Goal: Task Accomplishment & Management: Complete application form

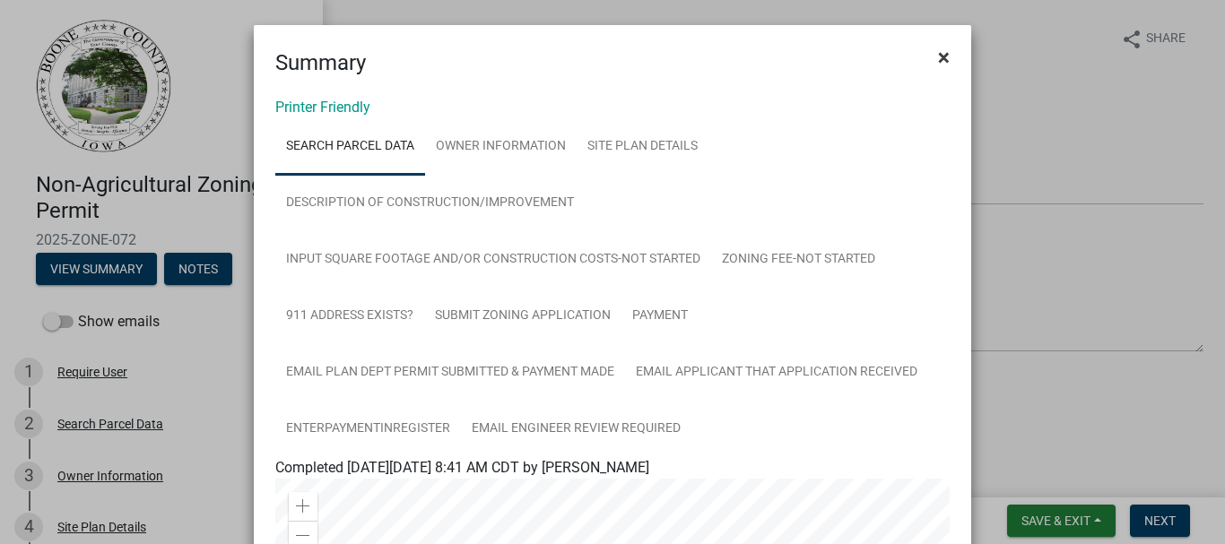
click at [938, 57] on span "×" at bounding box center [944, 57] width 12 height 25
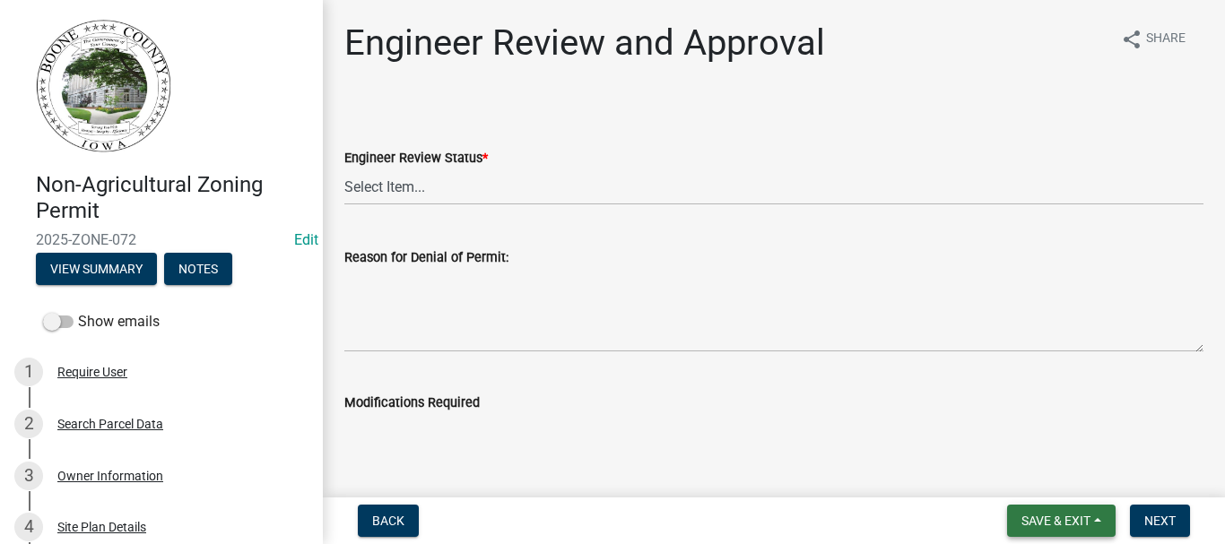
click at [1046, 517] on span "Save & Exit" at bounding box center [1055, 521] width 69 height 14
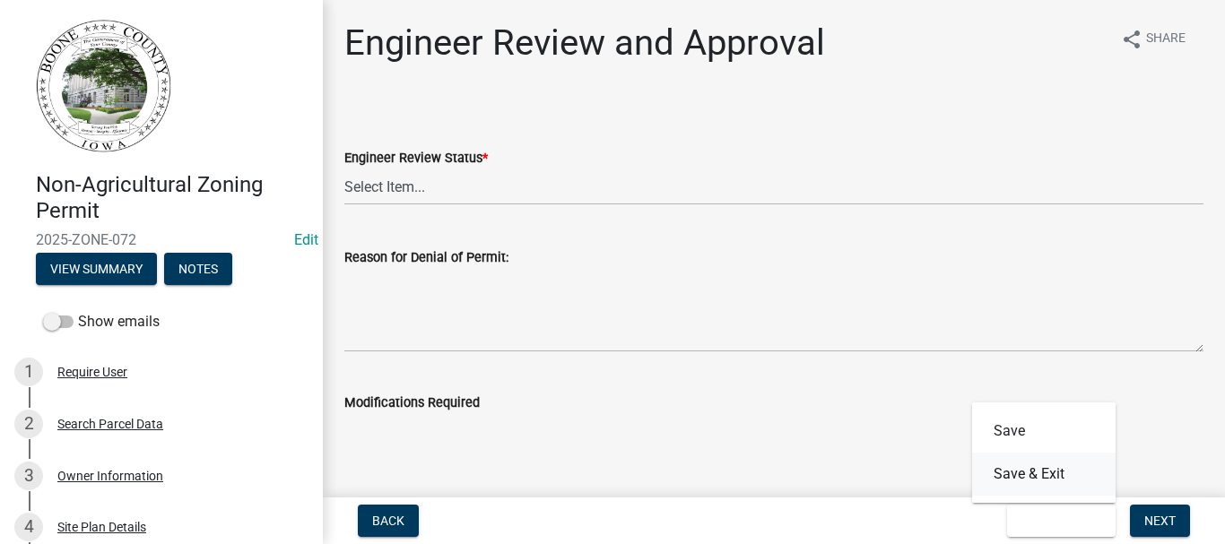
click at [1033, 468] on button "Save & Exit" at bounding box center [1043, 474] width 143 height 43
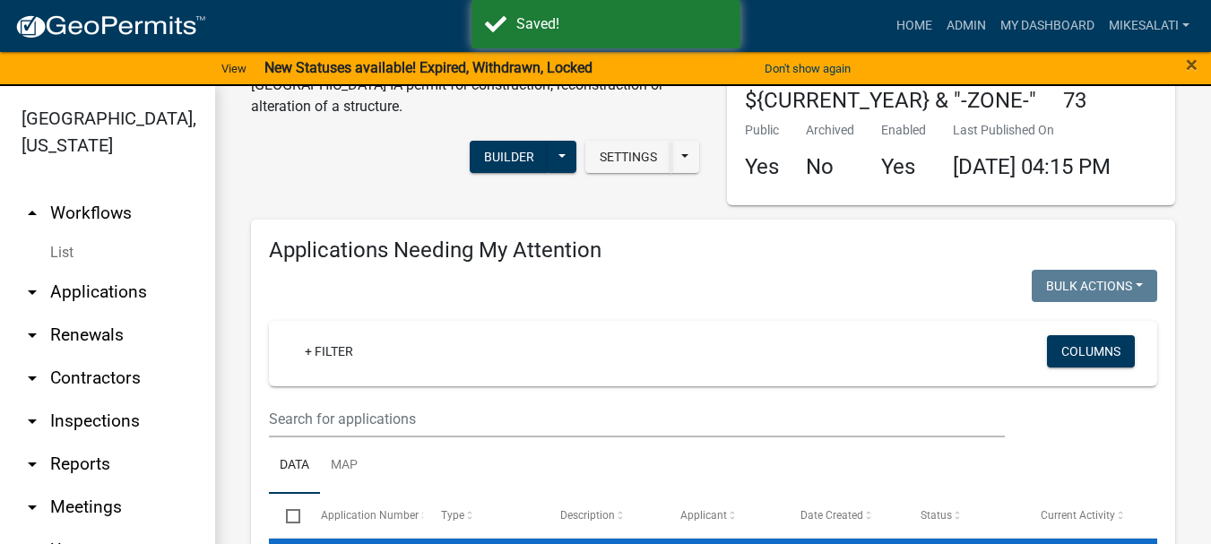
scroll to position [90, 0]
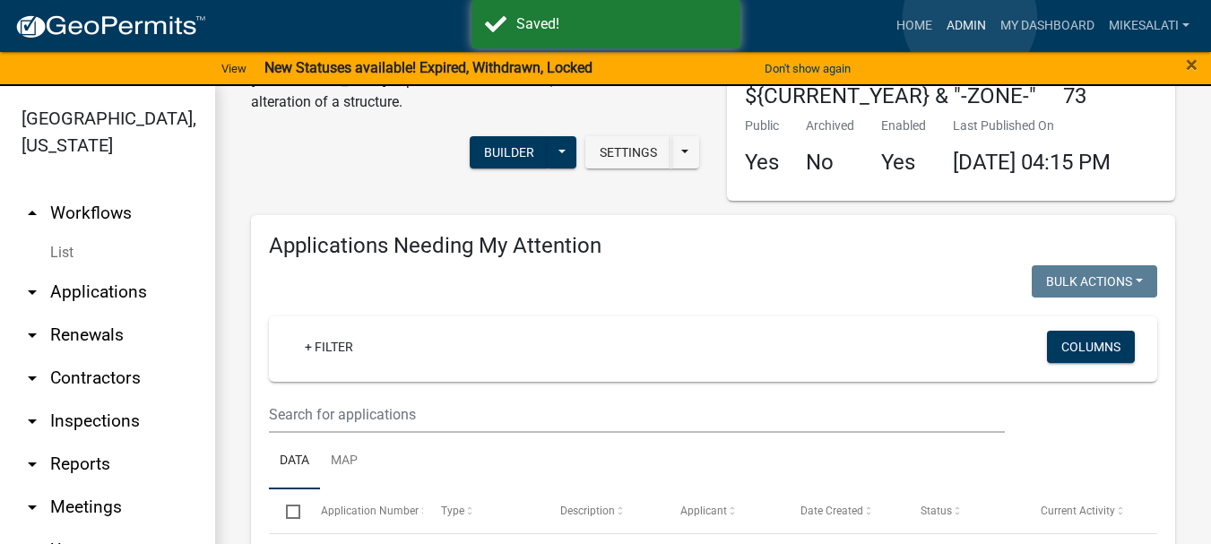
drag, startPoint x: 970, startPoint y: 19, endPoint x: 940, endPoint y: 47, distance: 41.3
click at [969, 20] on link "Admin" at bounding box center [967, 26] width 54 height 34
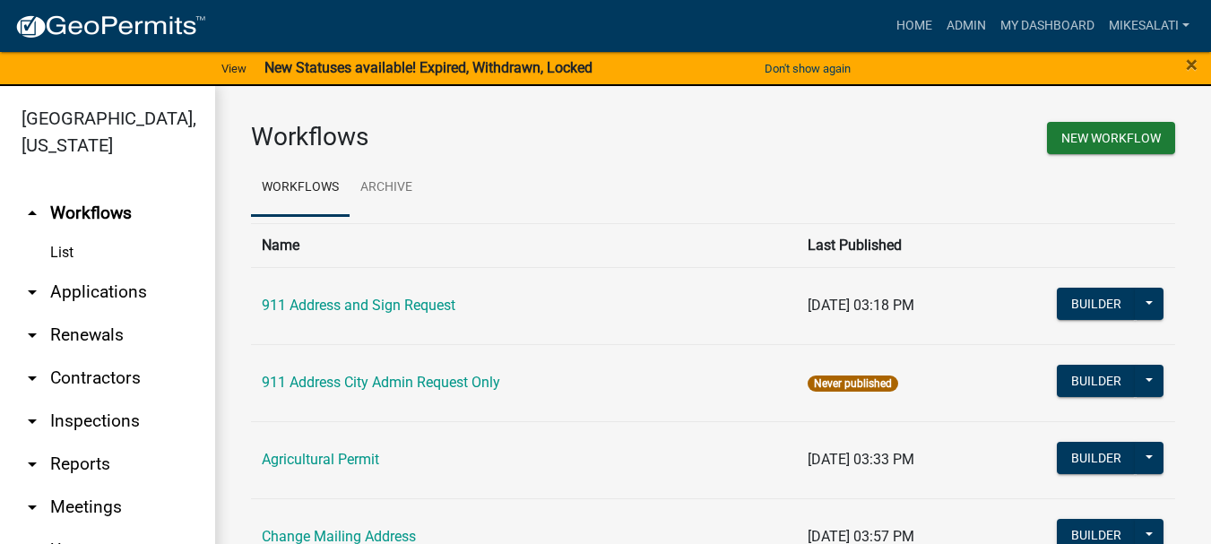
click at [87, 271] on link "arrow_drop_down Applications" at bounding box center [107, 292] width 215 height 43
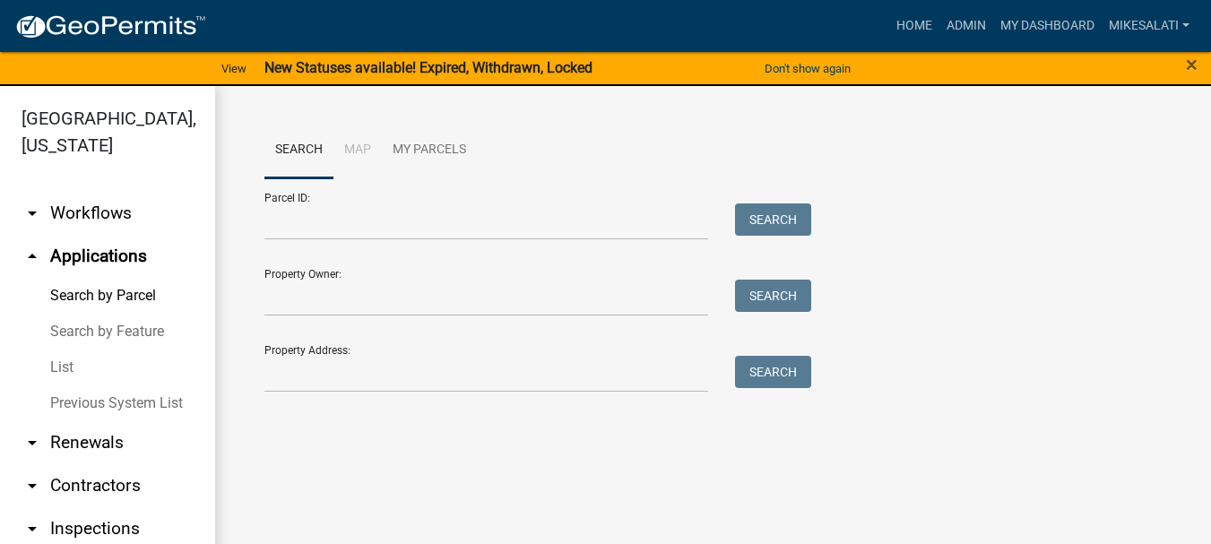
click at [66, 350] on link "List" at bounding box center [107, 368] width 215 height 36
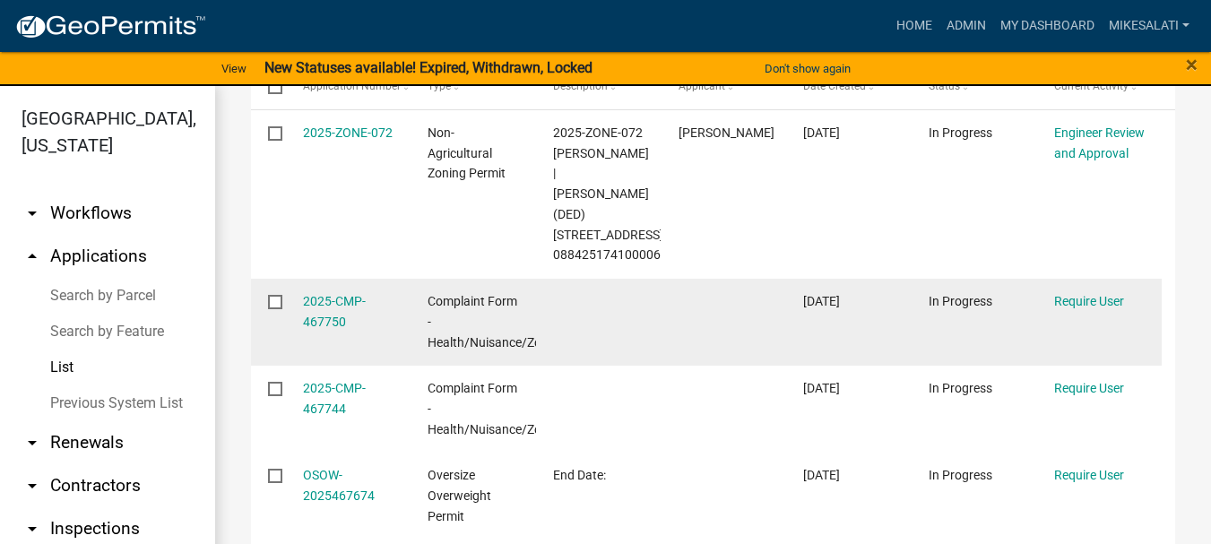
scroll to position [359, 0]
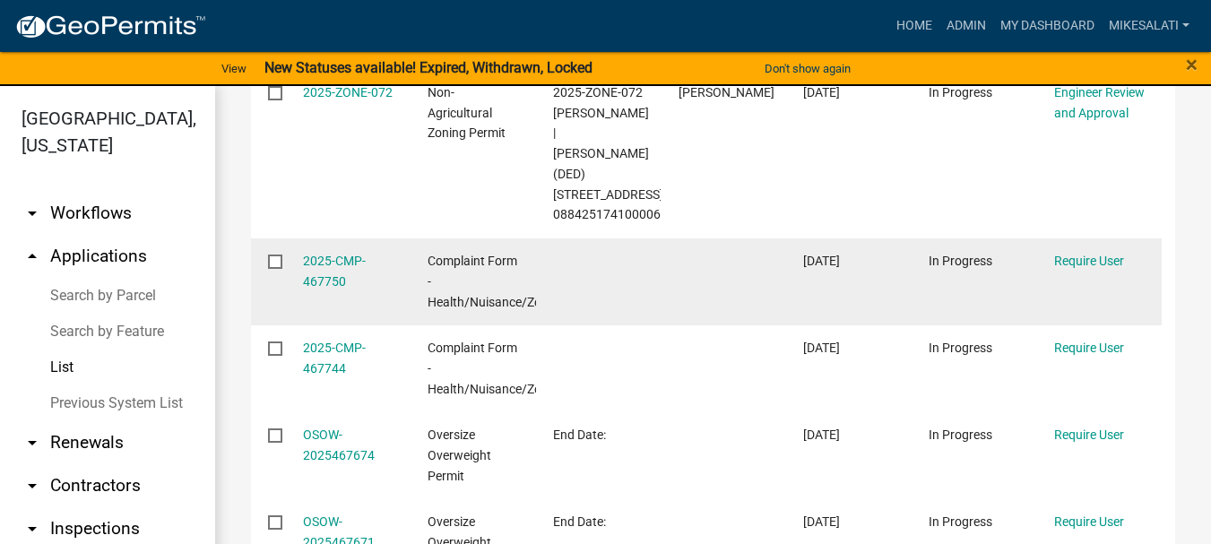
drag, startPoint x: 273, startPoint y: 238, endPoint x: 282, endPoint y: 297, distance: 59.9
click at [273, 255] on input "checkbox" at bounding box center [274, 261] width 12 height 12
checkbox input "true"
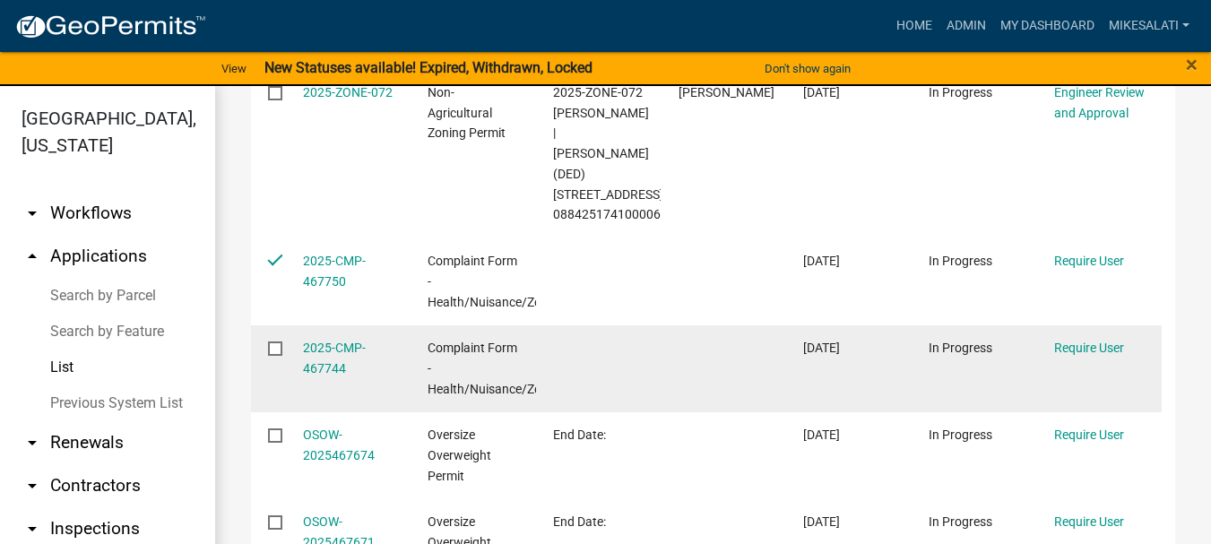
drag, startPoint x: 275, startPoint y: 326, endPoint x: 376, endPoint y: 324, distance: 100.5
click at [276, 342] on input "checkbox" at bounding box center [274, 348] width 12 height 12
checkbox input "true"
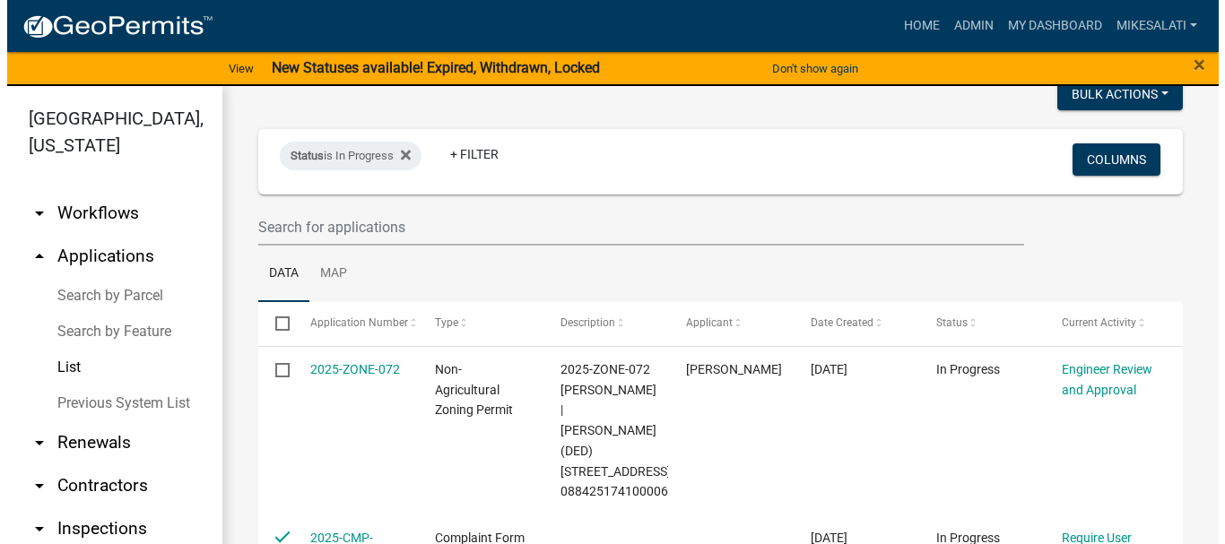
scroll to position [0, 0]
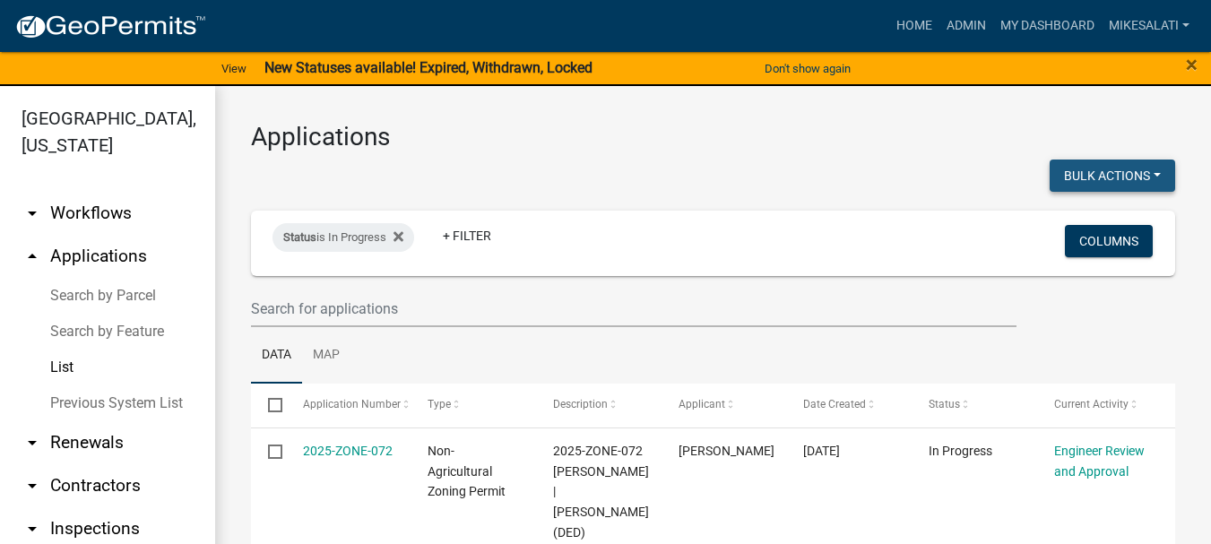
click at [1100, 177] on button "Bulk Actions" at bounding box center [1113, 176] width 126 height 32
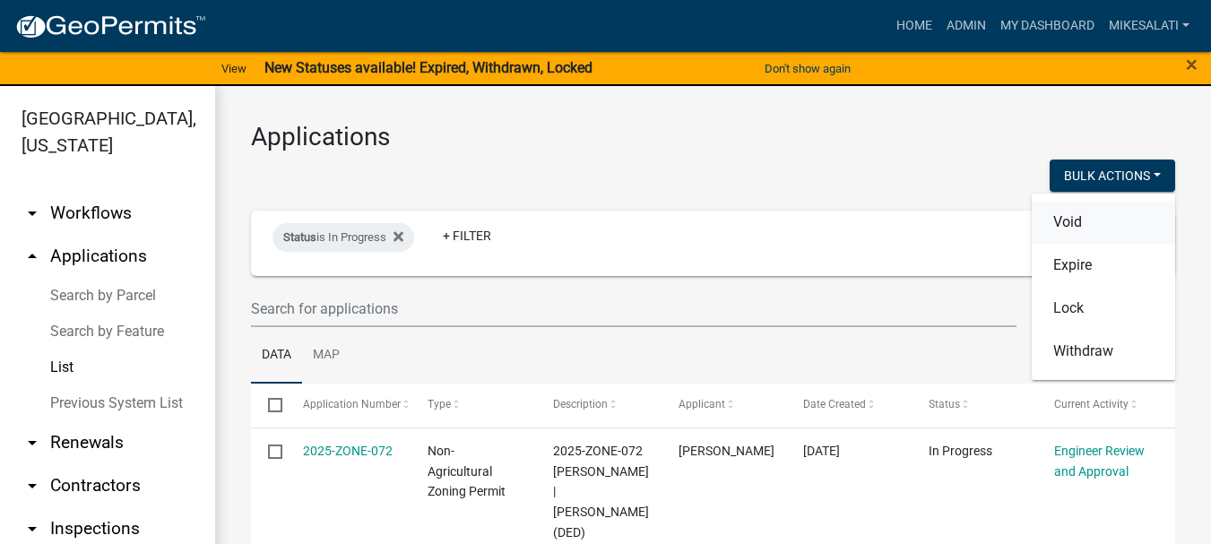
click at [1054, 220] on button "Void" at bounding box center [1103, 222] width 143 height 43
checkbox input "false"
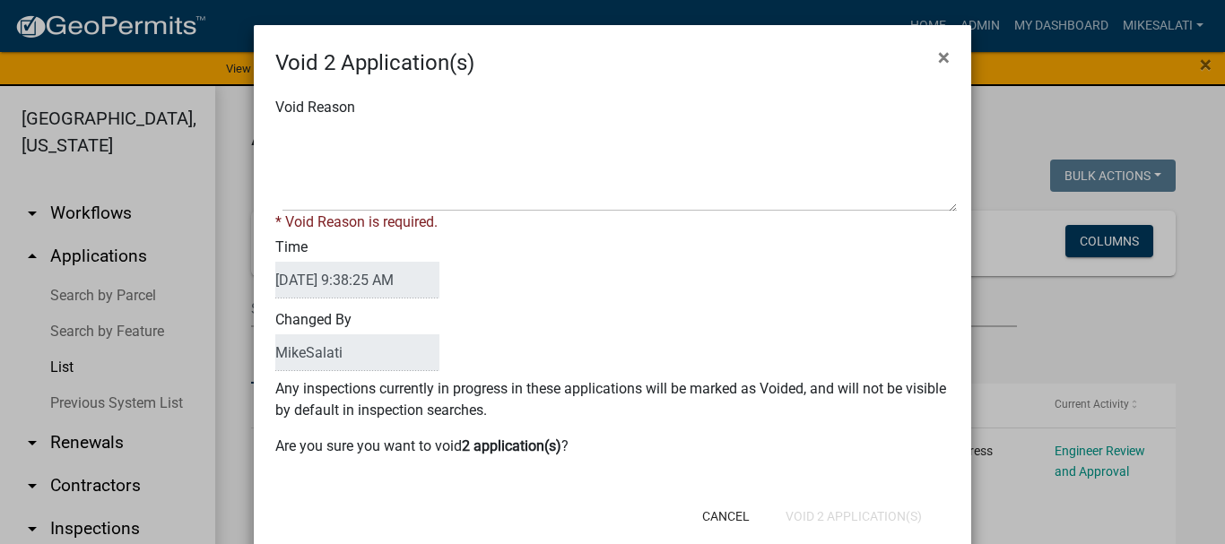
scroll to position [40, 0]
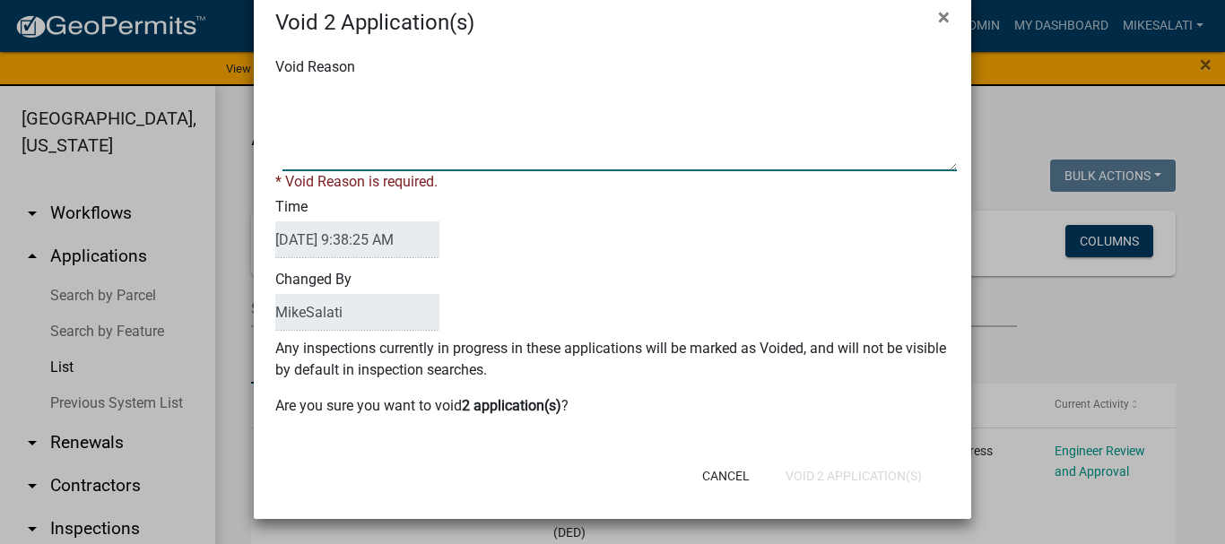
click at [302, 94] on textarea "Void Reason" at bounding box center [619, 127] width 674 height 90
type textarea "."
click at [844, 474] on button "Void 2 Application(s)" at bounding box center [853, 476] width 165 height 32
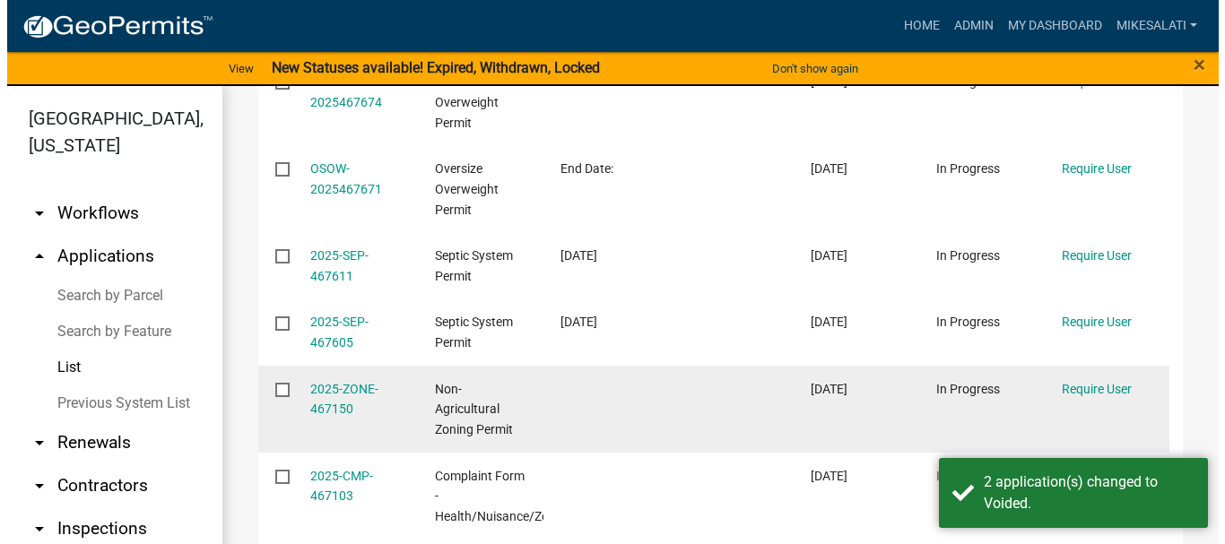
scroll to position [628, 0]
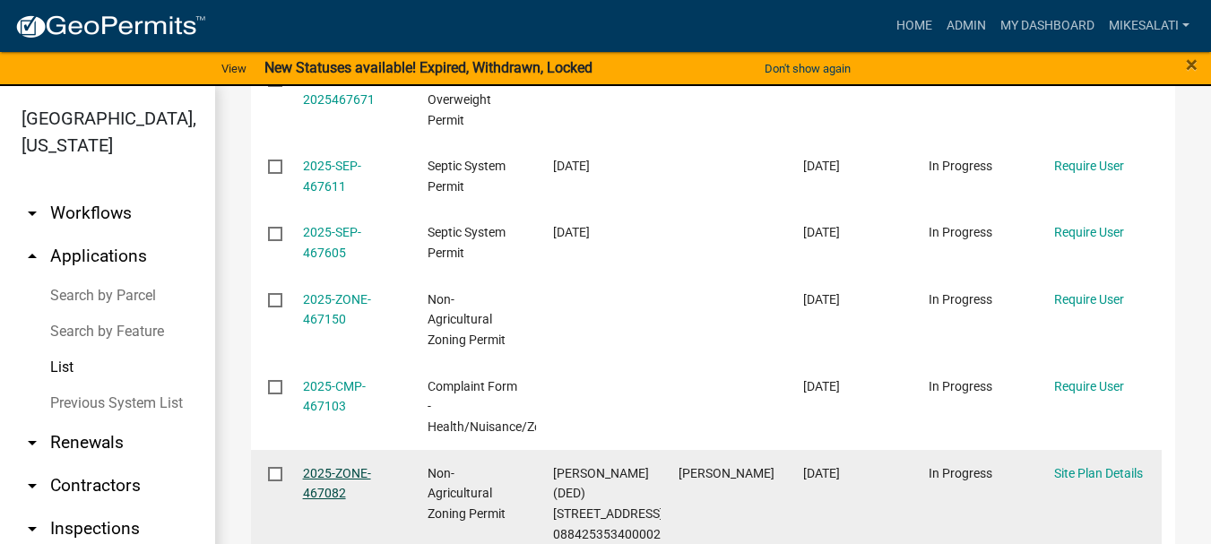
click at [325, 466] on link "2025-ZONE-467082" at bounding box center [337, 483] width 68 height 35
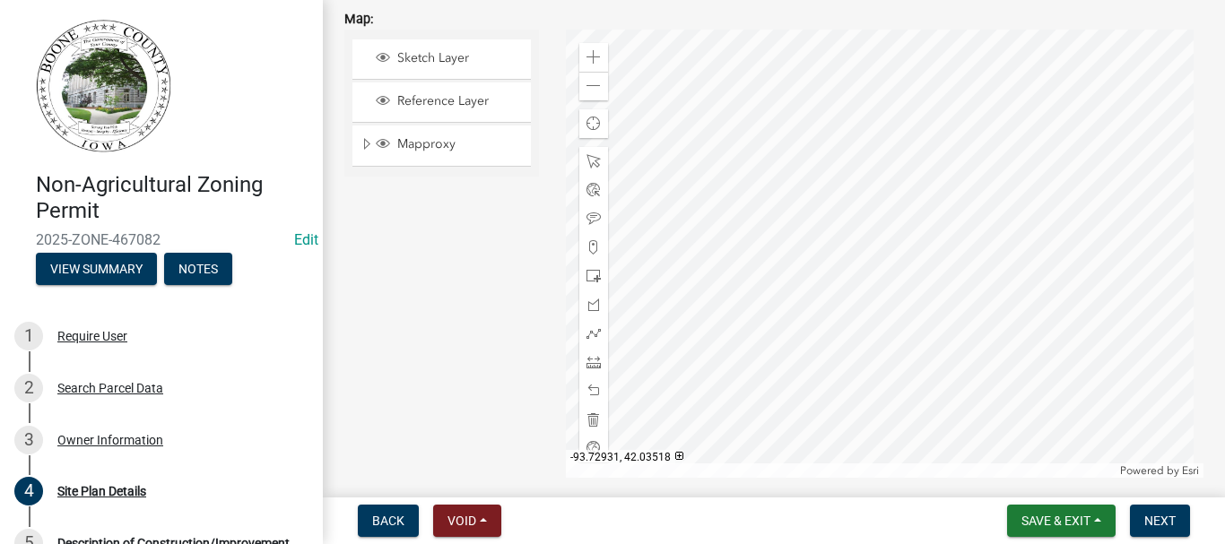
scroll to position [807, 0]
click at [586, 47] on span at bounding box center [593, 54] width 14 height 14
click at [846, 247] on div at bounding box center [885, 250] width 638 height 448
click at [589, 361] on span at bounding box center [593, 358] width 14 height 14
click at [936, 328] on div at bounding box center [885, 250] width 638 height 448
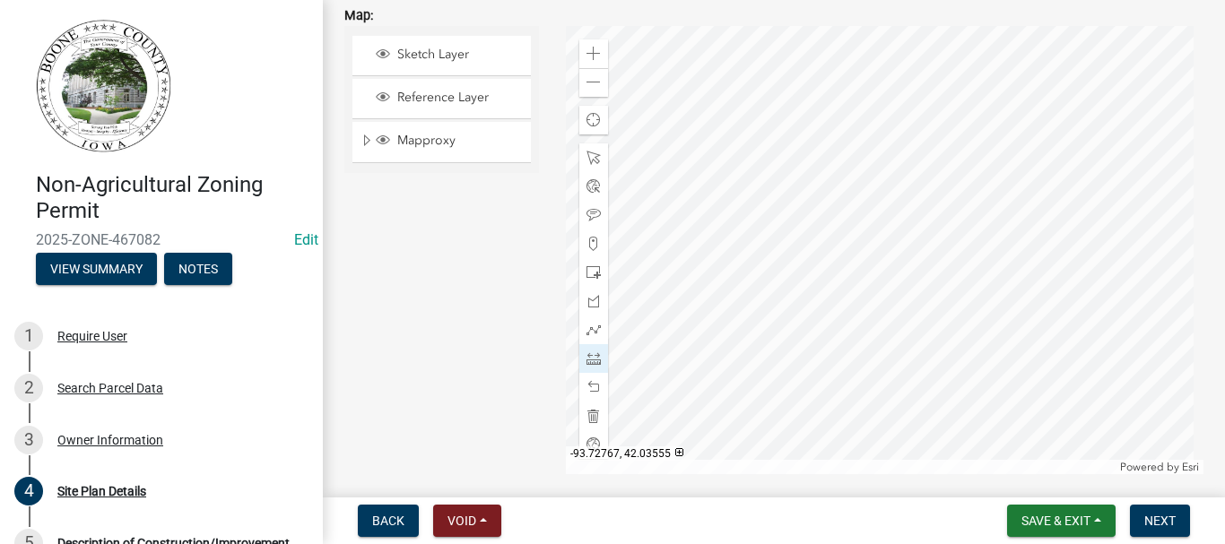
click at [905, 328] on div at bounding box center [885, 250] width 638 height 448
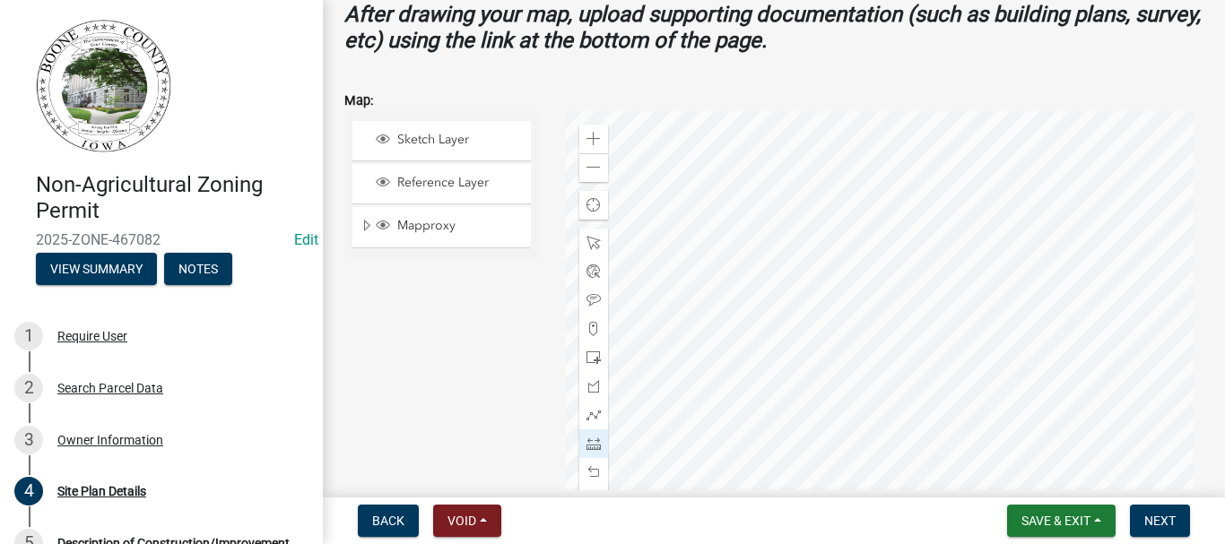
scroll to position [717, 0]
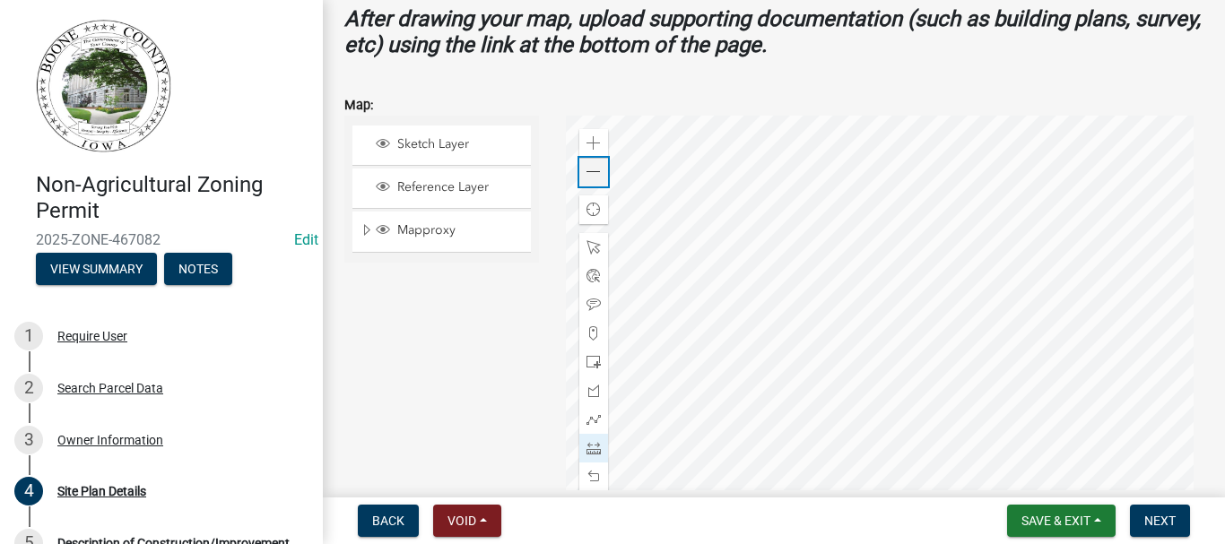
click at [579, 172] on div "Zoom out" at bounding box center [593, 172] width 29 height 29
click at [846, 134] on div at bounding box center [885, 340] width 638 height 448
click at [847, 243] on div at bounding box center [885, 340] width 638 height 448
click at [586, 247] on span at bounding box center [593, 247] width 14 height 14
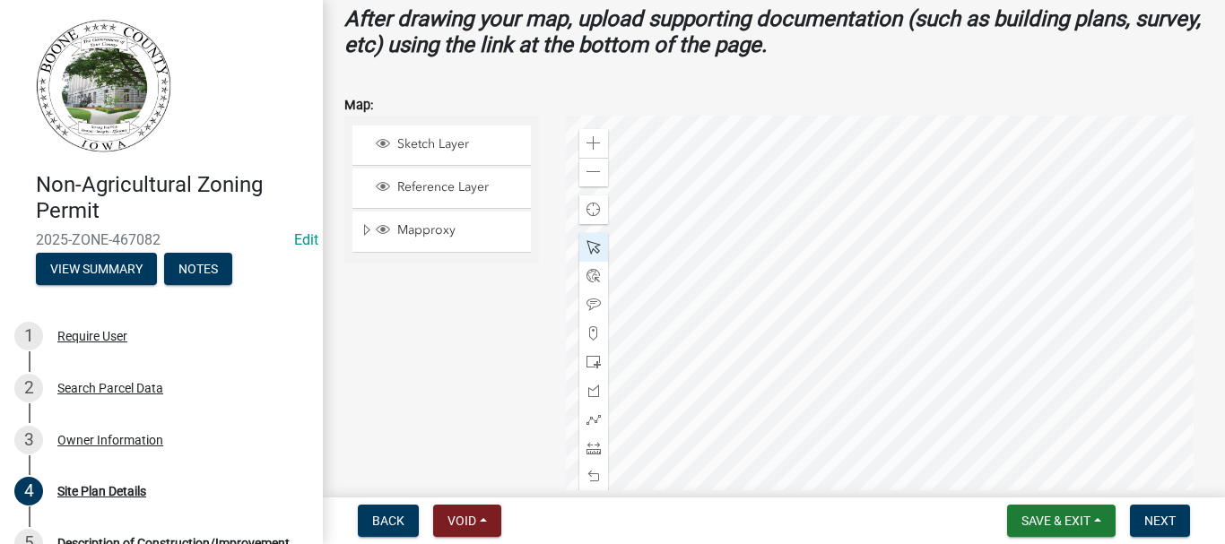
click at [840, 146] on div at bounding box center [885, 340] width 638 height 448
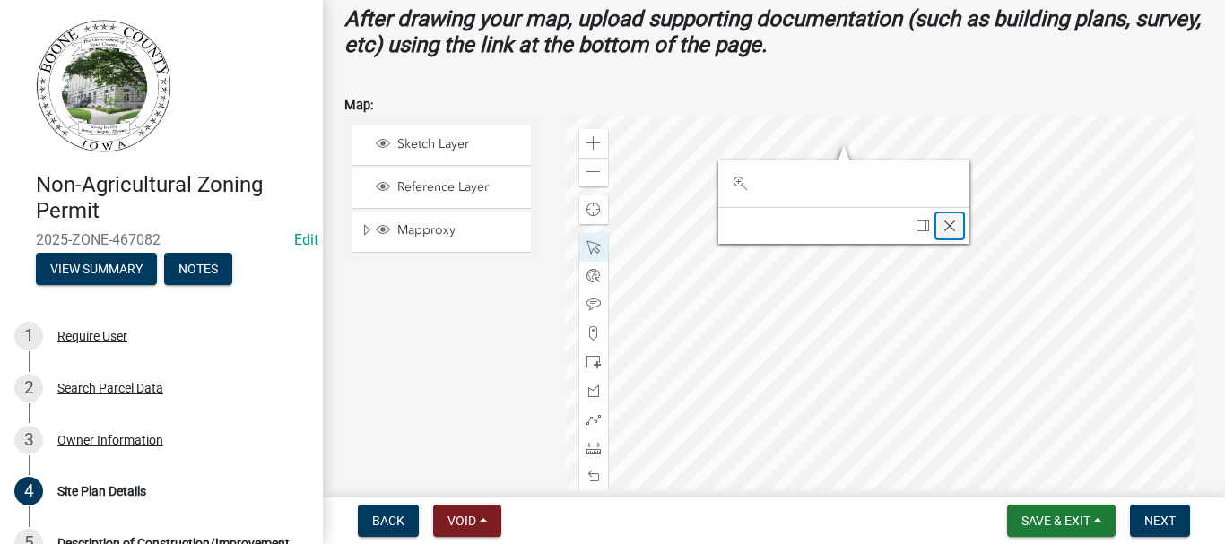
click at [943, 222] on span "Close" at bounding box center [949, 226] width 14 height 14
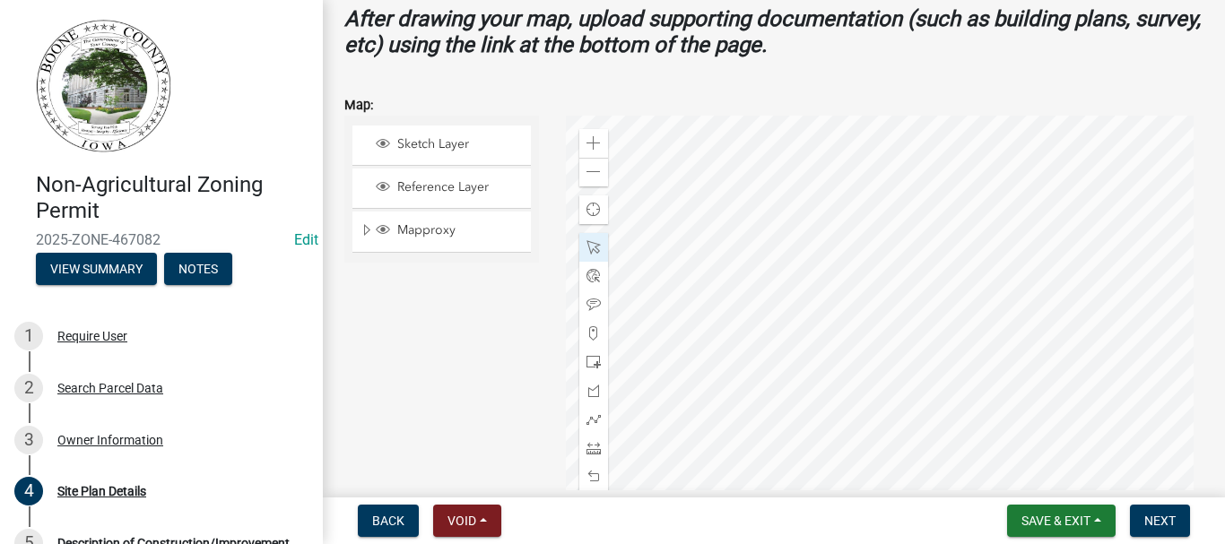
scroll to position [791, 0]
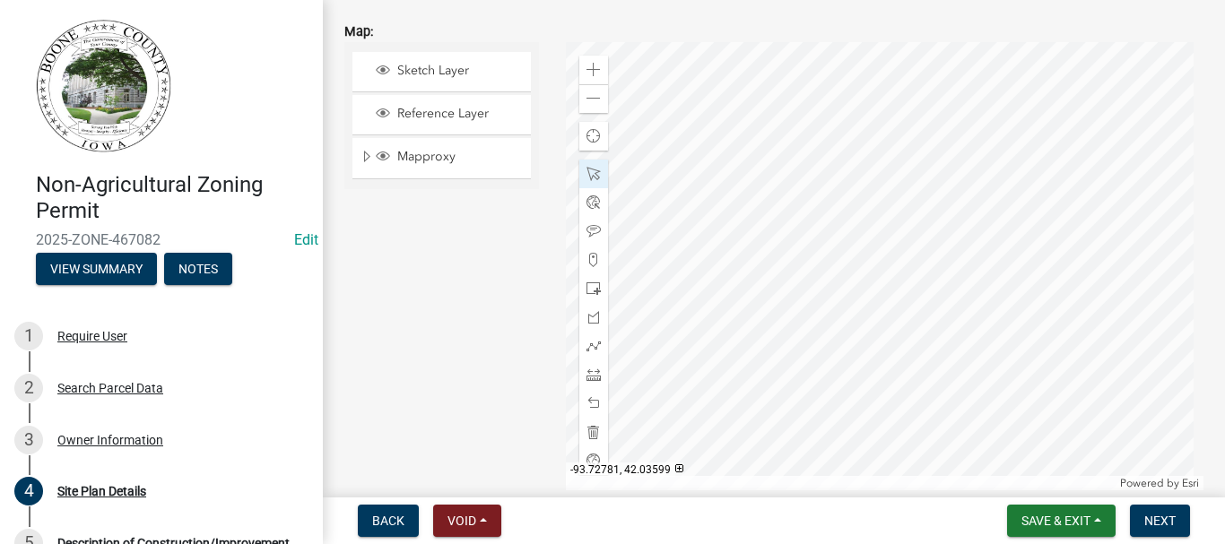
click at [844, 77] on div at bounding box center [885, 266] width 638 height 448
click at [942, 394] on div at bounding box center [885, 266] width 638 height 448
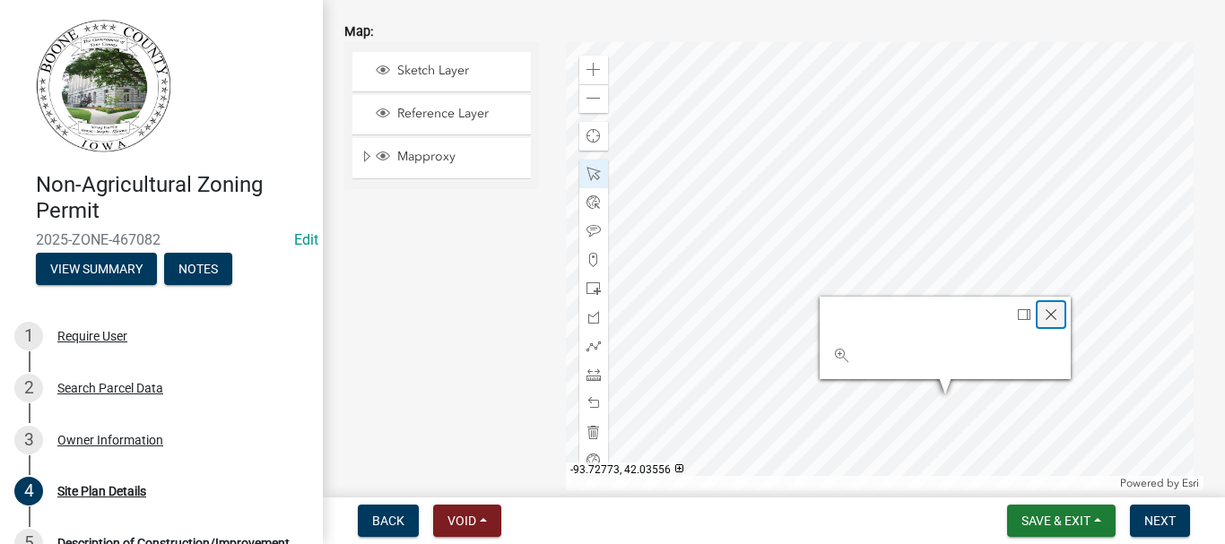
click at [1048, 312] on span "Close" at bounding box center [1051, 315] width 14 height 14
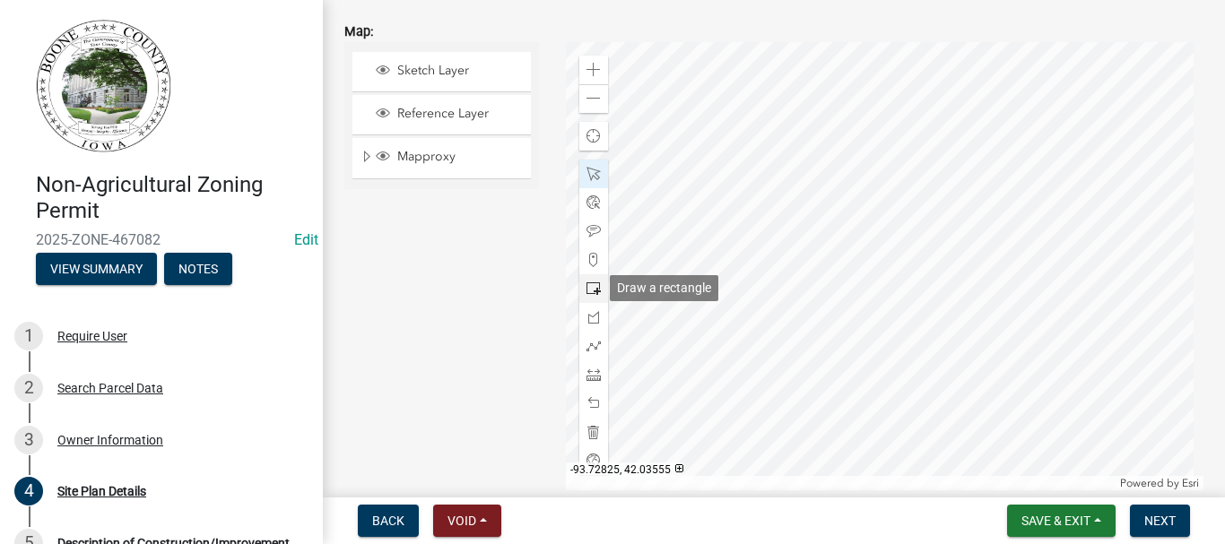
click at [587, 284] on span at bounding box center [593, 289] width 14 height 14
click at [586, 377] on span at bounding box center [593, 375] width 14 height 14
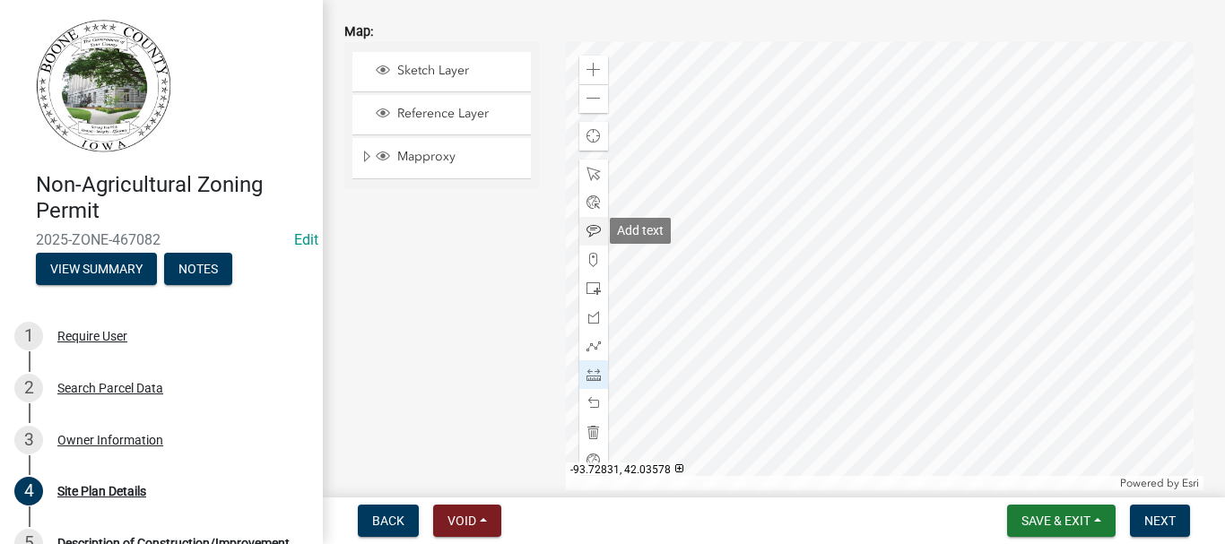
click at [586, 230] on span at bounding box center [593, 231] width 14 height 14
click at [858, 109] on div at bounding box center [885, 266] width 638 height 448
click at [946, 412] on div at bounding box center [885, 266] width 638 height 448
click at [847, 175] on div at bounding box center [885, 266] width 638 height 448
click at [586, 373] on span at bounding box center [593, 375] width 14 height 14
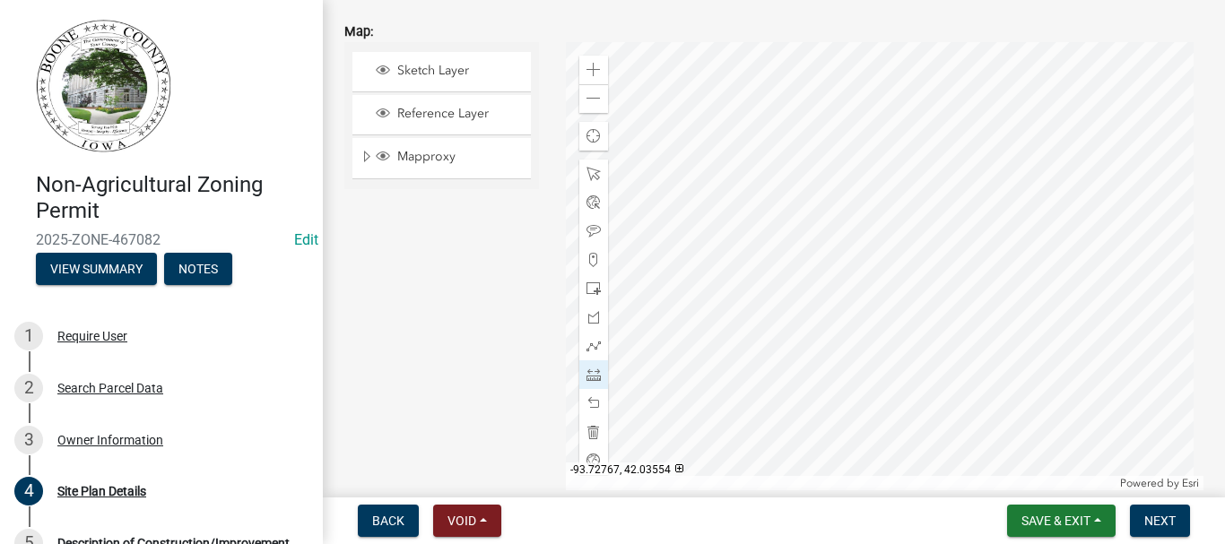
click at [916, 398] on div at bounding box center [885, 266] width 638 height 448
click at [710, 396] on div at bounding box center [885, 266] width 638 height 448
click at [708, 293] on div at bounding box center [885, 266] width 638 height 448
click at [738, 293] on div at bounding box center [885, 266] width 638 height 448
click at [740, 341] on div at bounding box center [885, 266] width 638 height 448
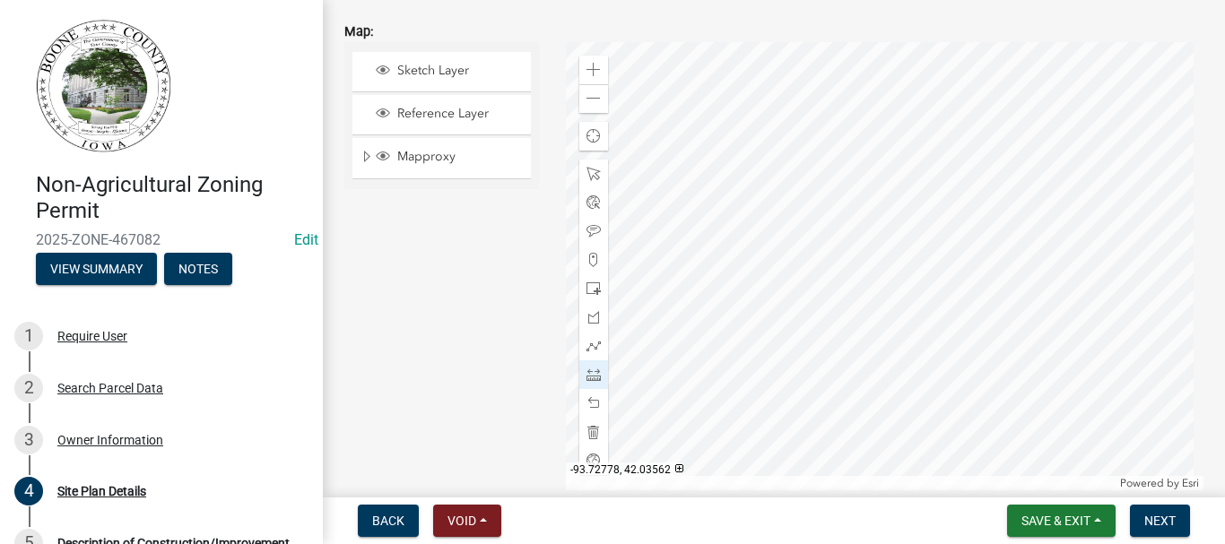
click at [859, 341] on div at bounding box center [885, 266] width 638 height 448
click at [857, 311] on div at bounding box center [885, 266] width 638 height 448
click at [893, 313] on div at bounding box center [885, 266] width 638 height 448
click at [898, 342] on div at bounding box center [885, 266] width 638 height 448
click at [916, 340] on div at bounding box center [885, 266] width 638 height 448
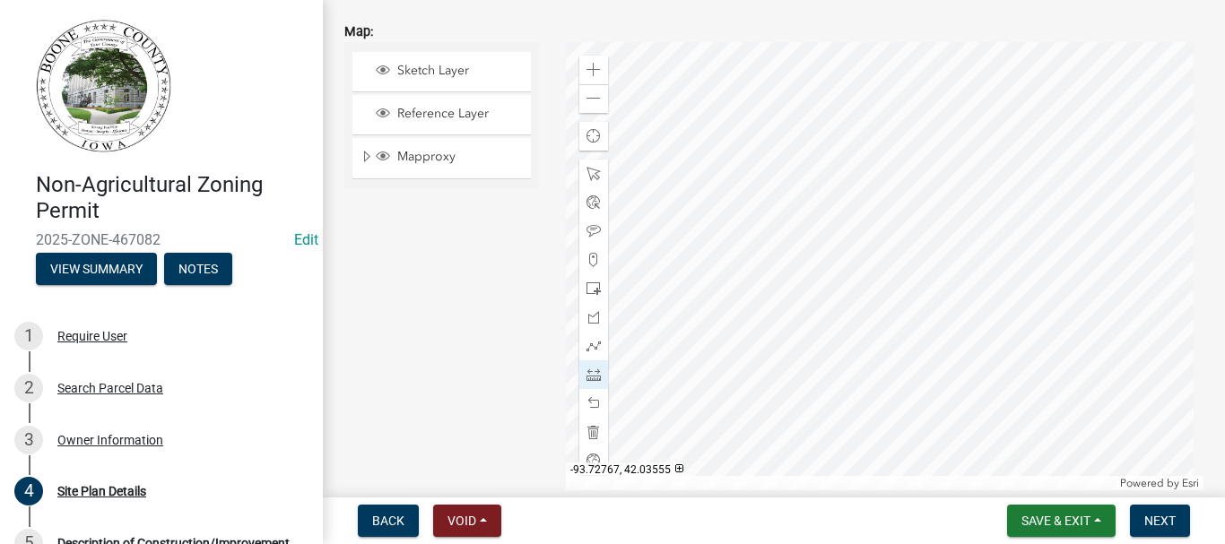
click at [919, 397] on div at bounding box center [885, 266] width 638 height 448
click at [588, 403] on span at bounding box center [593, 403] width 14 height 14
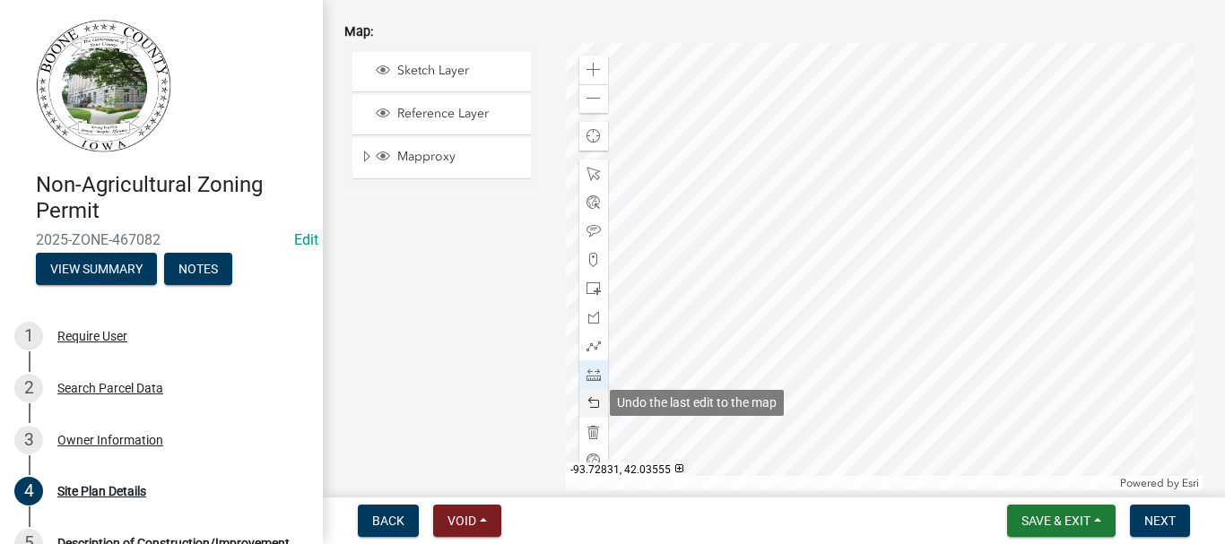
click at [588, 403] on span at bounding box center [593, 403] width 14 height 14
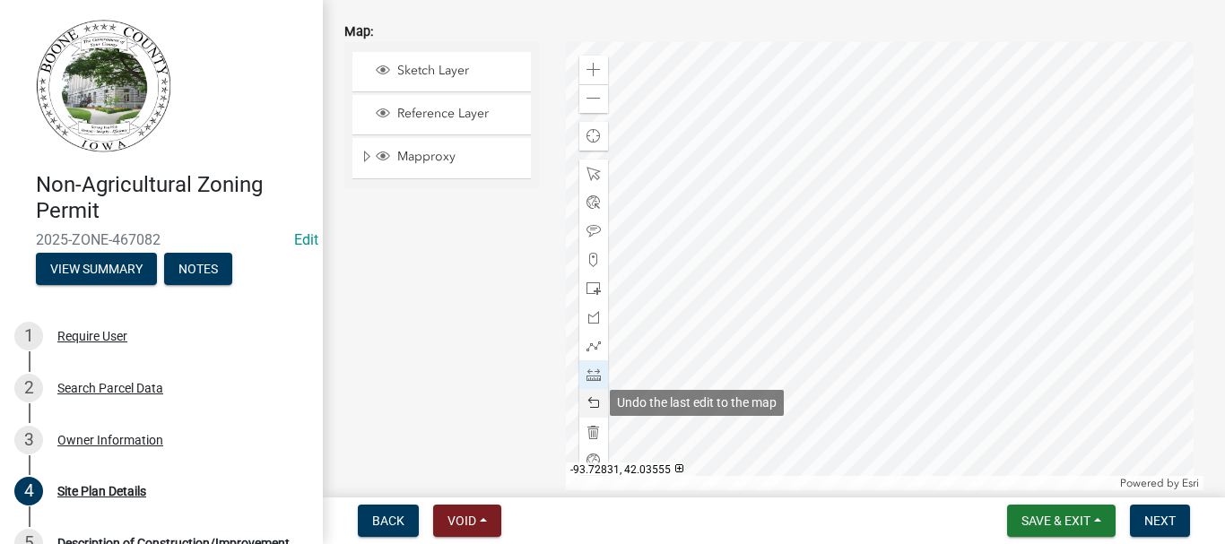
click at [588, 403] on span at bounding box center [593, 403] width 14 height 14
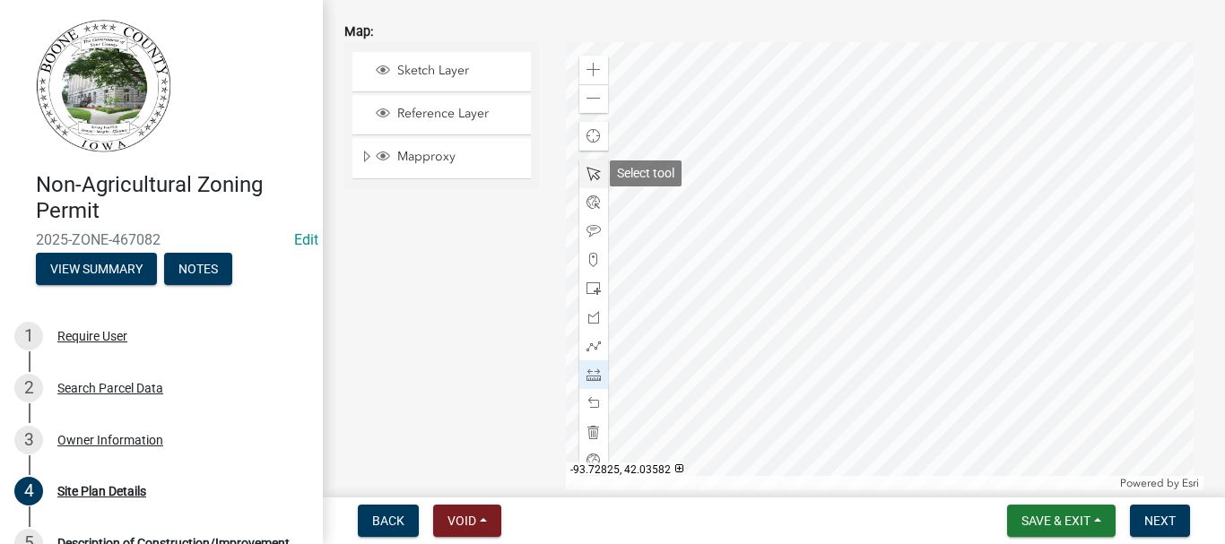
click at [589, 174] on span at bounding box center [593, 174] width 14 height 14
click at [708, 310] on div at bounding box center [885, 266] width 638 height 448
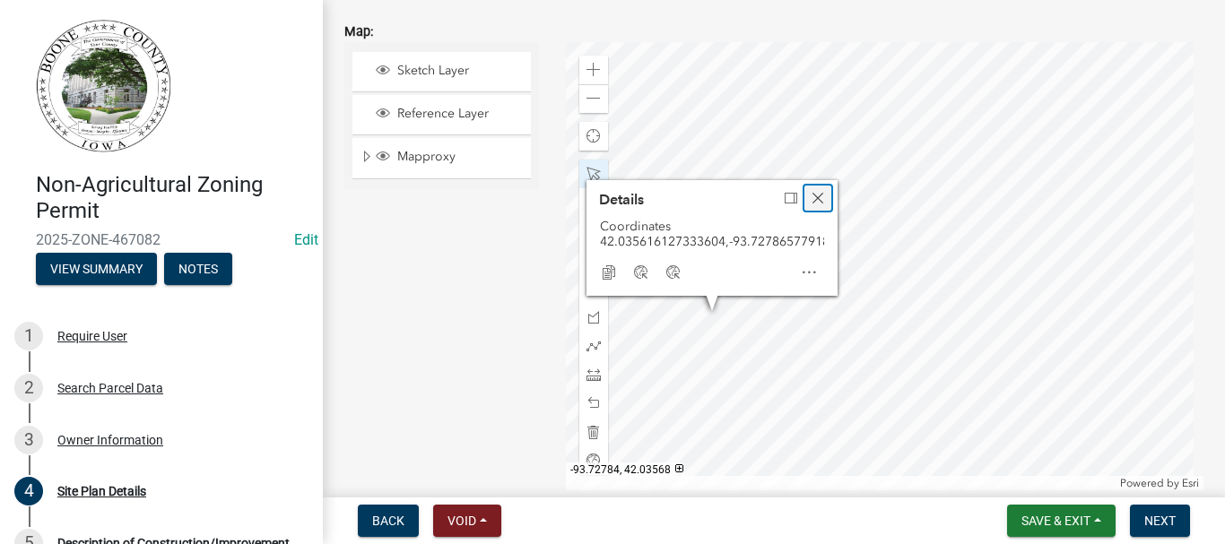
click at [814, 191] on span "Close" at bounding box center [818, 198] width 14 height 14
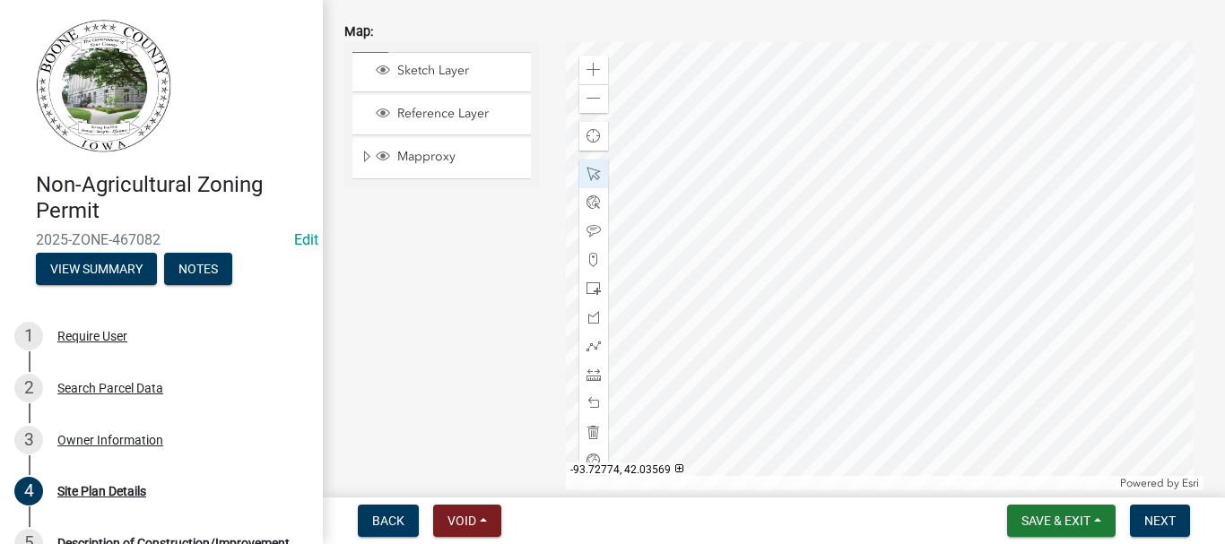
click at [879, 289] on div at bounding box center [885, 266] width 638 height 448
click at [837, 303] on div at bounding box center [885, 266] width 638 height 448
click at [682, 373] on div at bounding box center [885, 266] width 638 height 448
click at [744, 435] on div at bounding box center [885, 266] width 638 height 448
click at [591, 404] on span at bounding box center [593, 403] width 14 height 14
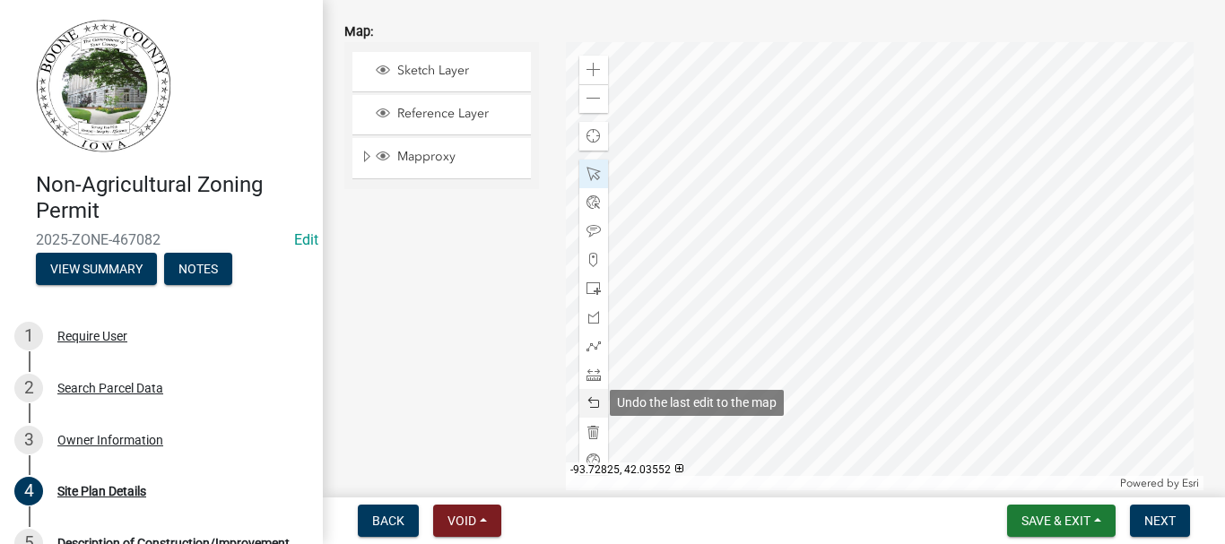
click at [591, 404] on span at bounding box center [593, 403] width 14 height 14
click at [591, 405] on span at bounding box center [593, 403] width 14 height 14
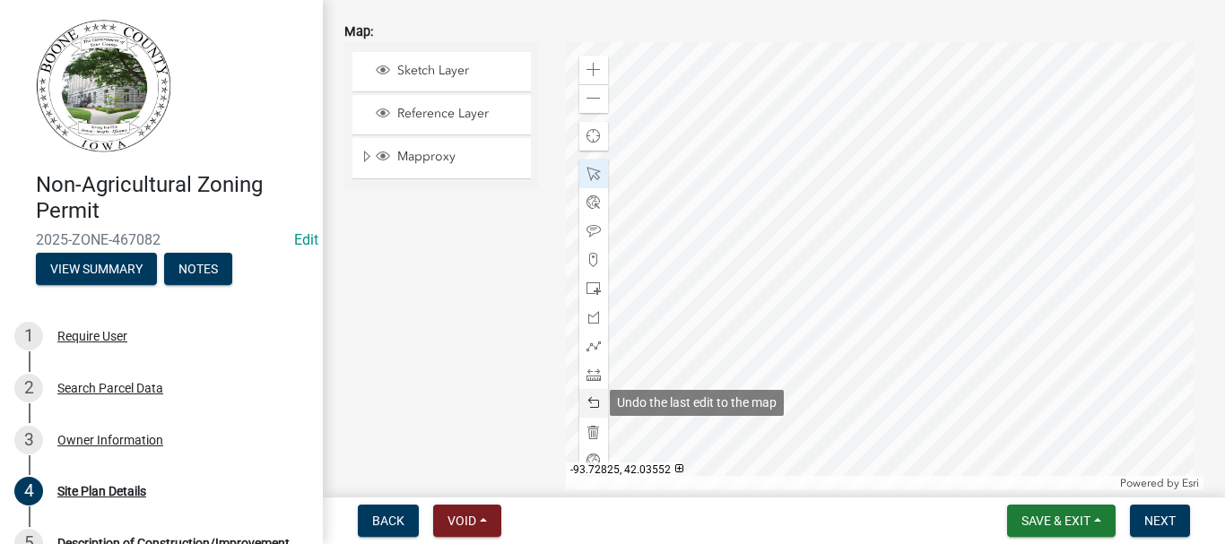
click at [591, 405] on span at bounding box center [593, 403] width 14 height 14
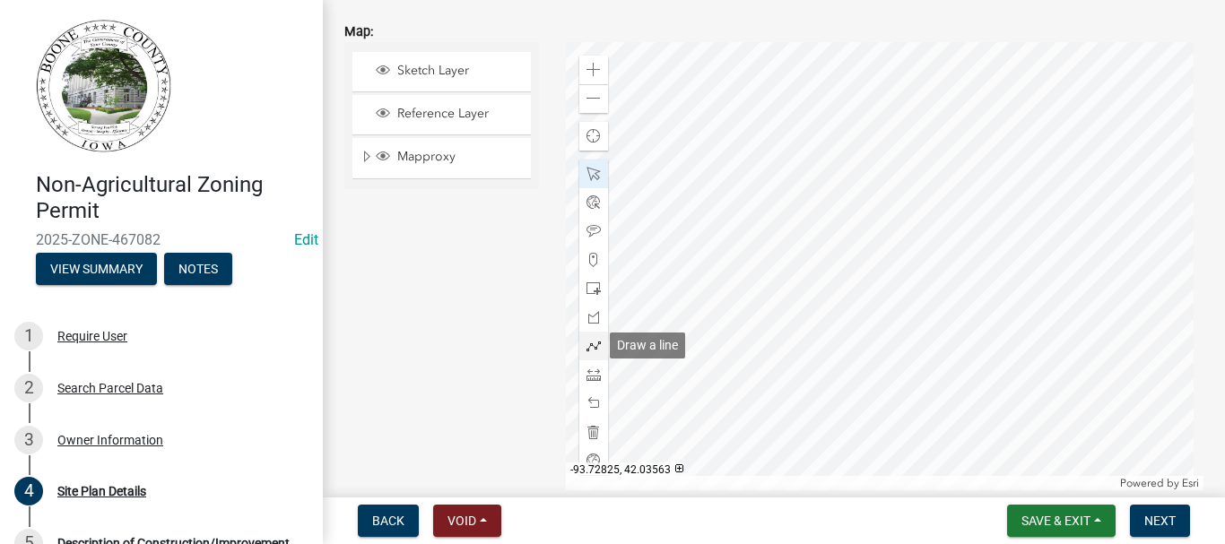
click at [594, 342] on span at bounding box center [593, 346] width 14 height 14
click at [827, 270] on div at bounding box center [885, 266] width 638 height 448
click at [786, 307] on div at bounding box center [885, 266] width 638 height 448
click at [790, 308] on div at bounding box center [885, 266] width 638 height 448
click at [786, 307] on div at bounding box center [885, 266] width 638 height 448
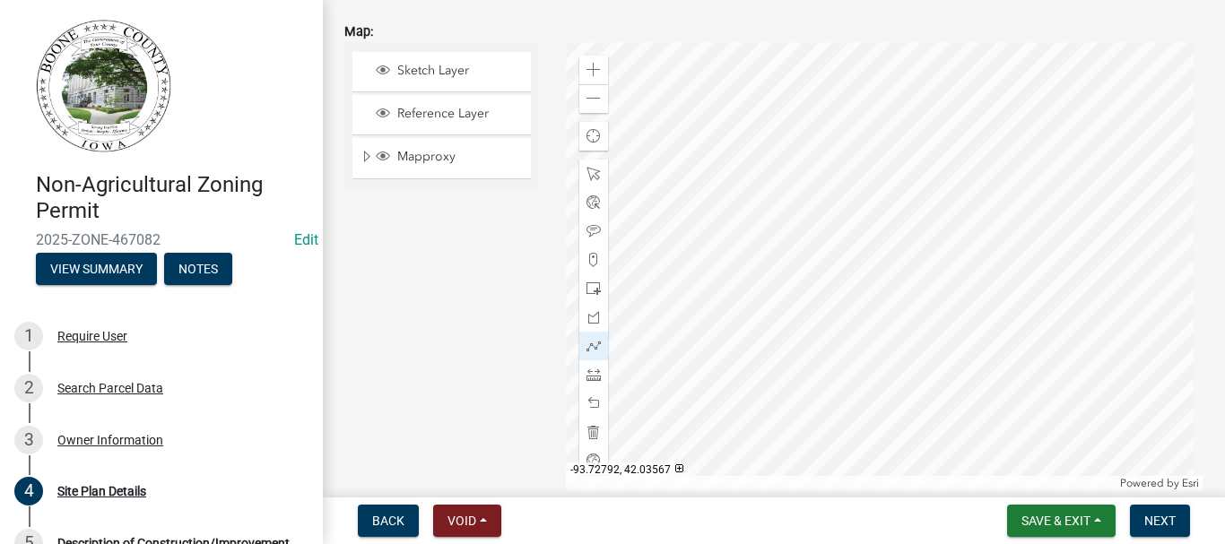
click at [785, 307] on div at bounding box center [885, 266] width 638 height 448
click at [587, 229] on span at bounding box center [593, 231] width 14 height 14
click at [772, 254] on div at bounding box center [885, 266] width 638 height 448
click at [842, 329] on div at bounding box center [885, 266] width 638 height 448
click at [588, 228] on span at bounding box center [593, 231] width 14 height 14
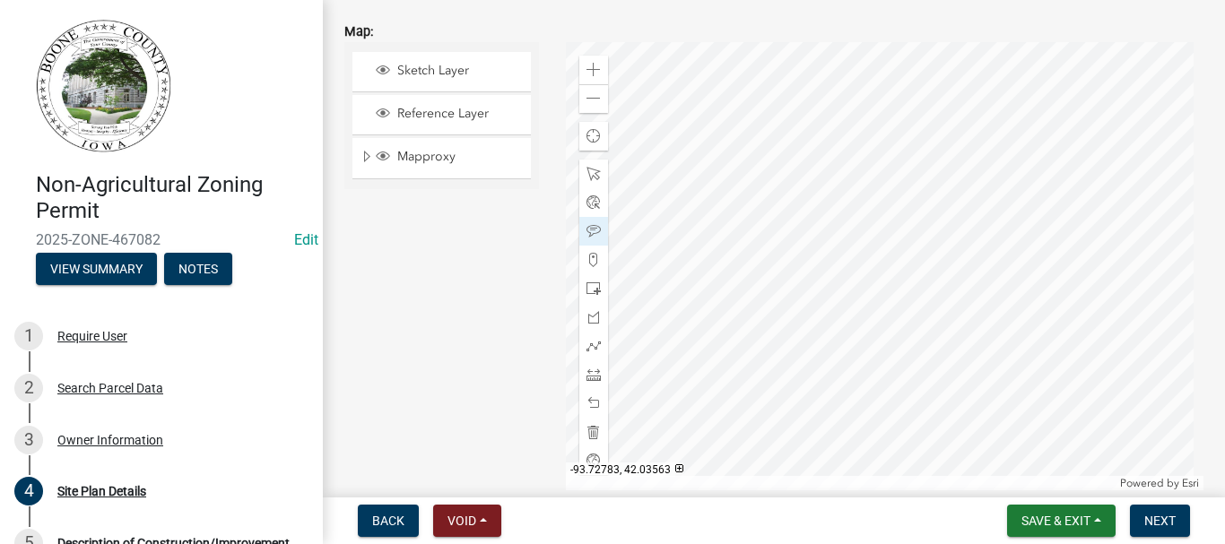
click at [835, 333] on div at bounding box center [885, 266] width 638 height 448
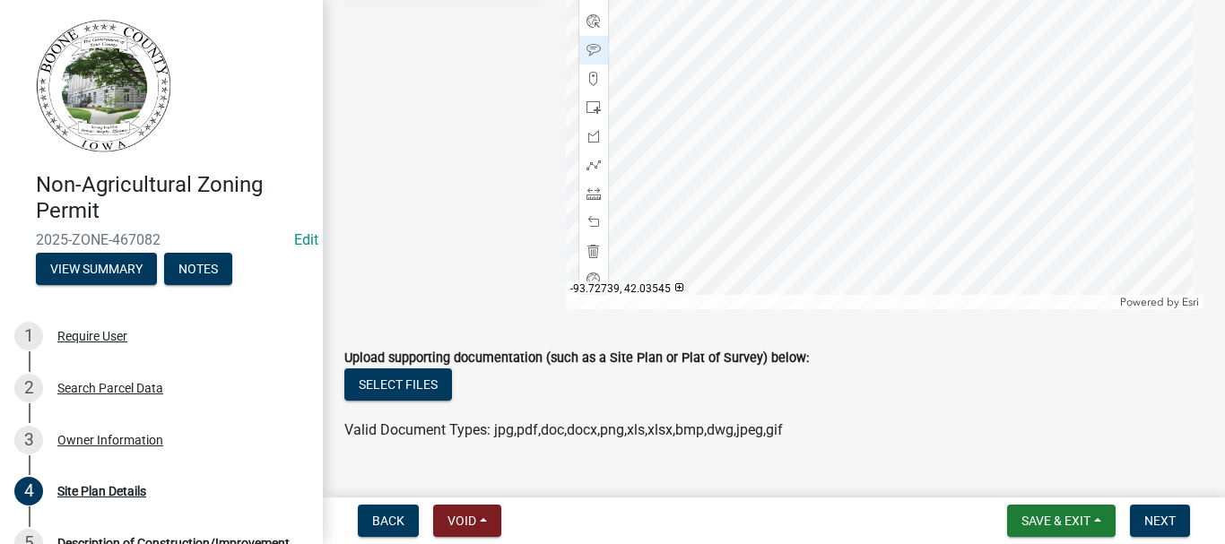
scroll to position [1009, 0]
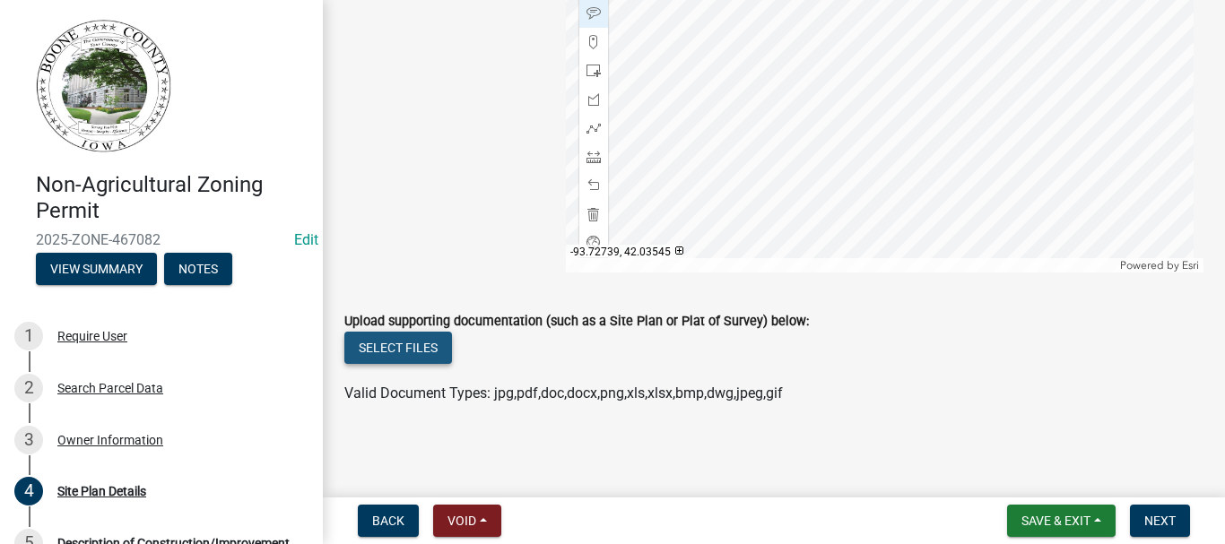
click at [404, 353] on button "Select files" at bounding box center [398, 348] width 108 height 32
click at [1148, 523] on span "Next" at bounding box center [1159, 521] width 31 height 14
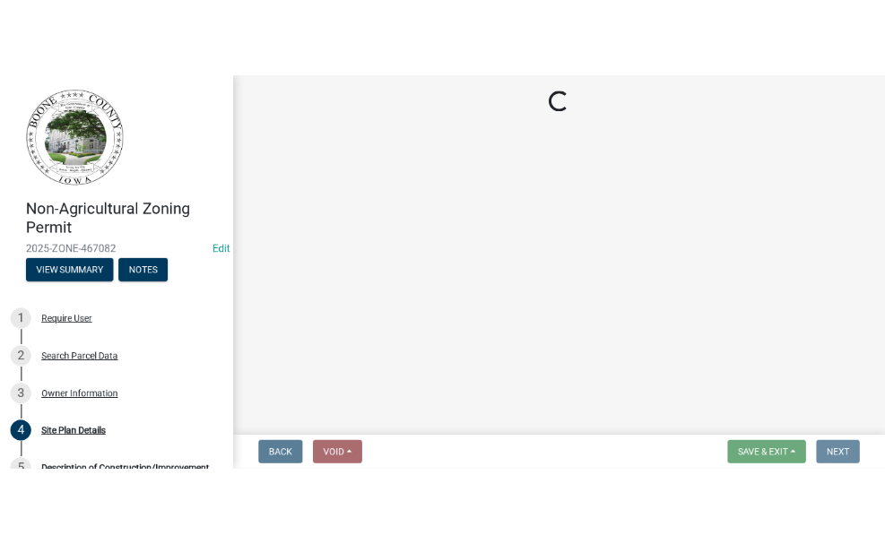
scroll to position [0, 0]
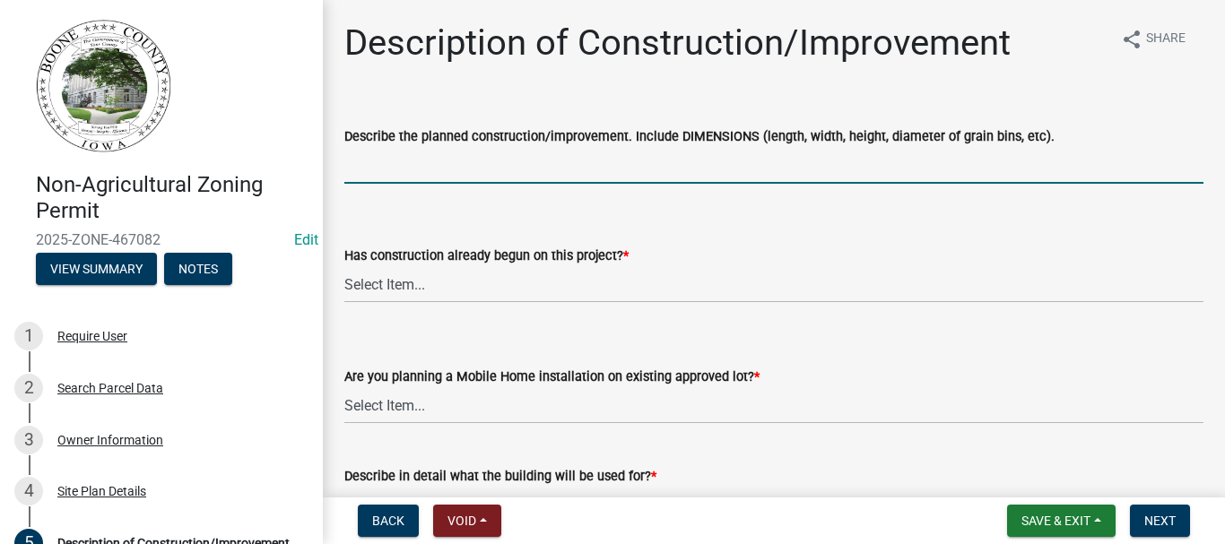
click at [439, 161] on input "Describe the planned construction/improvement. Include DIMENSIONS (length, widt…" at bounding box center [773, 165] width 859 height 37
type input "new dwelling - single family"
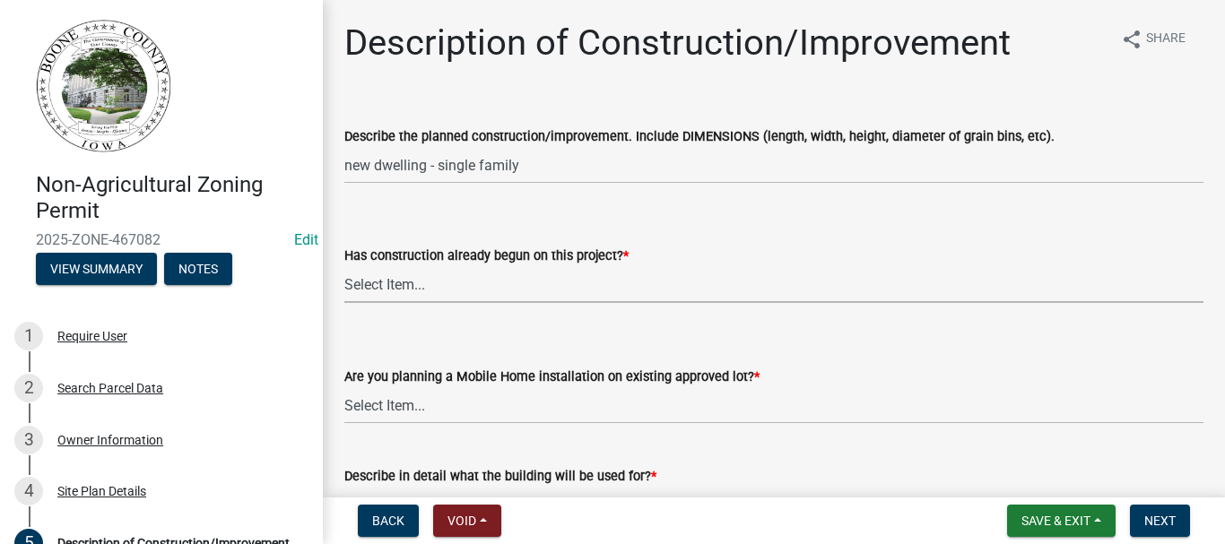
click at [366, 283] on select "Select Item... Yes No" at bounding box center [773, 284] width 859 height 37
click at [344, 266] on select "Select Item... Yes No" at bounding box center [773, 284] width 859 height 37
select select "780d6c2c-296a-4ca9-89f5-6f46740c66d4"
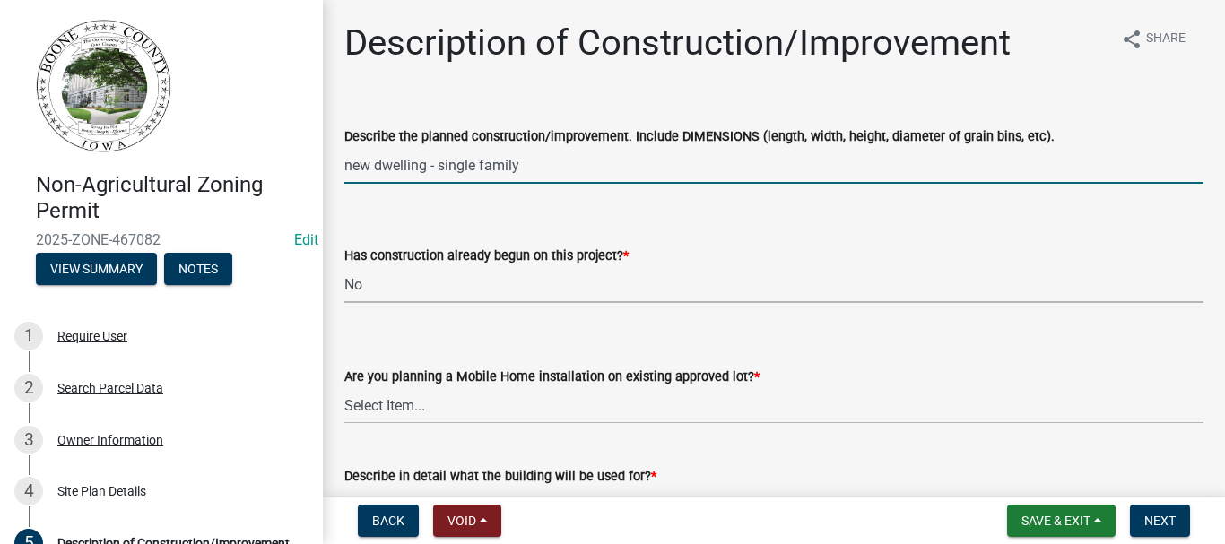
click at [567, 164] on input "new dwelling - single family" at bounding box center [773, 165] width 859 height 37
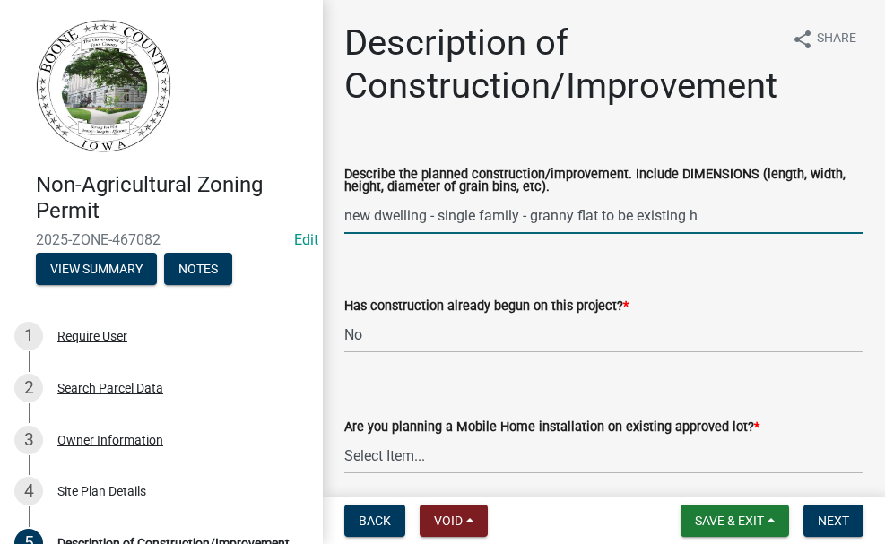
drag, startPoint x: 591, startPoint y: 160, endPoint x: 727, endPoint y: 215, distance: 147.2
click at [716, 216] on input "new dwelling - single family - granny flat to be existing h" at bounding box center [603, 215] width 519 height 37
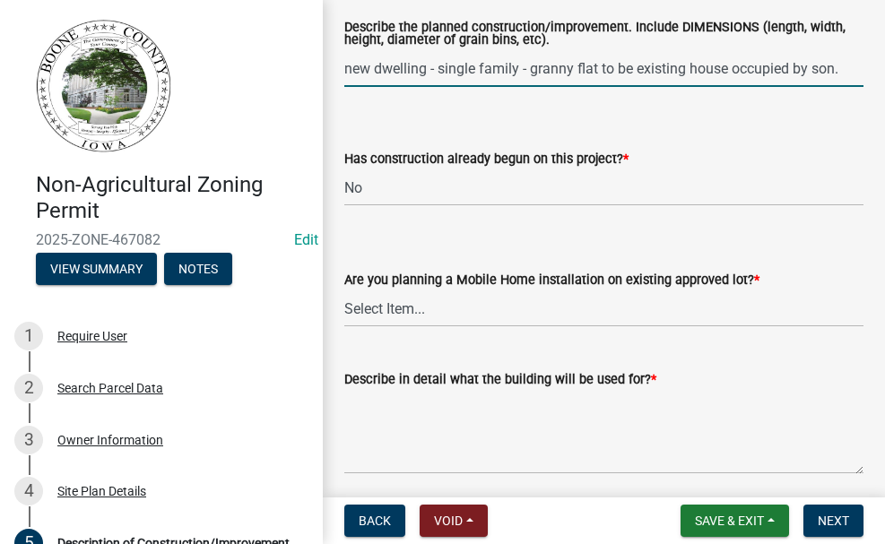
scroll to position [216, 0]
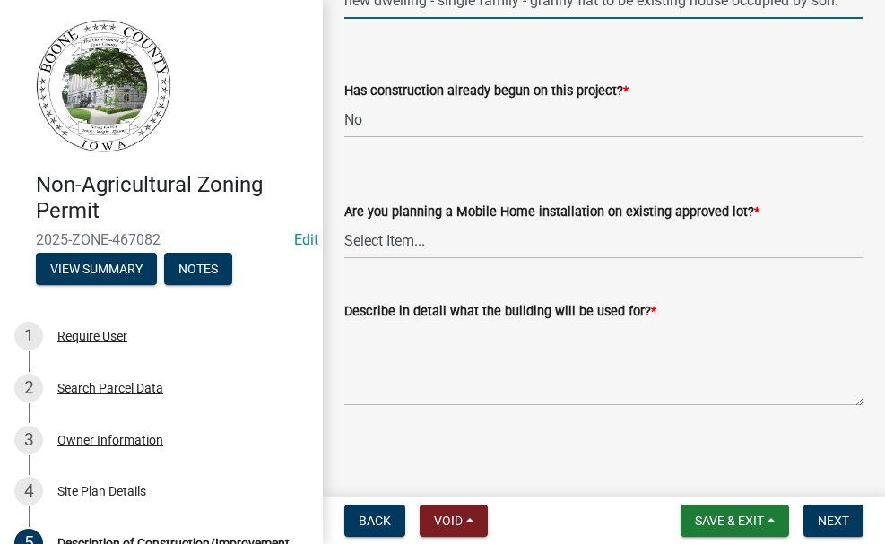
type input "new dwelling - single family - granny flat to be existing house occupied by son."
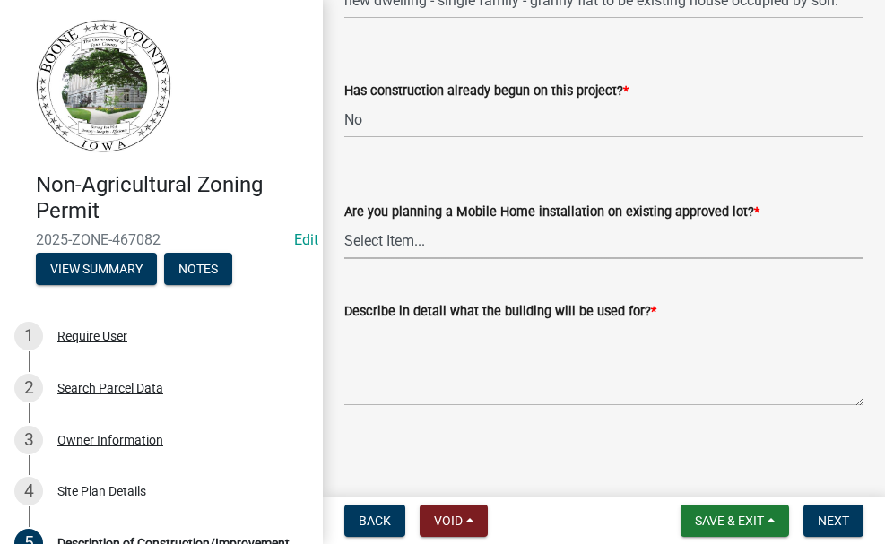
click at [415, 230] on select "Select Item... Yes No" at bounding box center [603, 240] width 519 height 37
click at [344, 222] on select "Select Item... Yes No" at bounding box center [603, 240] width 519 height 37
select select "11cf4637-fcbf-4a36-af17-97ff4966c2e6"
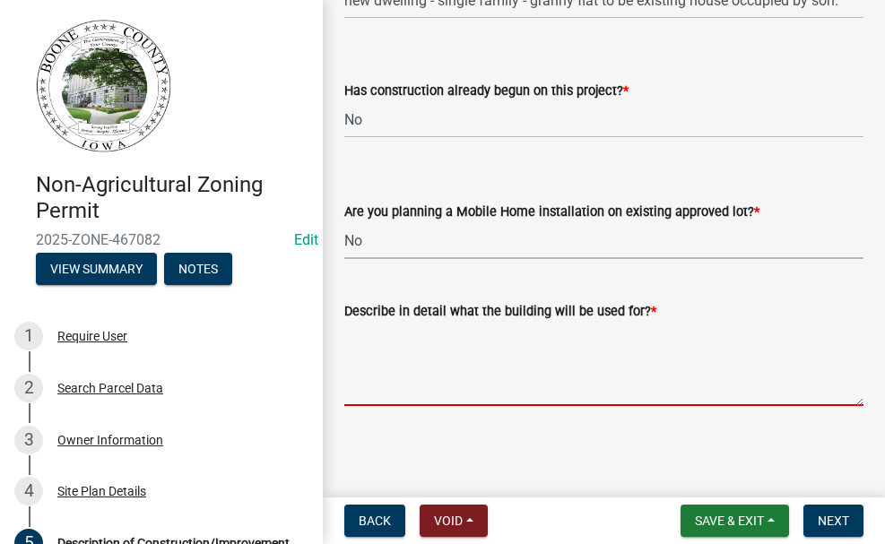
click at [450, 360] on textarea "Describe in detail what the building will be used for? *" at bounding box center [603, 364] width 519 height 84
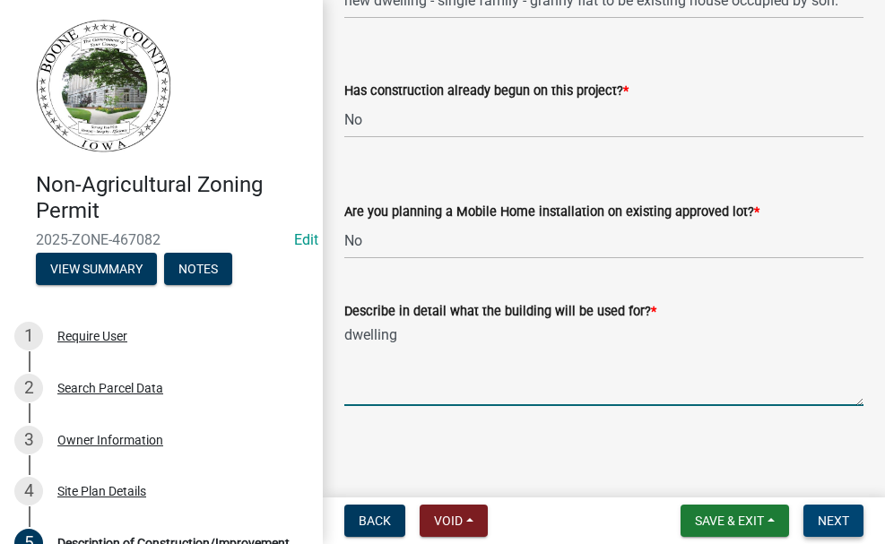
type textarea "dwelling"
click at [832, 511] on button "Next" at bounding box center [833, 521] width 60 height 32
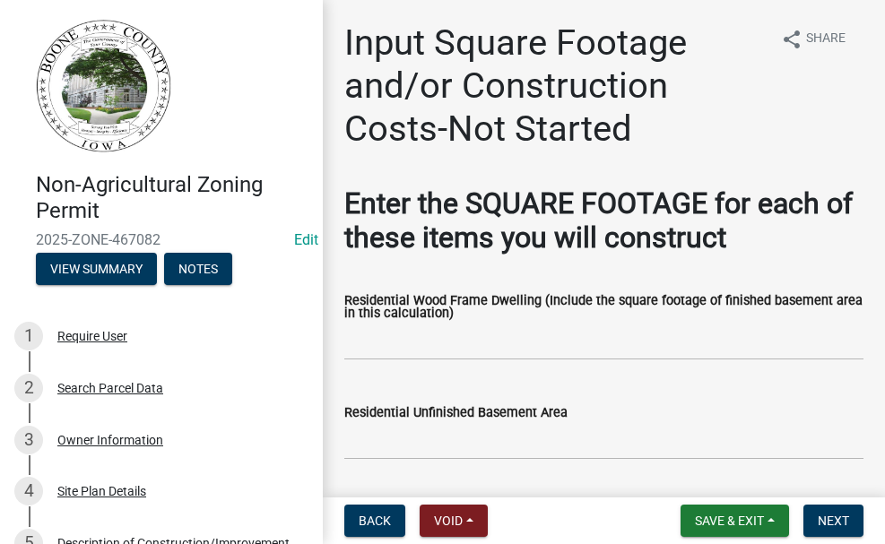
scroll to position [179, 0]
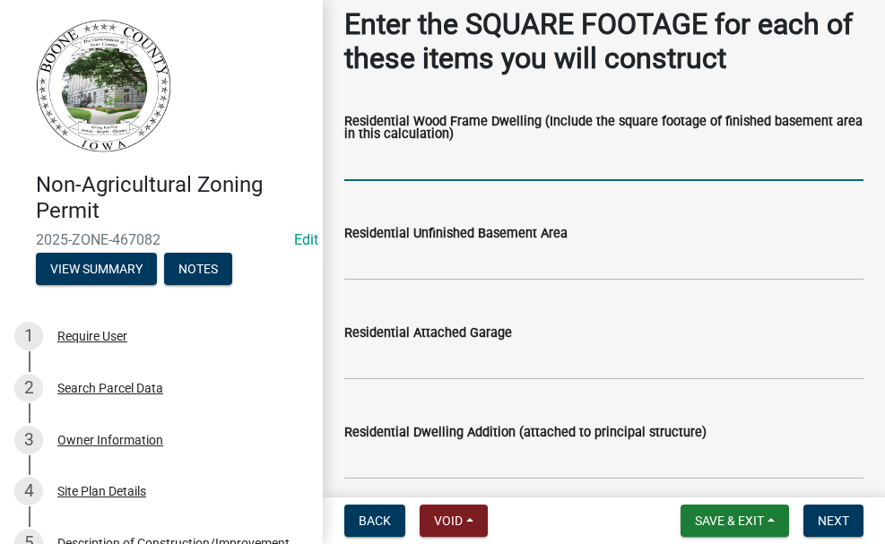
click at [412, 163] on input "text" at bounding box center [603, 162] width 519 height 37
type input "2044"
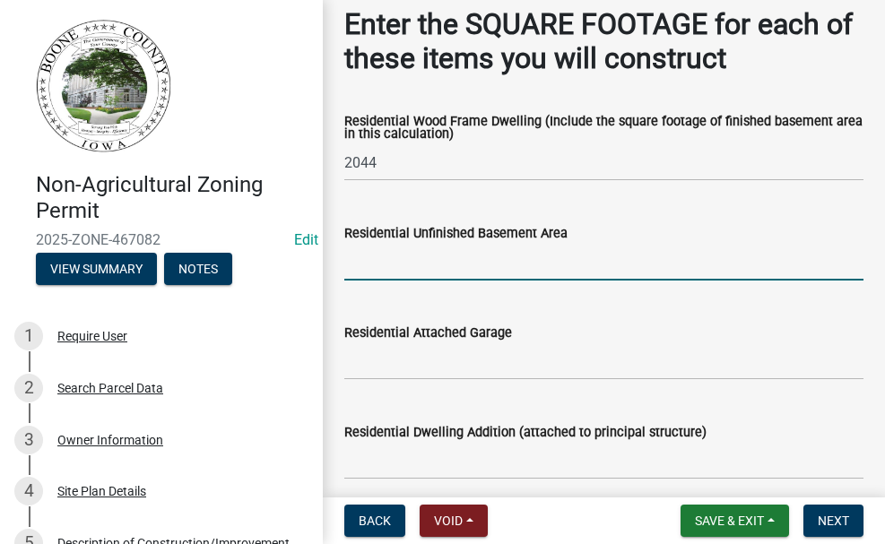
click at [392, 264] on input "text" at bounding box center [603, 262] width 519 height 37
type input "2044"
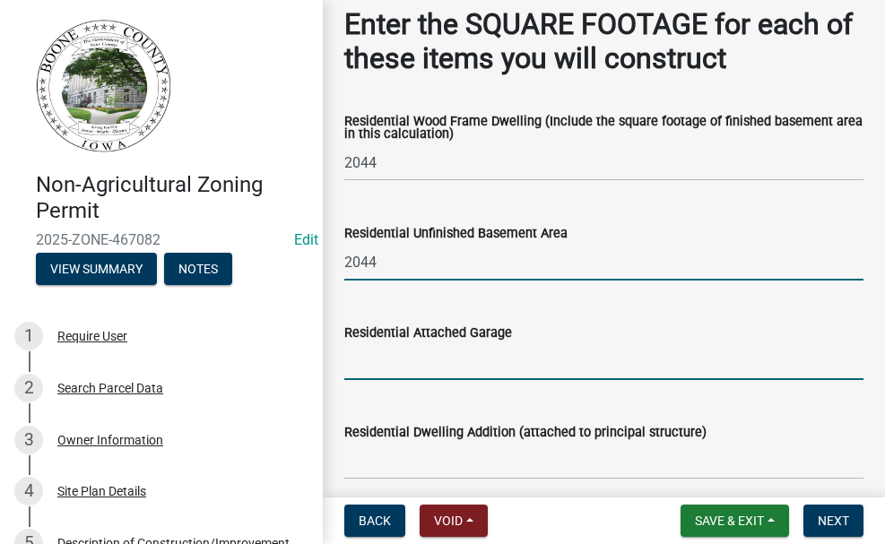
click at [373, 369] on input "text" at bounding box center [603, 361] width 519 height 37
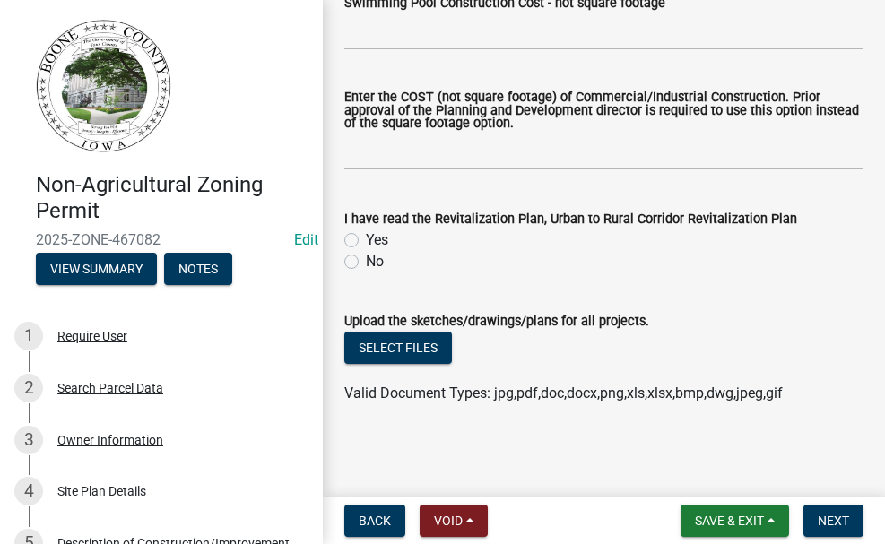
scroll to position [1795, 0]
type input "1484"
click at [366, 258] on label "No" at bounding box center [375, 262] width 18 height 22
click at [366, 258] on input "No" at bounding box center [372, 257] width 12 height 12
radio input "true"
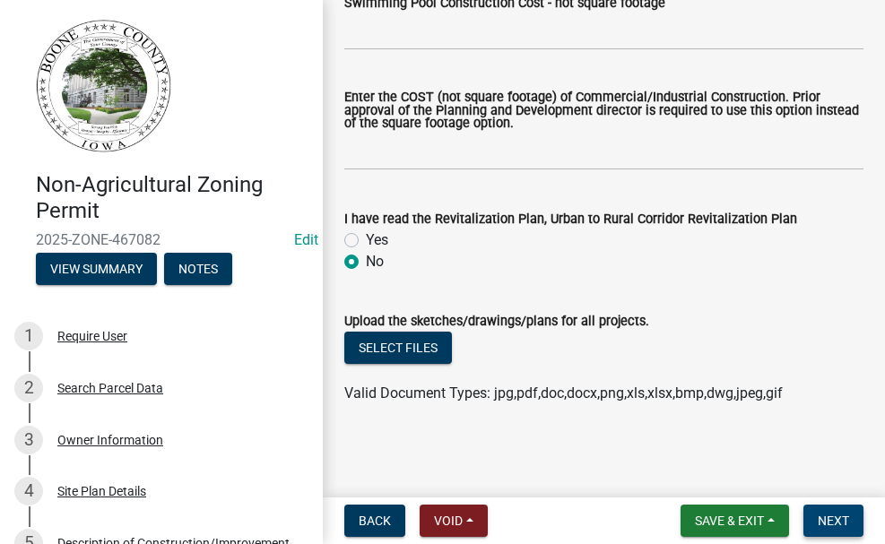
click at [833, 518] on span "Next" at bounding box center [833, 521] width 31 height 14
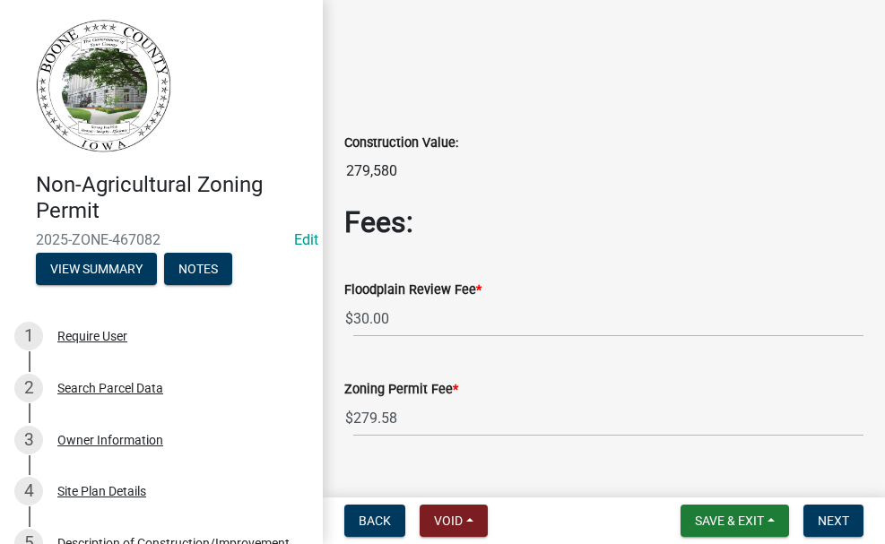
scroll to position [155, 0]
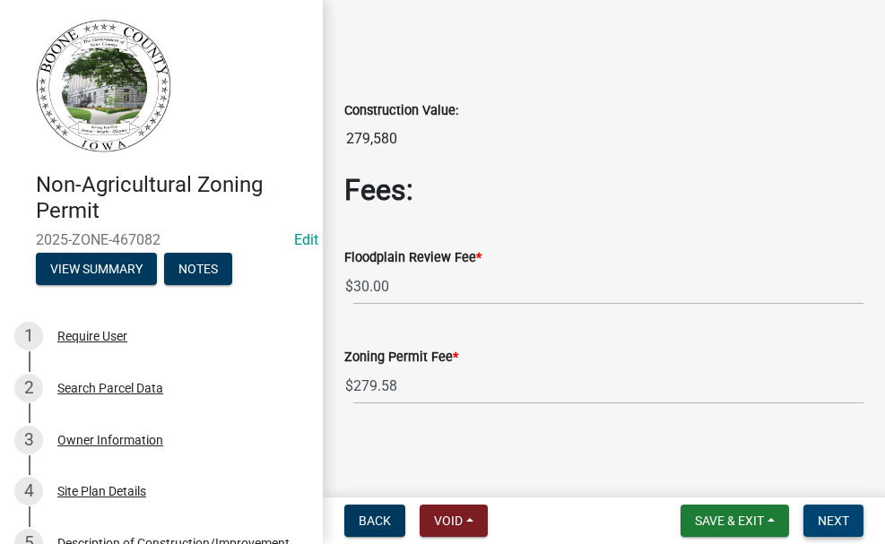
click at [824, 516] on span "Next" at bounding box center [833, 521] width 31 height 14
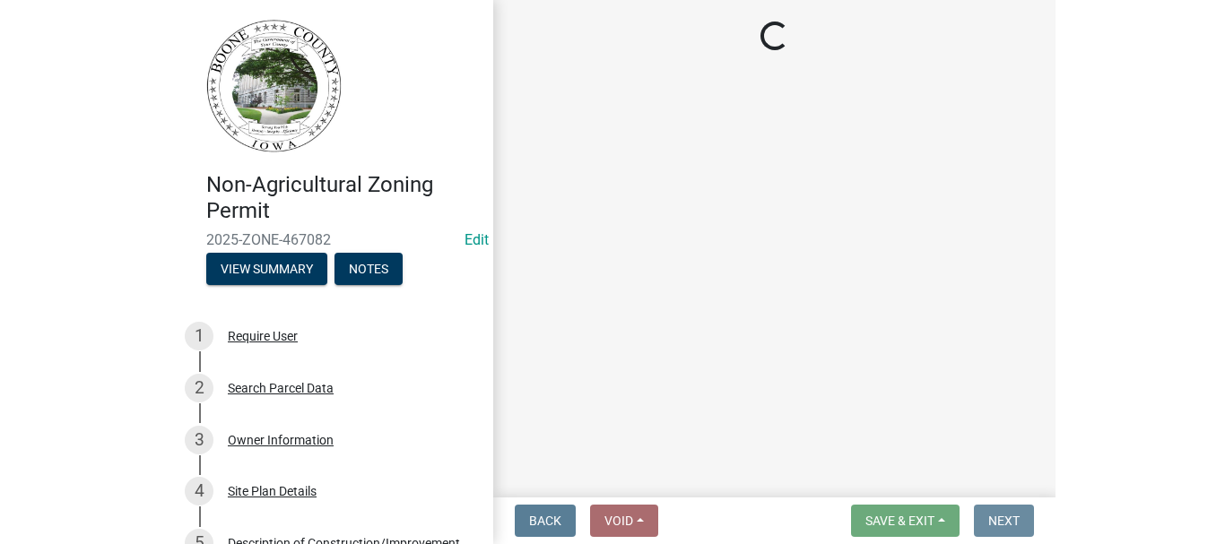
scroll to position [0, 0]
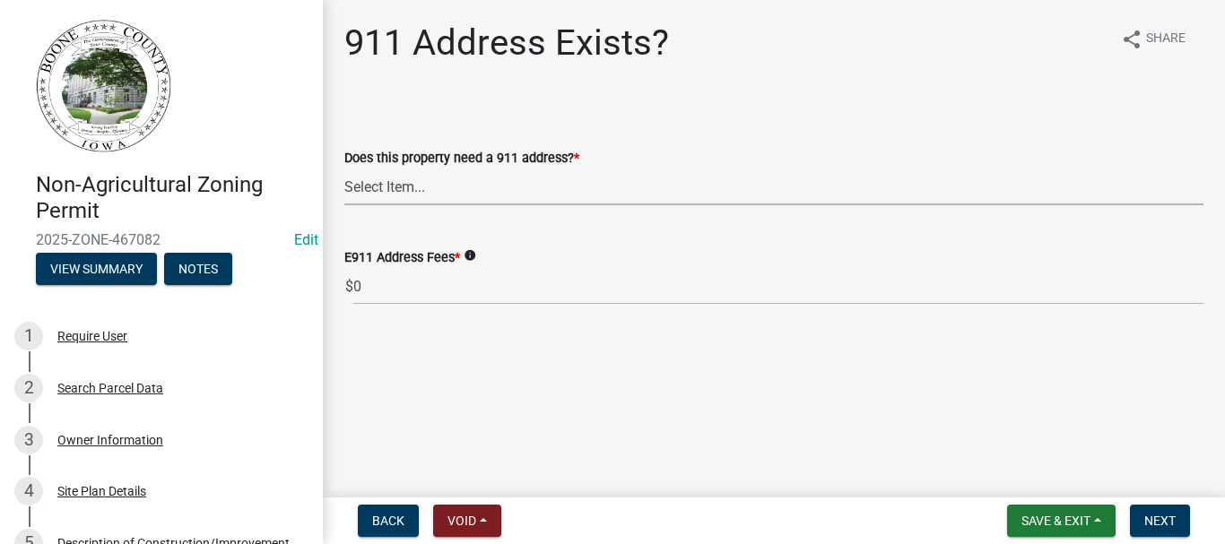
click at [418, 182] on select "Select Item... Property already has a 911 address Request a new 911 address, si…" at bounding box center [773, 187] width 859 height 37
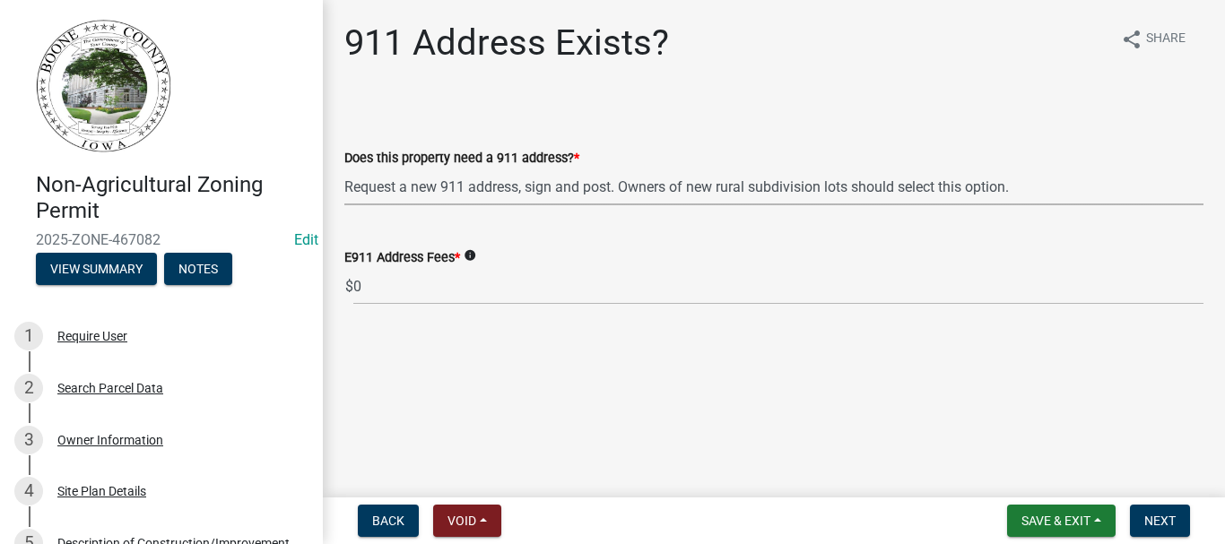
click at [344, 169] on select "Select Item... Property already has a 911 address Request a new 911 address, si…" at bounding box center [773, 187] width 859 height 37
select select "c5cfa032-ea77-4eb6-910f-9479f173e444"
click at [1148, 516] on span "Next" at bounding box center [1159, 521] width 31 height 14
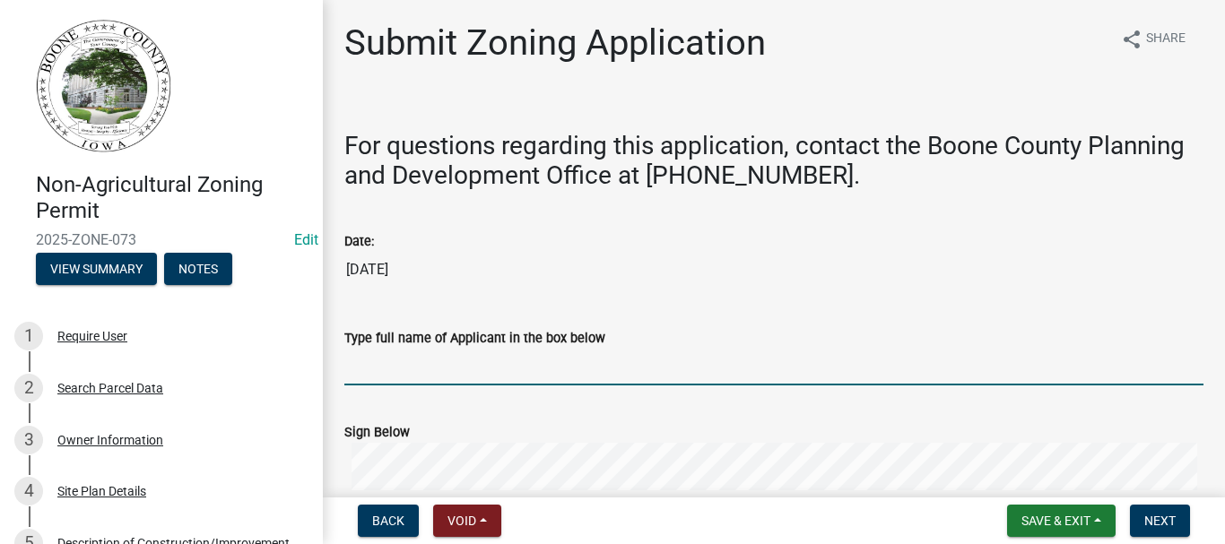
click at [408, 374] on input "Type full name of Applicant in the box below" at bounding box center [773, 367] width 859 height 37
type input "M"
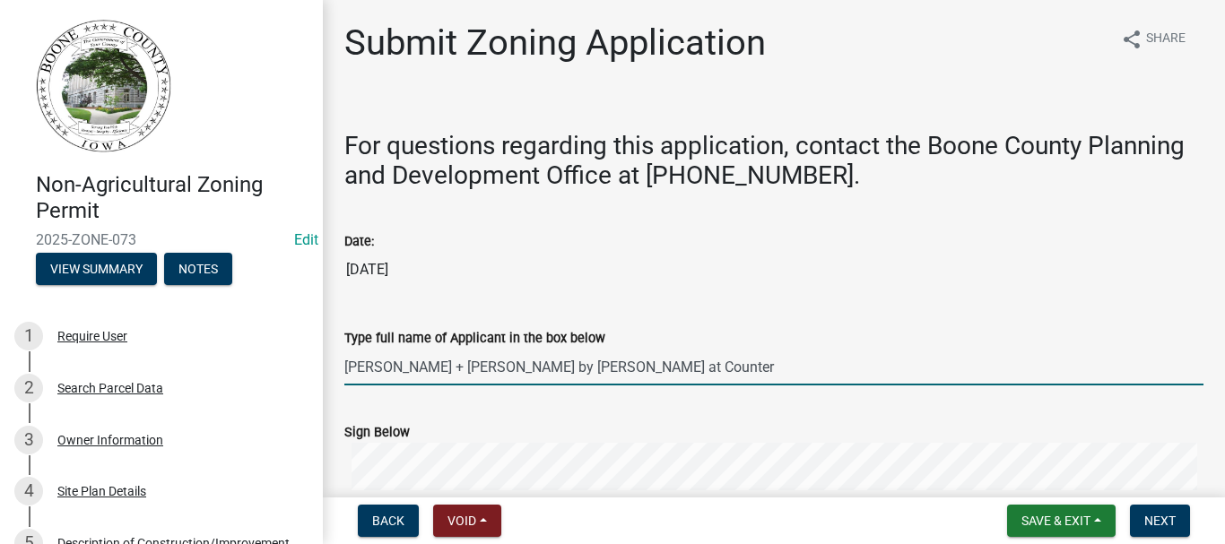
click at [560, 373] on input "Dan + Cheryl Sansgaard by Mike SAlati at Counter" at bounding box center [773, 367] width 859 height 37
click at [568, 366] on input "Dan + Cheryl Sansgaard by Mike SAlati at Counter" at bounding box center [773, 367] width 859 height 37
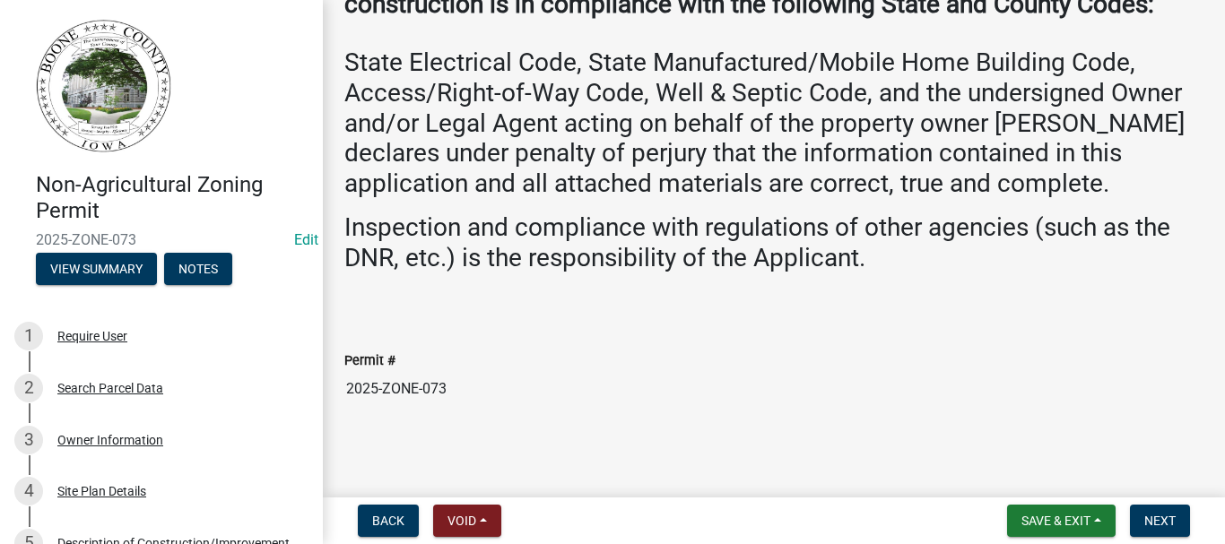
scroll to position [671, 0]
type input "Dan + Cheryl Sansgaard by Mike Salati at Counter"
click at [1159, 515] on span "Next" at bounding box center [1159, 521] width 31 height 14
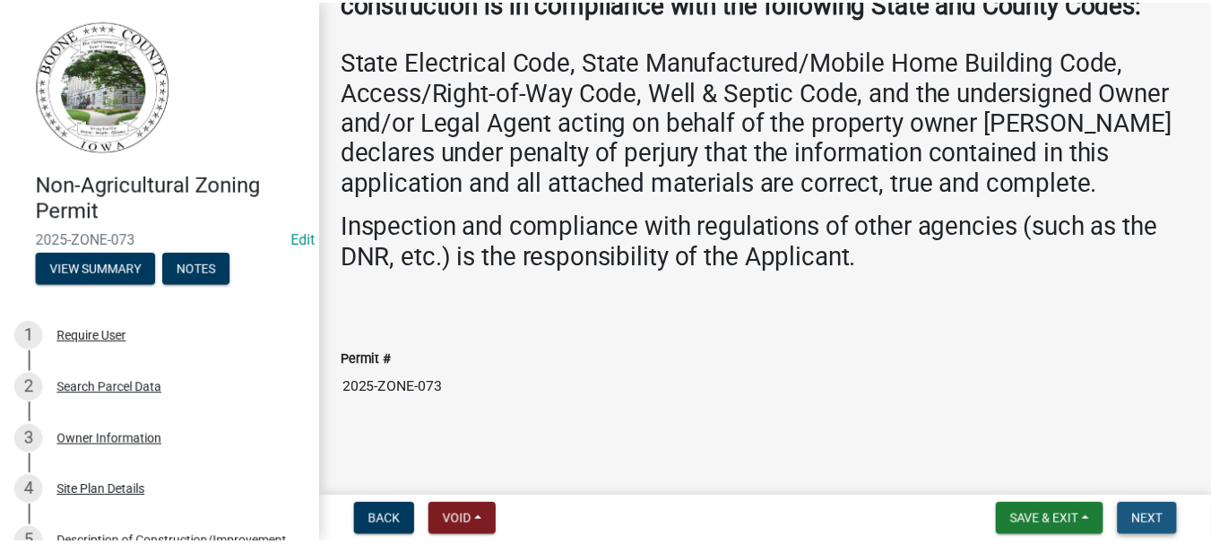
scroll to position [0, 0]
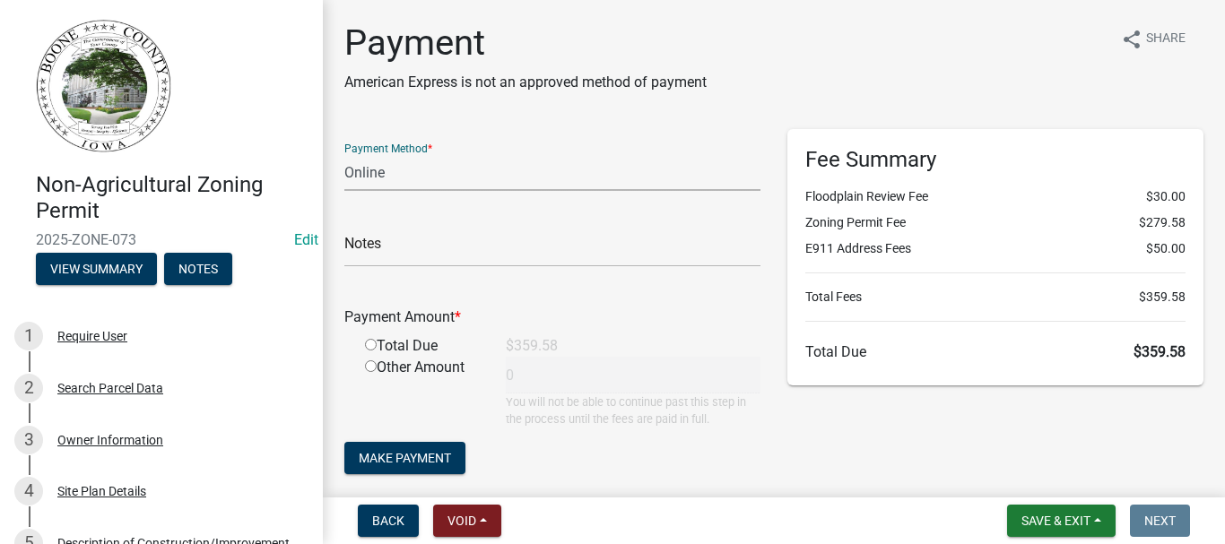
click at [361, 171] on select "Credit Card POS Check Cash Online" at bounding box center [552, 172] width 416 height 37
select select "1: 0"
click at [344, 154] on select "Credit Card POS Check Cash Online" at bounding box center [552, 172] width 416 height 37
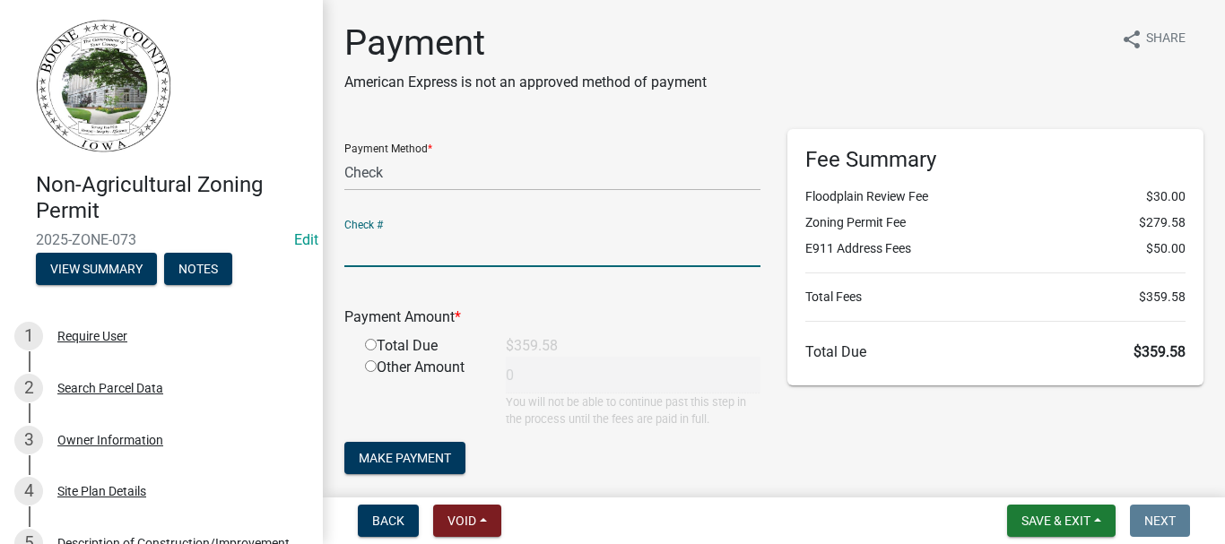
click at [437, 249] on input "text" at bounding box center [552, 248] width 416 height 37
type input "4487"
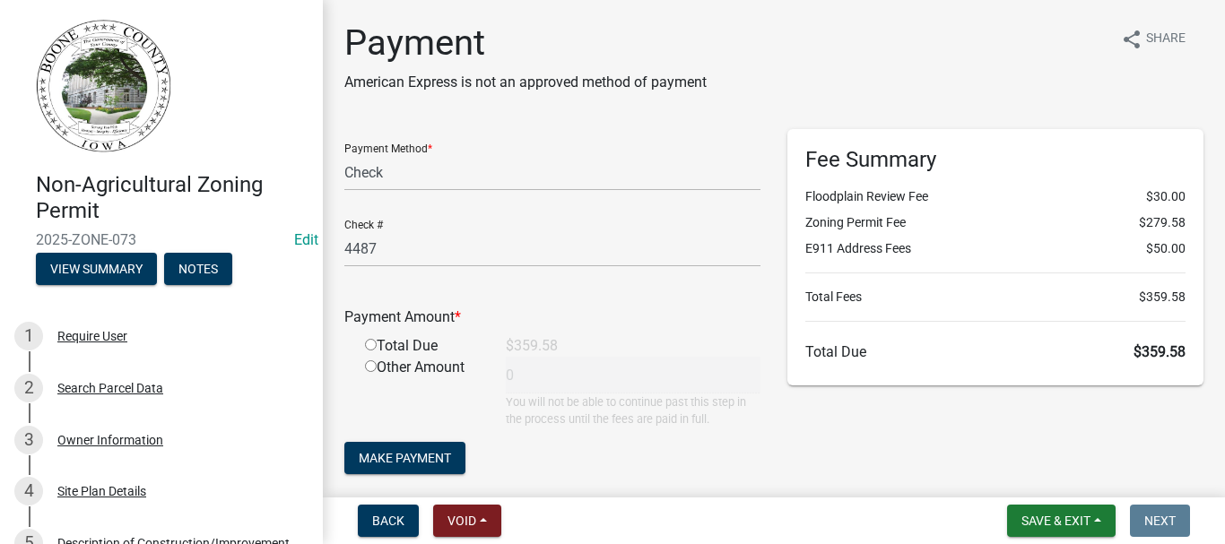
drag, startPoint x: 371, startPoint y: 343, endPoint x: 377, endPoint y: 369, distance: 27.4
click at [371, 347] on input "radio" at bounding box center [371, 345] width 12 height 12
radio input "true"
type input "359.58"
drag, startPoint x: 402, startPoint y: 451, endPoint x: 422, endPoint y: 450, distance: 20.6
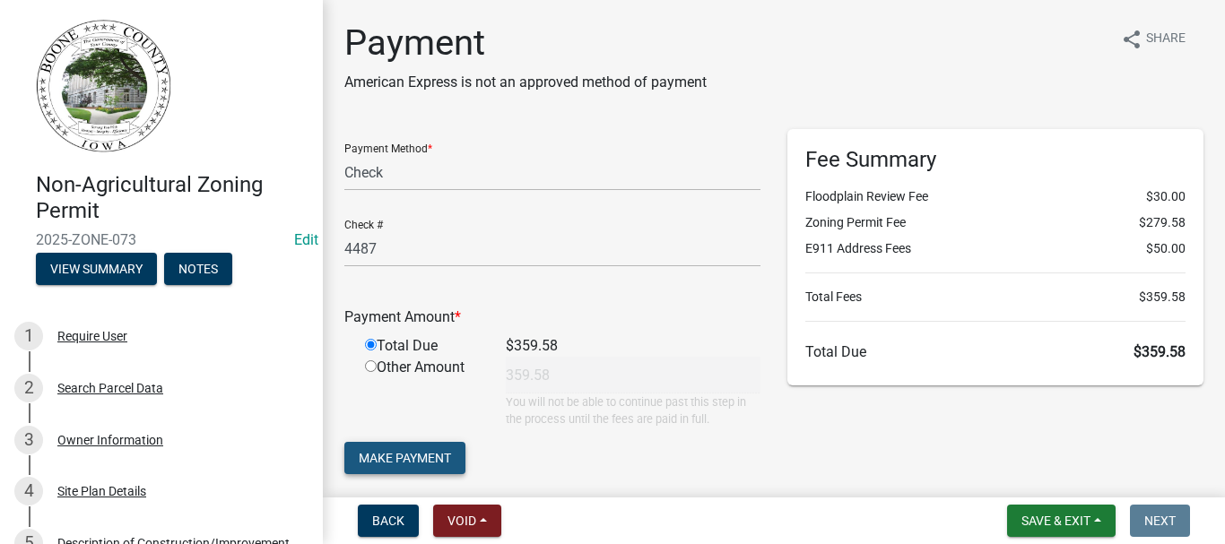
click at [405, 451] on span "Make Payment" at bounding box center [405, 458] width 92 height 14
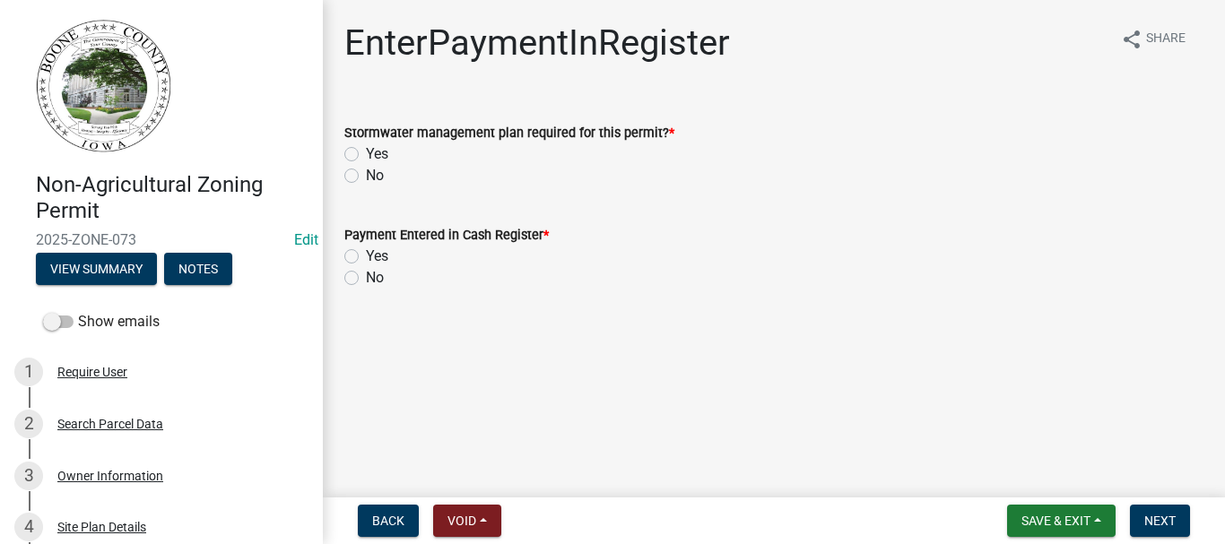
click at [366, 172] on label "No" at bounding box center [375, 176] width 18 height 22
click at [366, 172] on input "No" at bounding box center [372, 171] width 12 height 12
radio input "true"
click at [366, 256] on label "Yes" at bounding box center [377, 257] width 22 height 22
click at [366, 256] on input "Yes" at bounding box center [372, 252] width 12 height 12
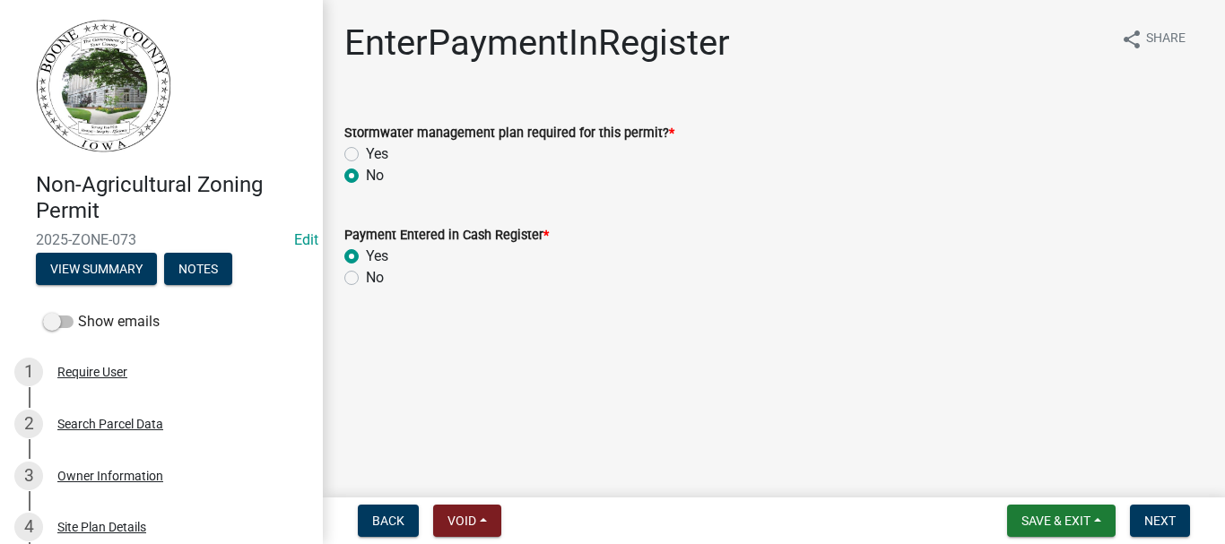
radio input "true"
click at [1152, 521] on span "Next" at bounding box center [1159, 521] width 31 height 14
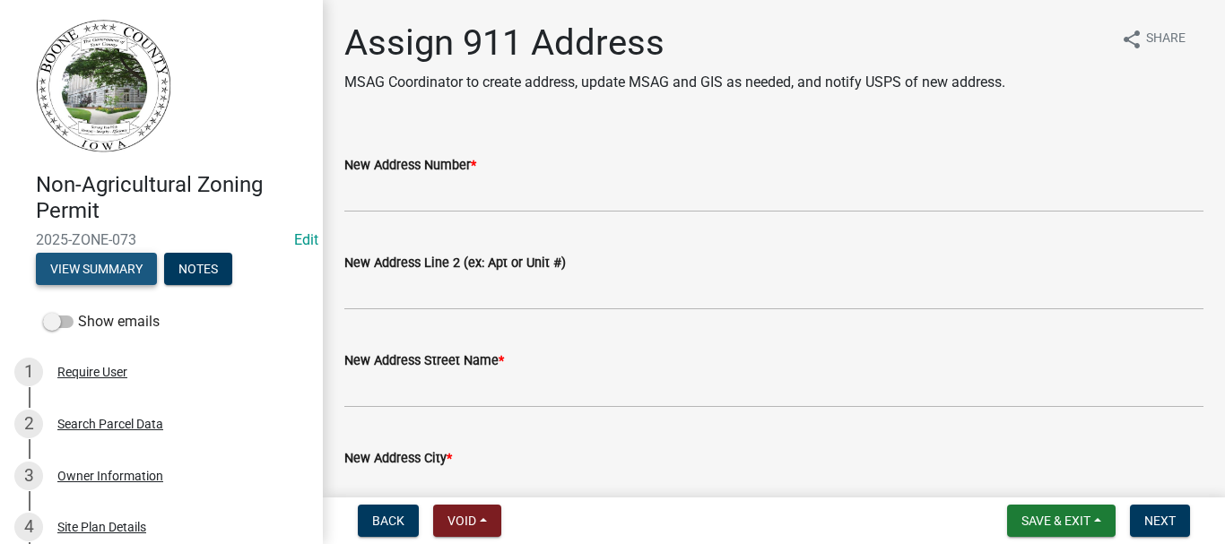
click at [67, 271] on button "View Summary" at bounding box center [96, 269] width 121 height 32
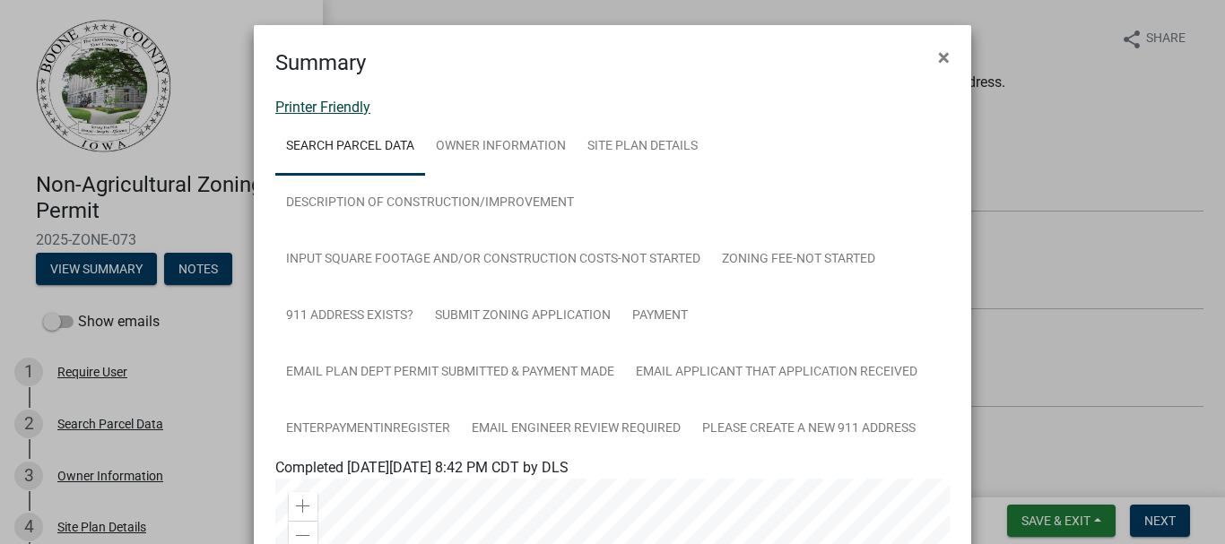
click at [327, 106] on link "Printer Friendly" at bounding box center [322, 107] width 95 height 17
click at [957, 56] on div "Summary ×" at bounding box center [612, 52] width 717 height 54
drag, startPoint x: 942, startPoint y: 58, endPoint x: 954, endPoint y: 91, distance: 35.2
click at [942, 57] on span "×" at bounding box center [944, 57] width 12 height 25
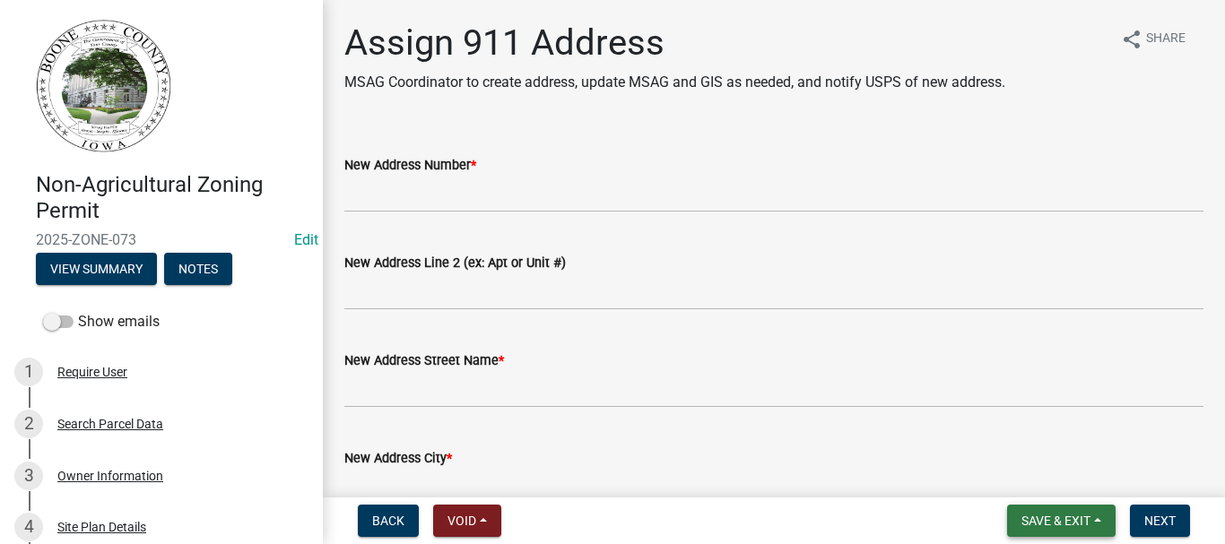
click at [1086, 515] on span "Save & Exit" at bounding box center [1055, 521] width 69 height 14
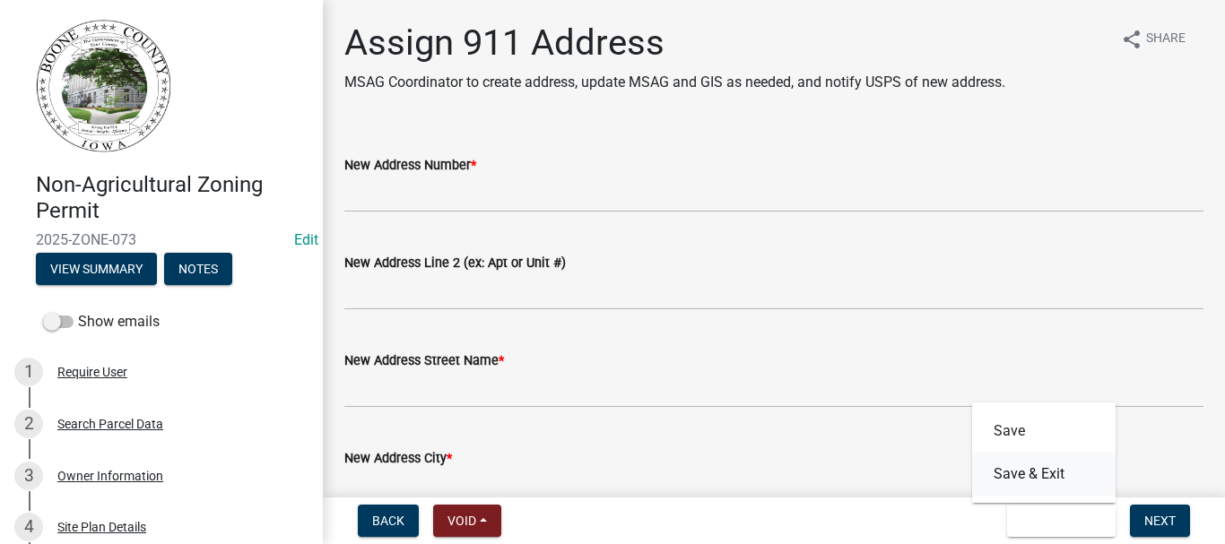
click at [997, 479] on button "Save & Exit" at bounding box center [1043, 474] width 143 height 43
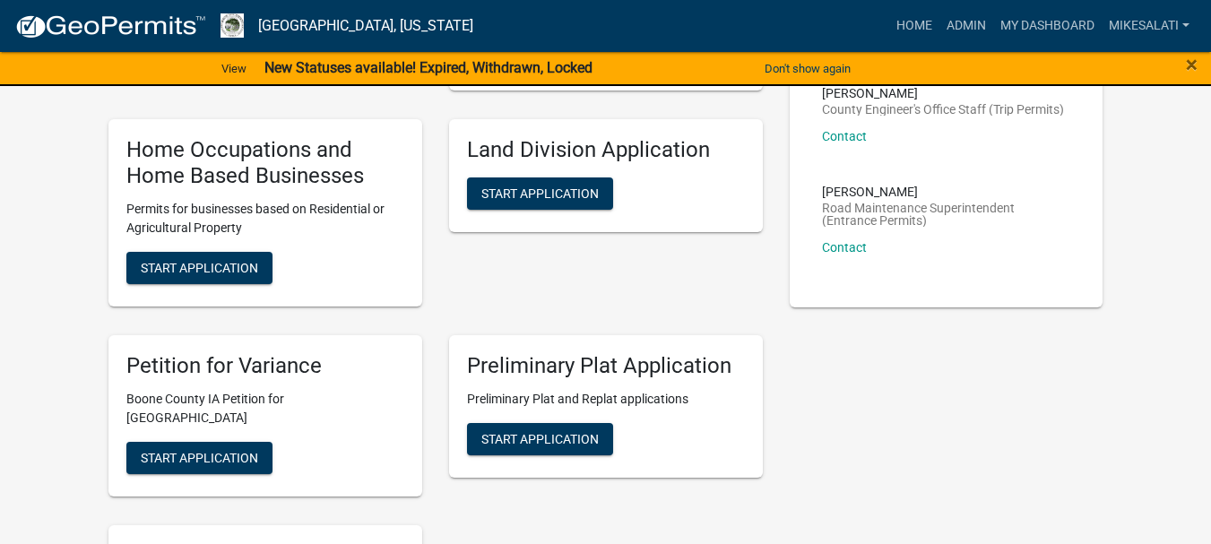
scroll to position [897, 0]
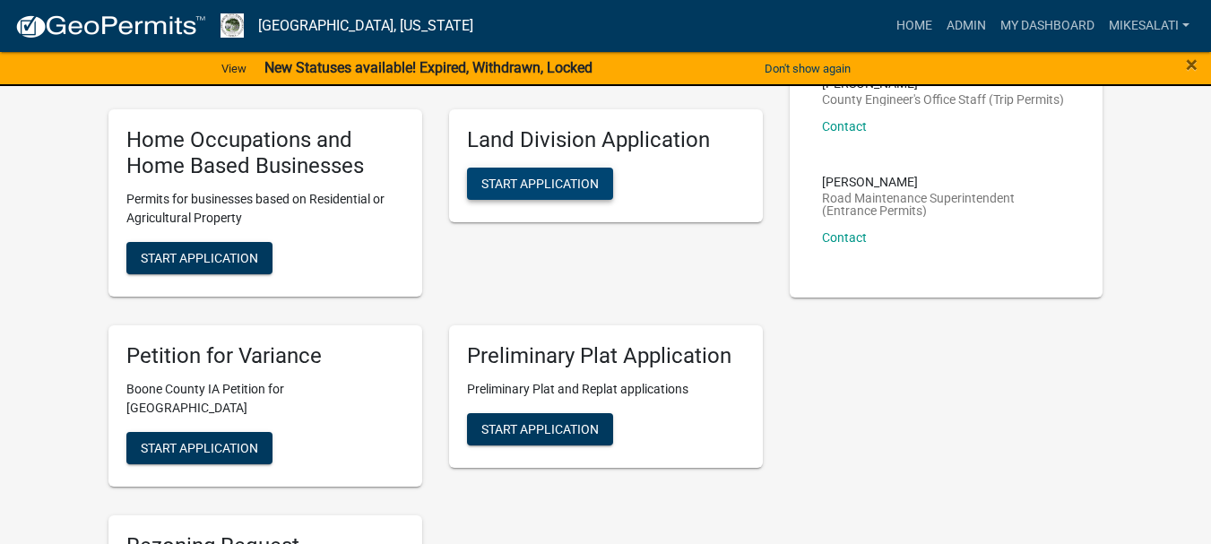
click at [548, 177] on span "Start Application" at bounding box center [540, 184] width 117 height 14
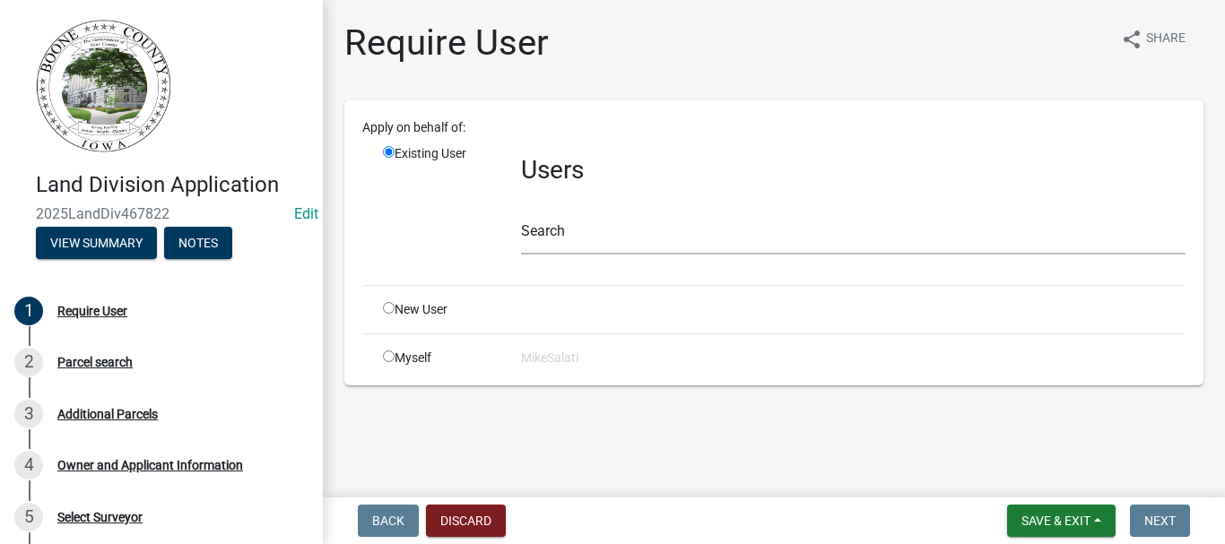
click at [390, 310] on input "radio" at bounding box center [389, 308] width 12 height 12
radio input "true"
radio input "false"
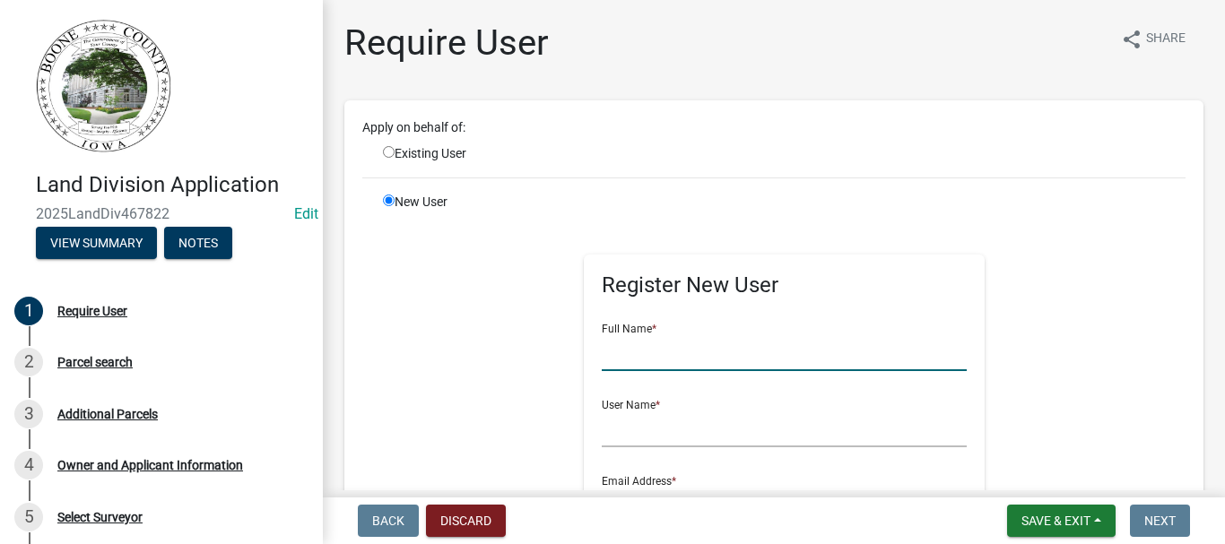
click at [626, 343] on input "text" at bounding box center [785, 352] width 366 height 37
type input "[PERSON_NAME]"
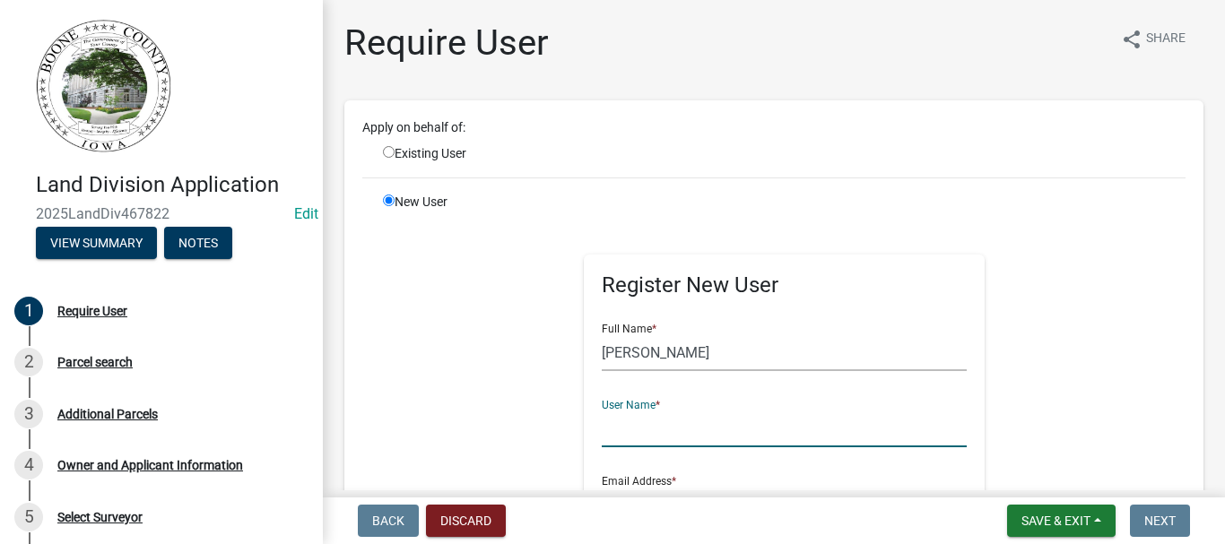
click at [624, 442] on input "text" at bounding box center [785, 429] width 366 height 37
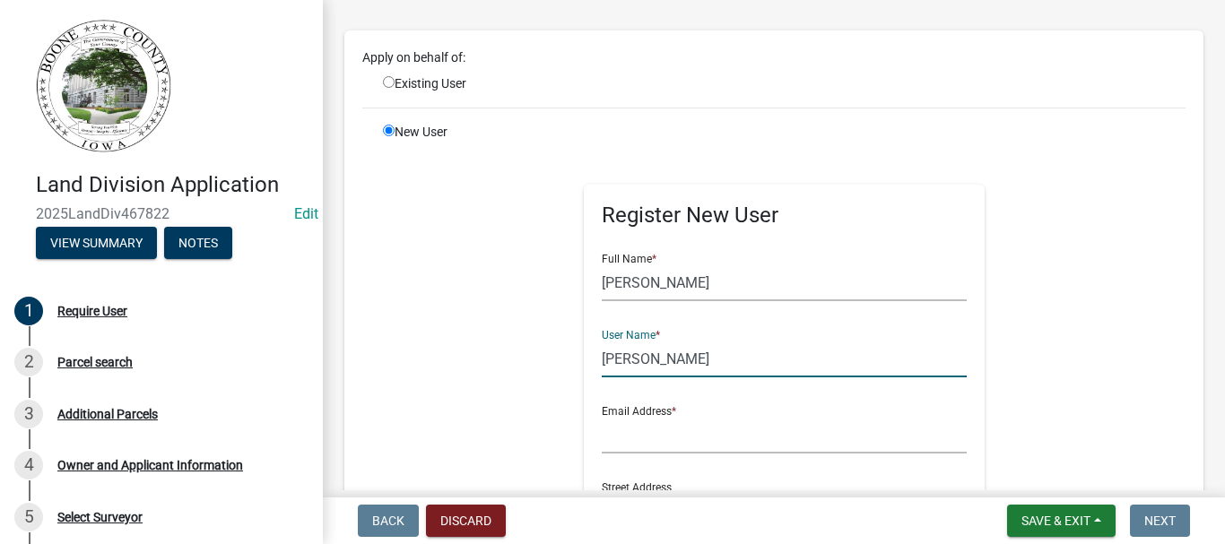
scroll to position [179, 0]
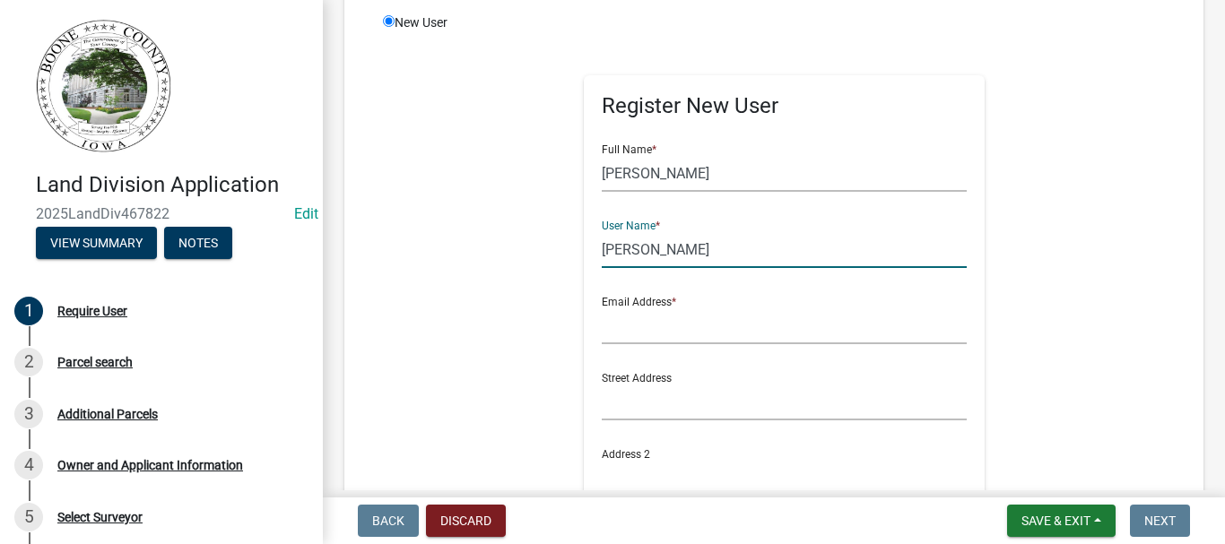
type input "[PERSON_NAME]"
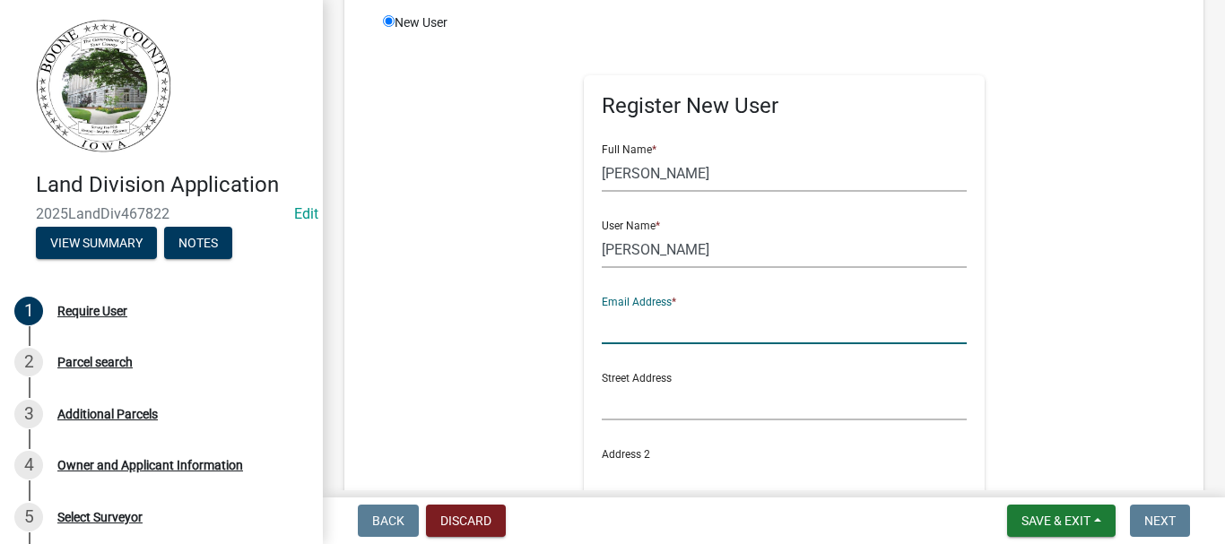
click at [651, 337] on input "text" at bounding box center [785, 326] width 366 height 37
type input "[EMAIL_ADDRESS][DOMAIN_NAME]"
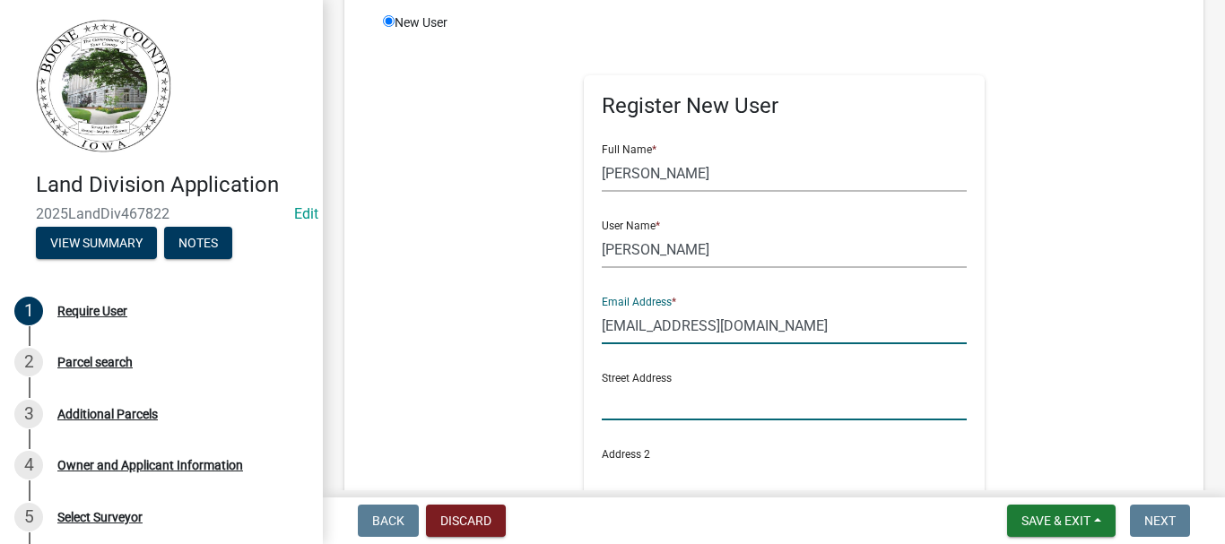
click at [609, 408] on input "text" at bounding box center [785, 402] width 366 height 37
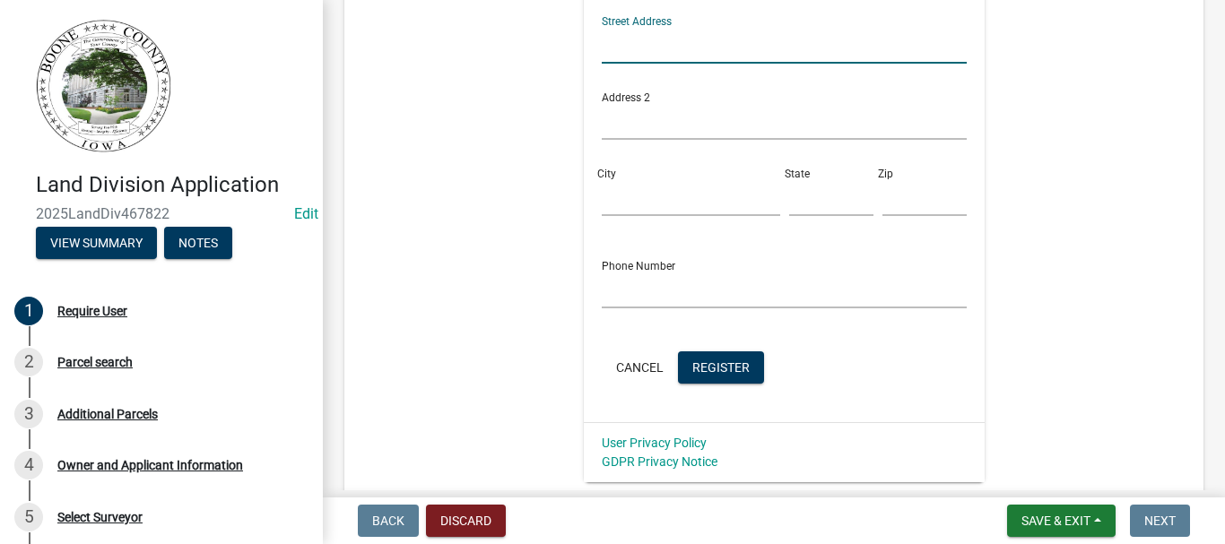
scroll to position [538, 0]
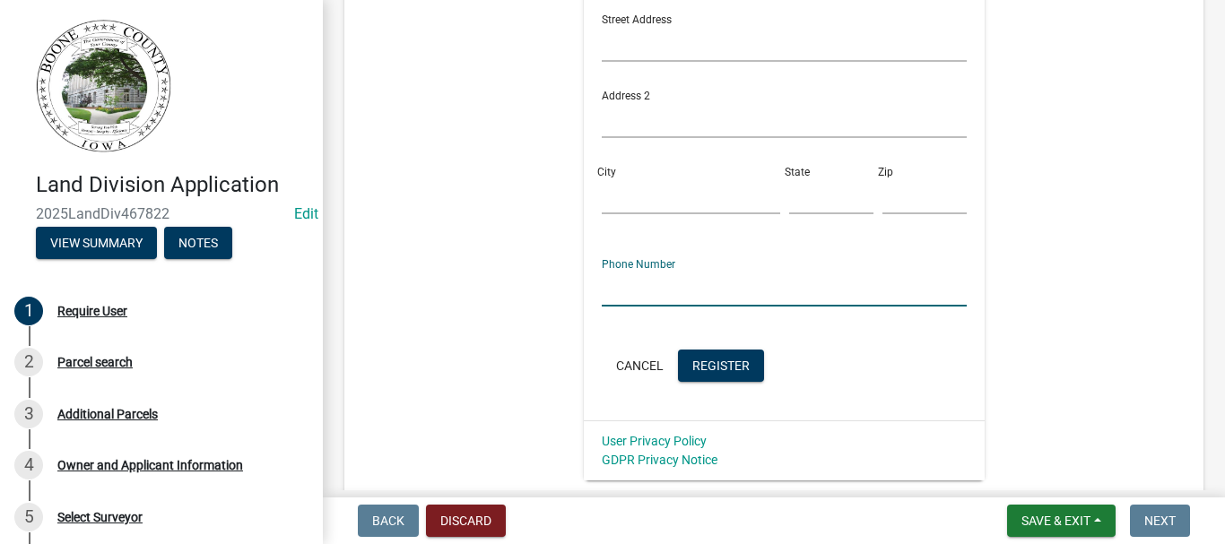
click at [602, 283] on input "text" at bounding box center [785, 288] width 366 height 37
type input "[PHONE_NUMBER]"
click at [716, 364] on span "Register" at bounding box center [720, 365] width 57 height 14
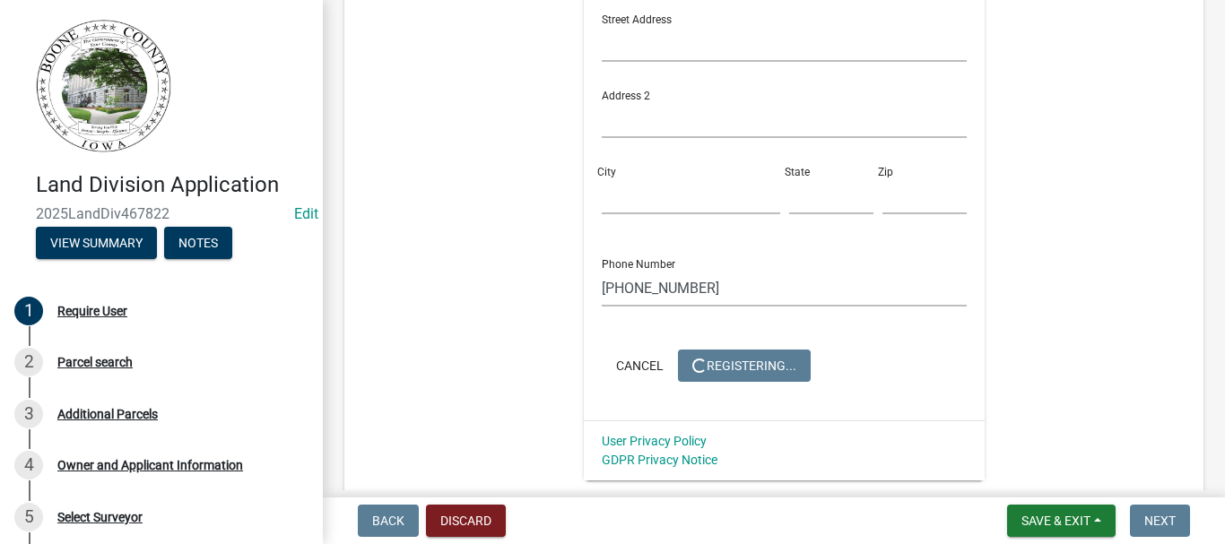
scroll to position [0, 0]
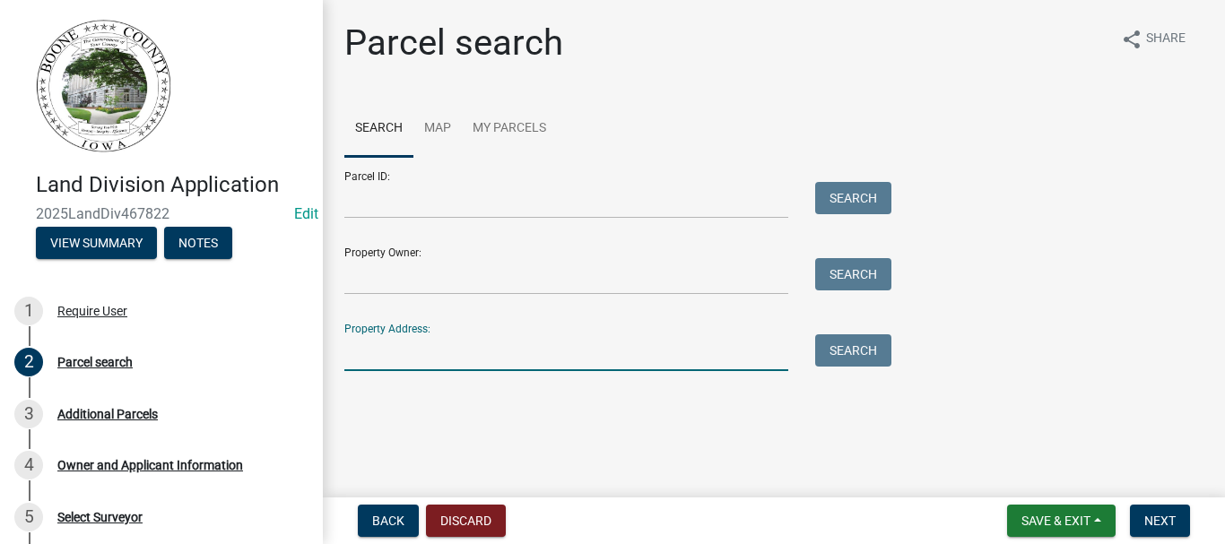
click at [390, 352] on input "Property Address:" at bounding box center [566, 352] width 444 height 37
type input "217 P"
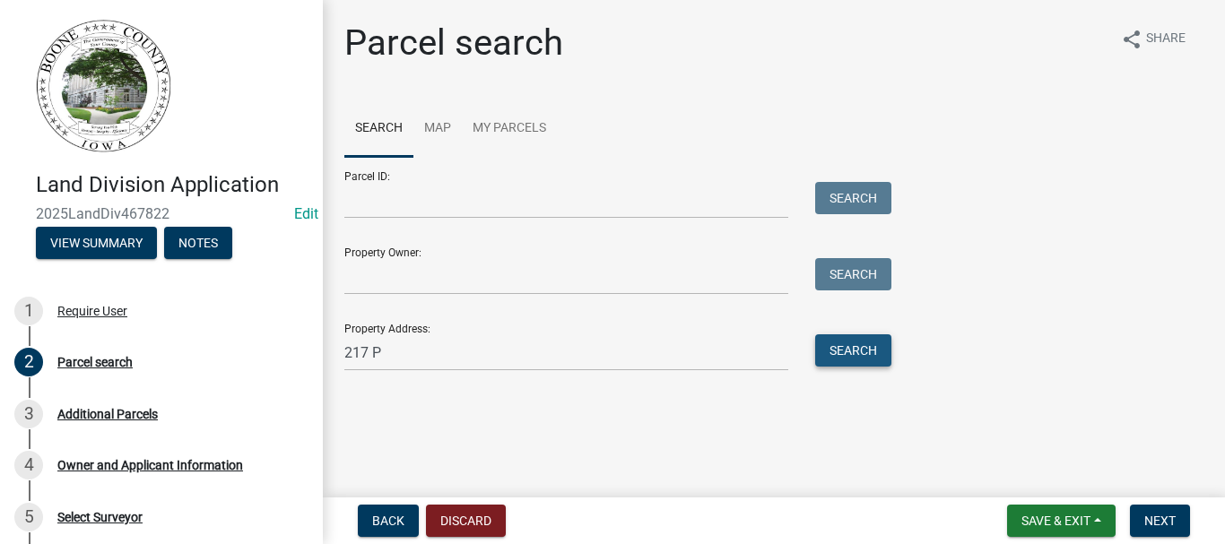
click at [839, 347] on button "Search" at bounding box center [853, 350] width 76 height 32
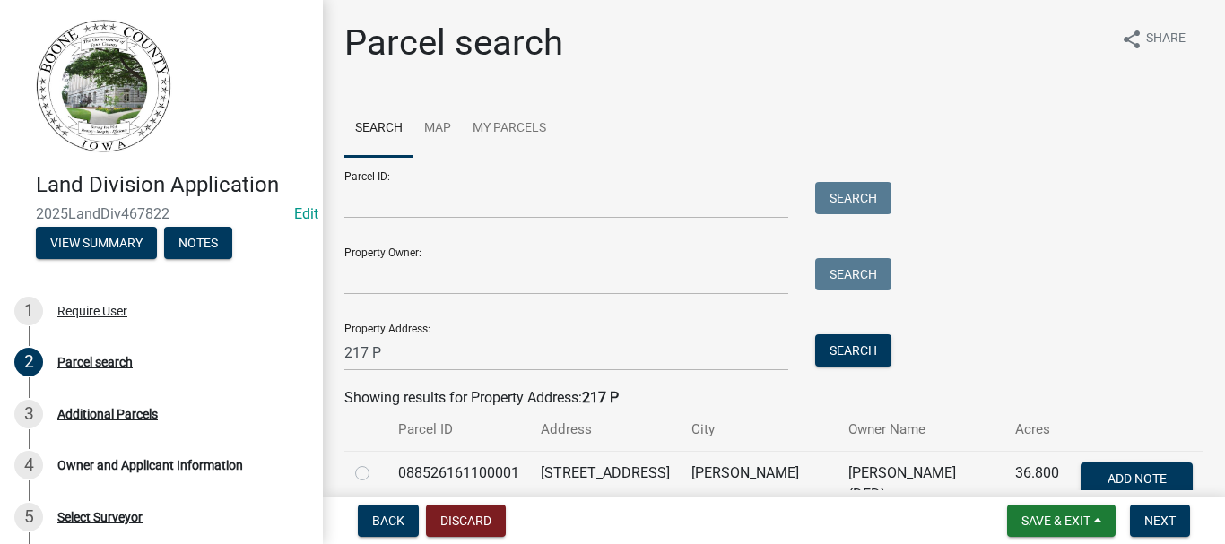
drag, startPoint x: 365, startPoint y: 474, endPoint x: 482, endPoint y: 468, distance: 116.7
click at [377, 463] on label at bounding box center [377, 463] width 0 height 0
click at [377, 473] on input "radio" at bounding box center [383, 469] width 12 height 12
radio input "true"
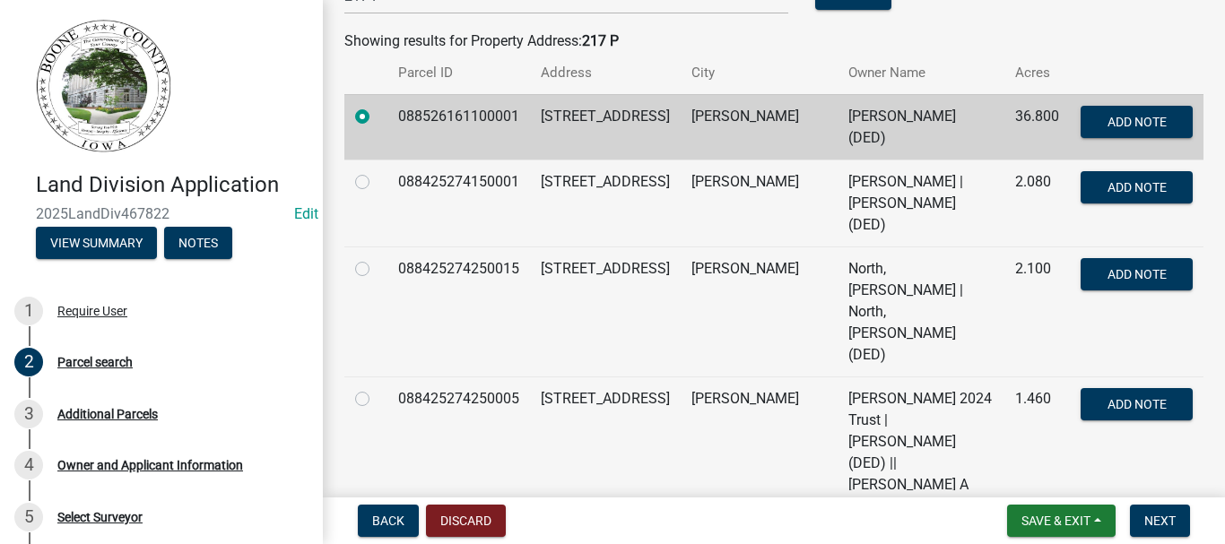
scroll to position [359, 0]
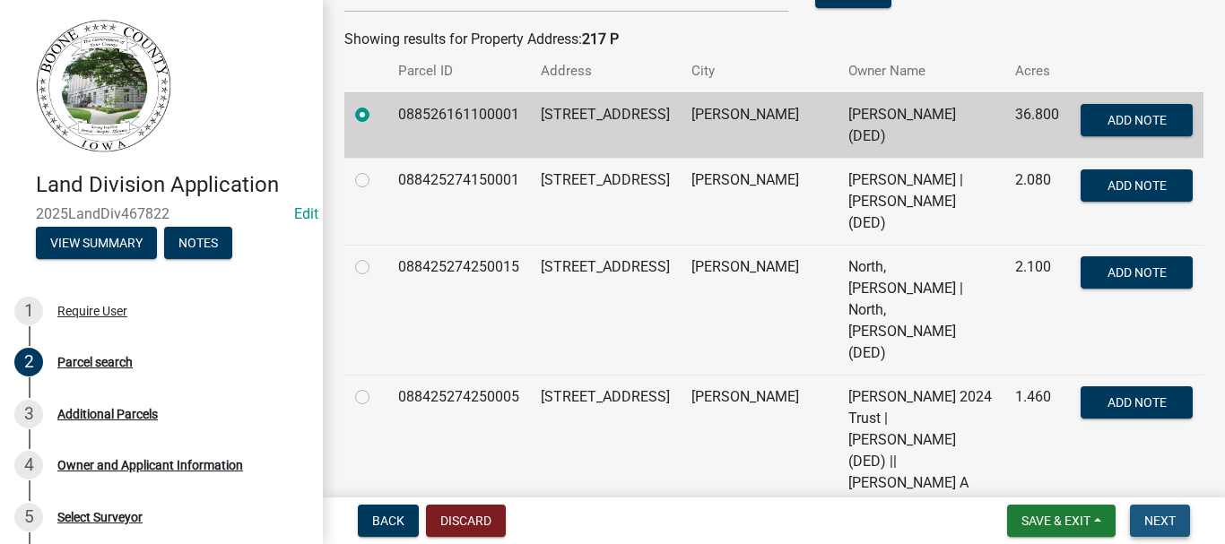
click at [1167, 519] on span "Next" at bounding box center [1159, 521] width 31 height 14
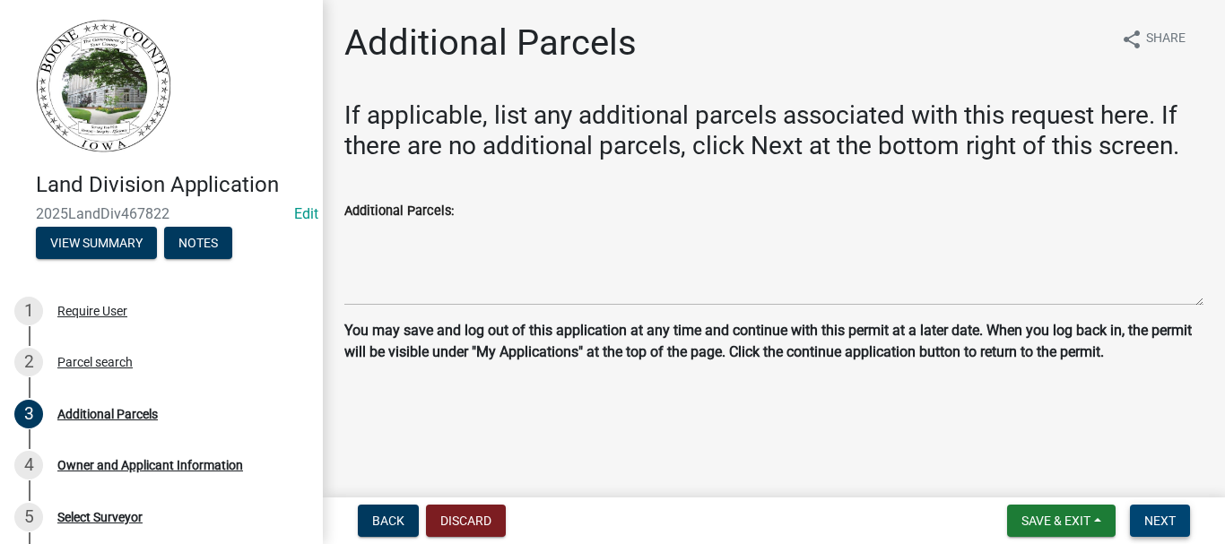
click at [1163, 522] on span "Next" at bounding box center [1159, 521] width 31 height 14
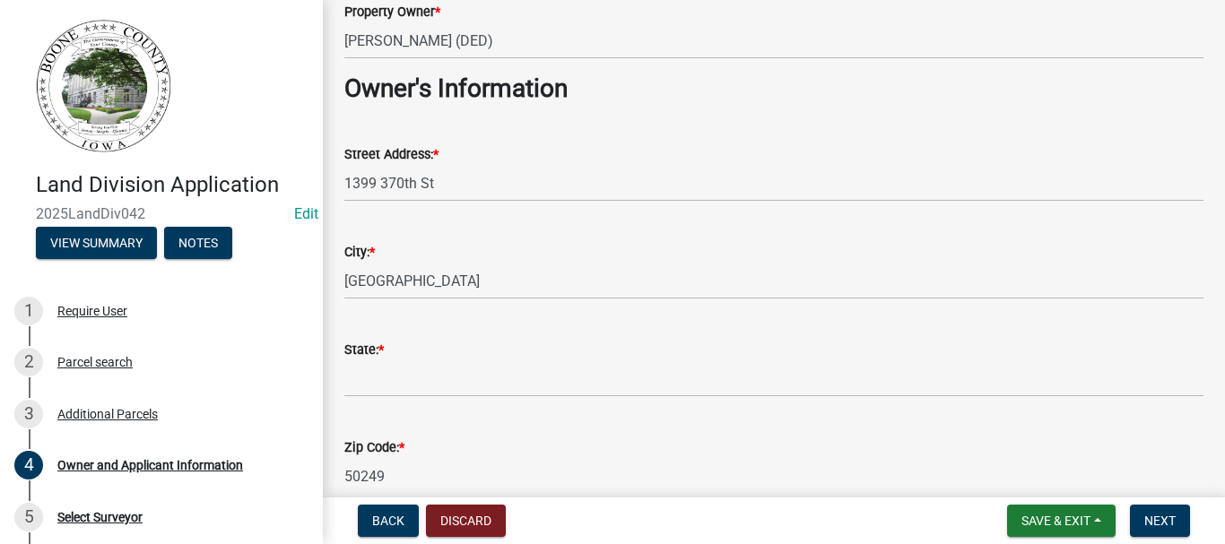
scroll to position [179, 0]
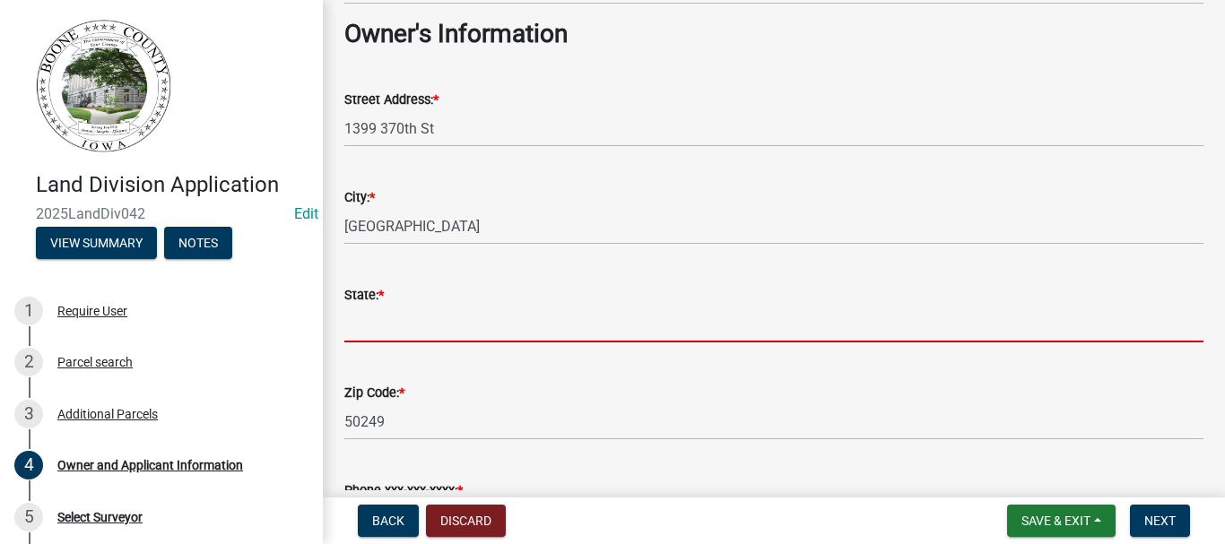
click at [404, 328] on input "State: *" at bounding box center [773, 324] width 859 height 37
type input "IA"
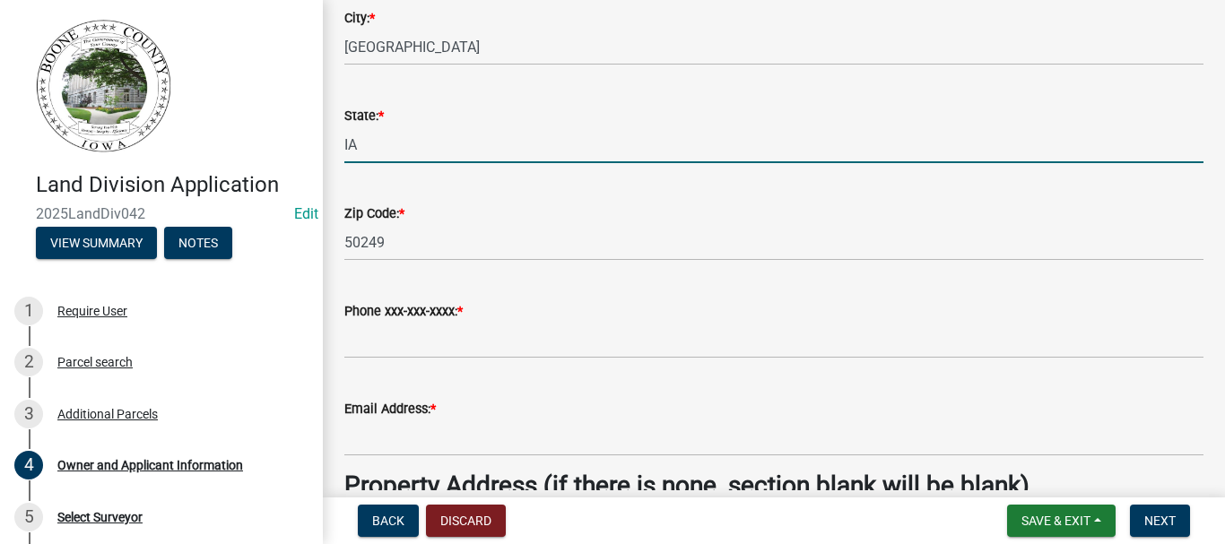
scroll to position [448, 0]
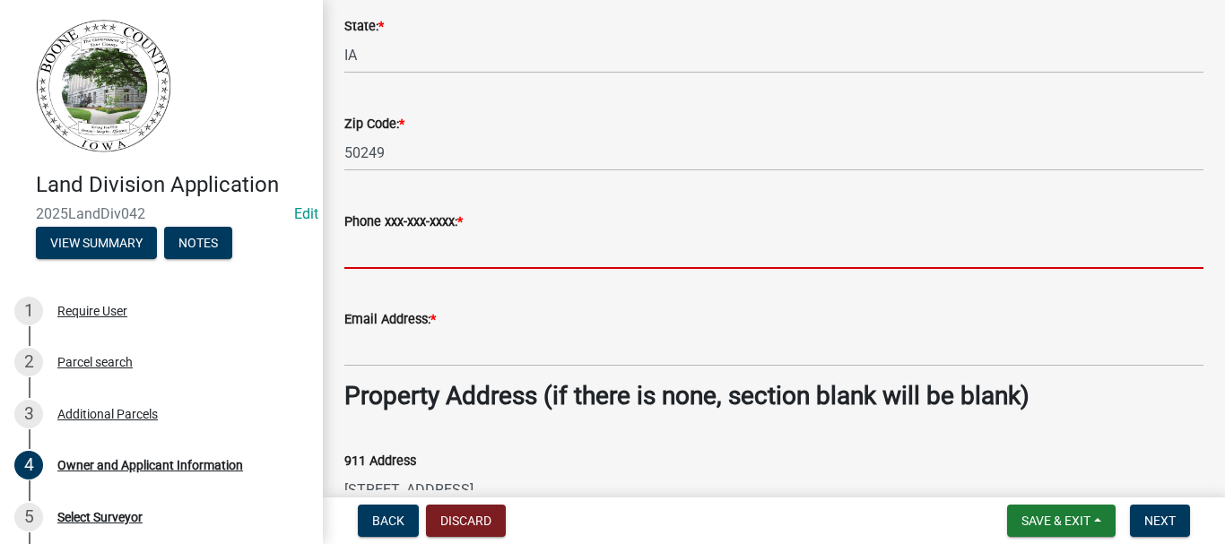
click at [360, 244] on input "Phone xxx-xxx-xxxx: *" at bounding box center [773, 250] width 859 height 37
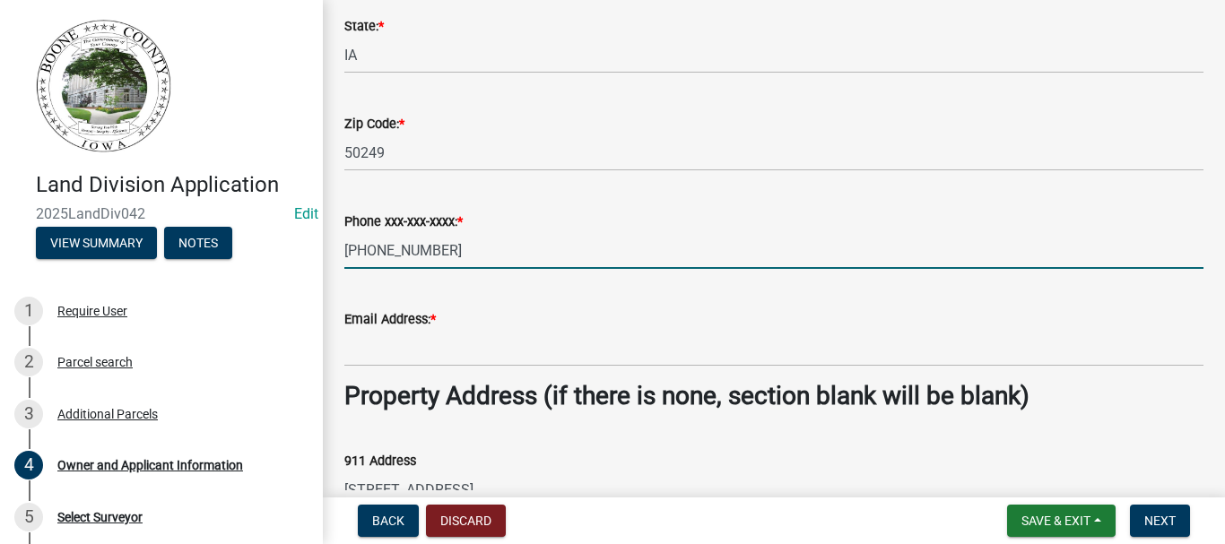
type input "[PHONE_NUMBER]"
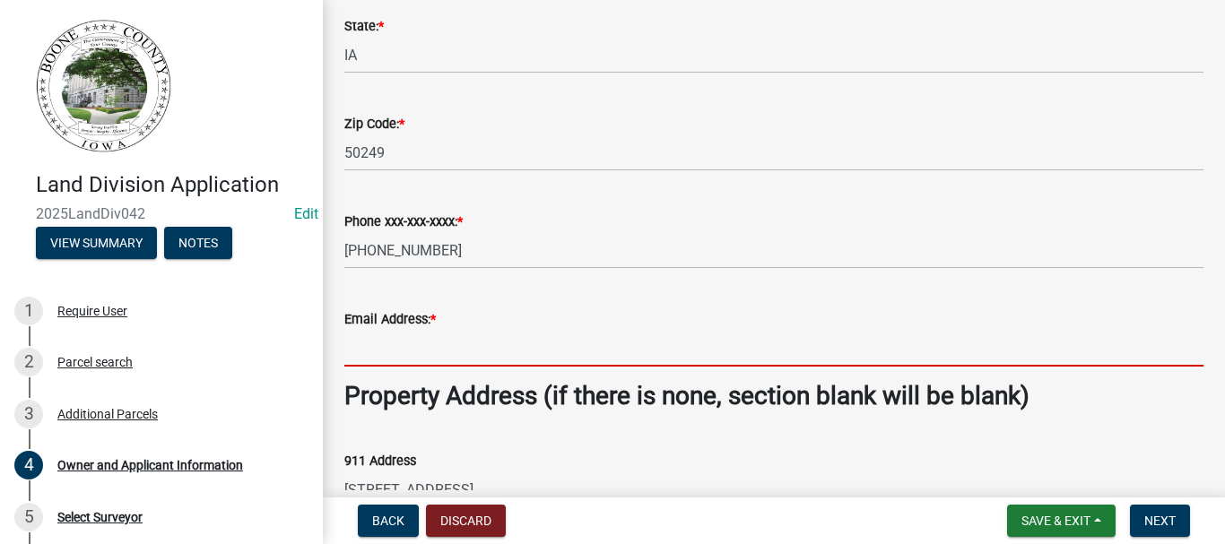
click at [395, 352] on input "Email Address: *" at bounding box center [773, 348] width 859 height 37
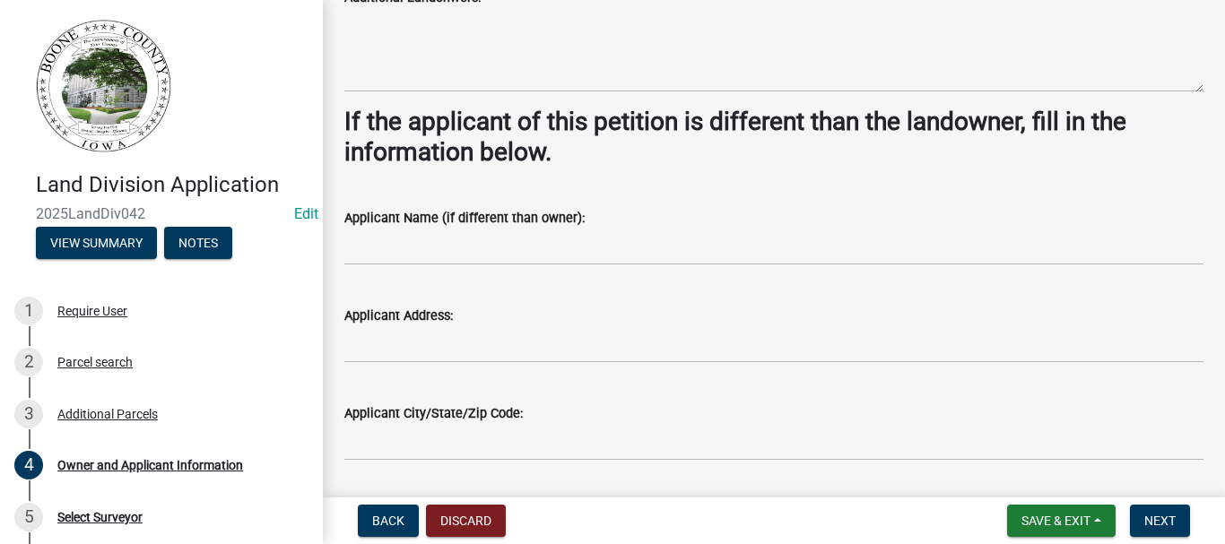
scroll to position [1345, 0]
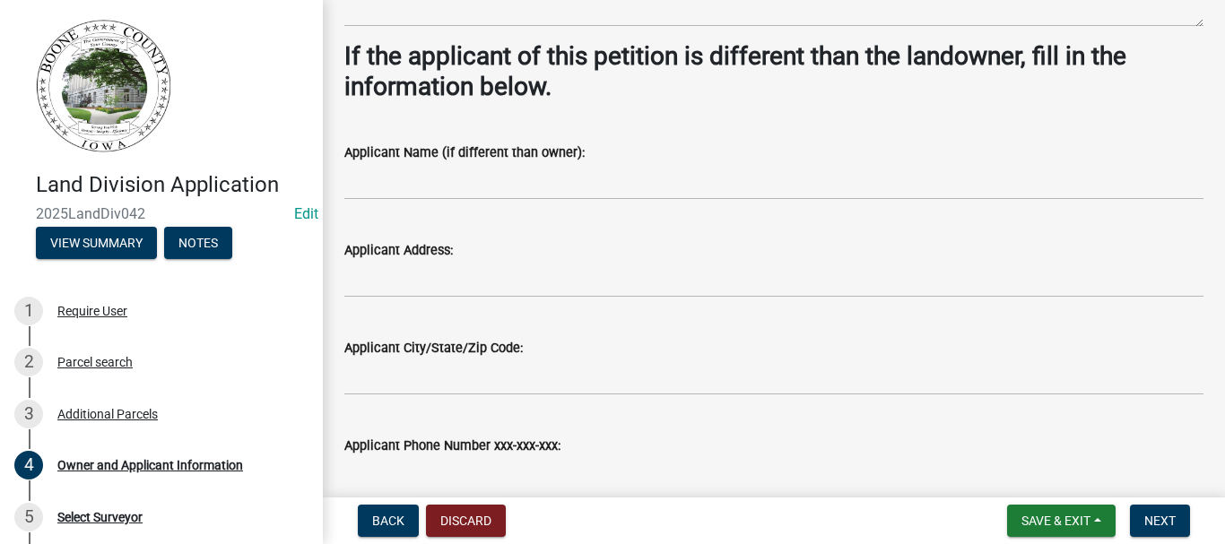
type input "[EMAIL_ADDRESS][DOMAIN_NAME]"
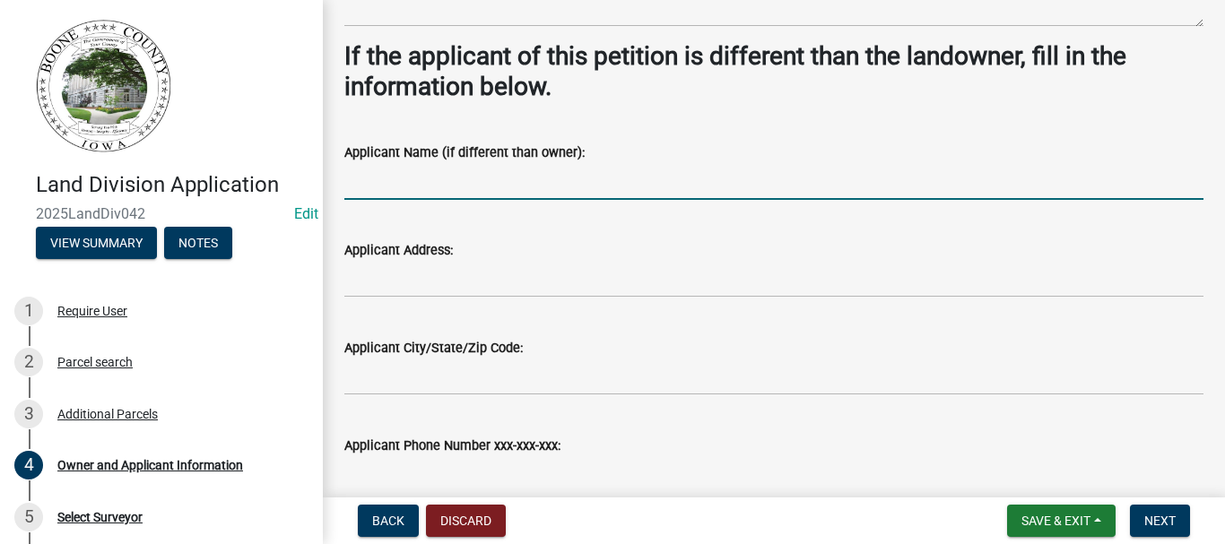
click at [415, 178] on input "Applicant Name (if different than owner):" at bounding box center [773, 181] width 859 height 37
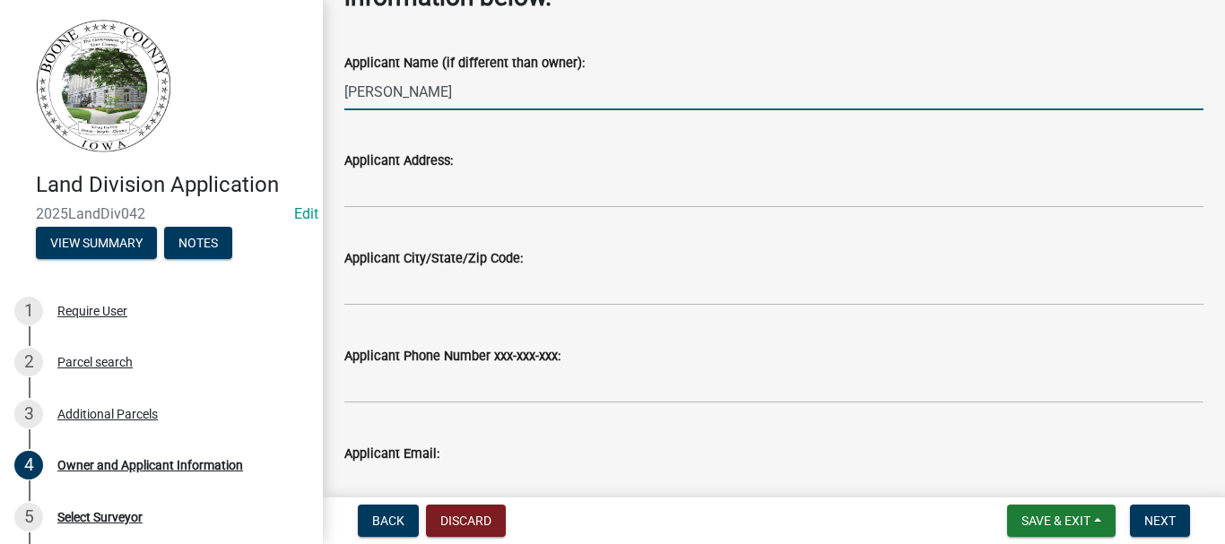
type input "[PERSON_NAME]"
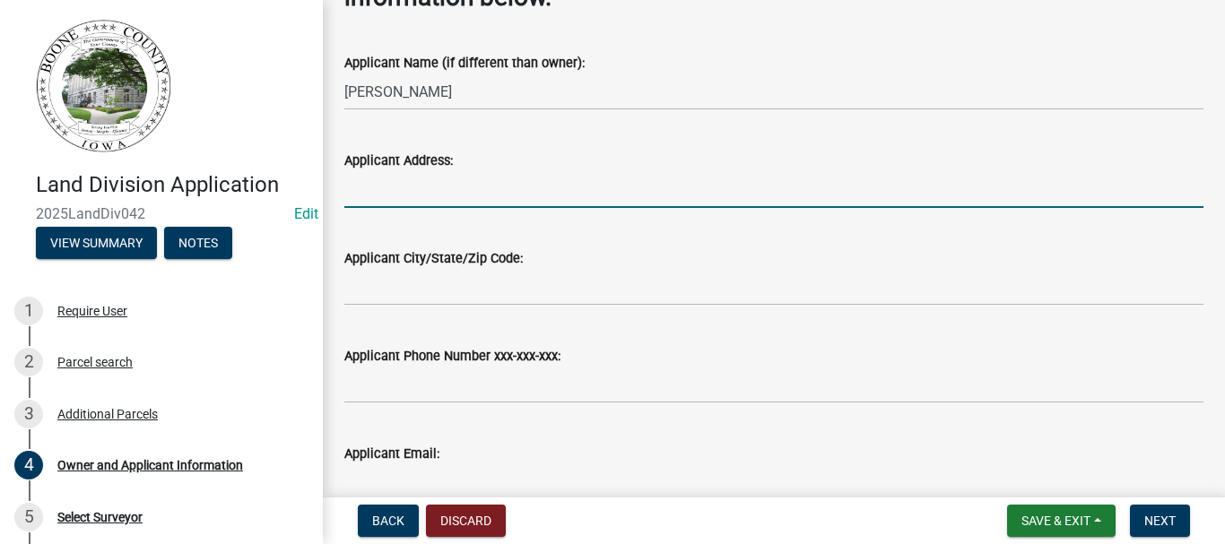
click at [395, 188] on input "Applicant Address:" at bounding box center [773, 189] width 859 height 37
type input "1399 370th St"
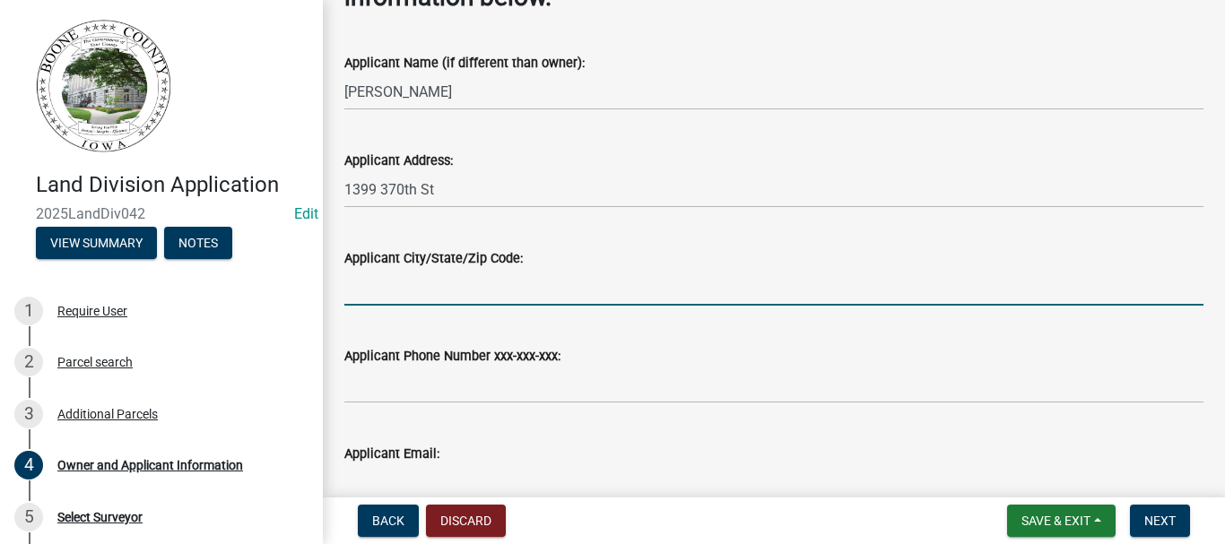
click at [372, 287] on input "Applicant City/State/Zip Code:" at bounding box center [773, 287] width 859 height 37
type input "[GEOGRAPHIC_DATA]"
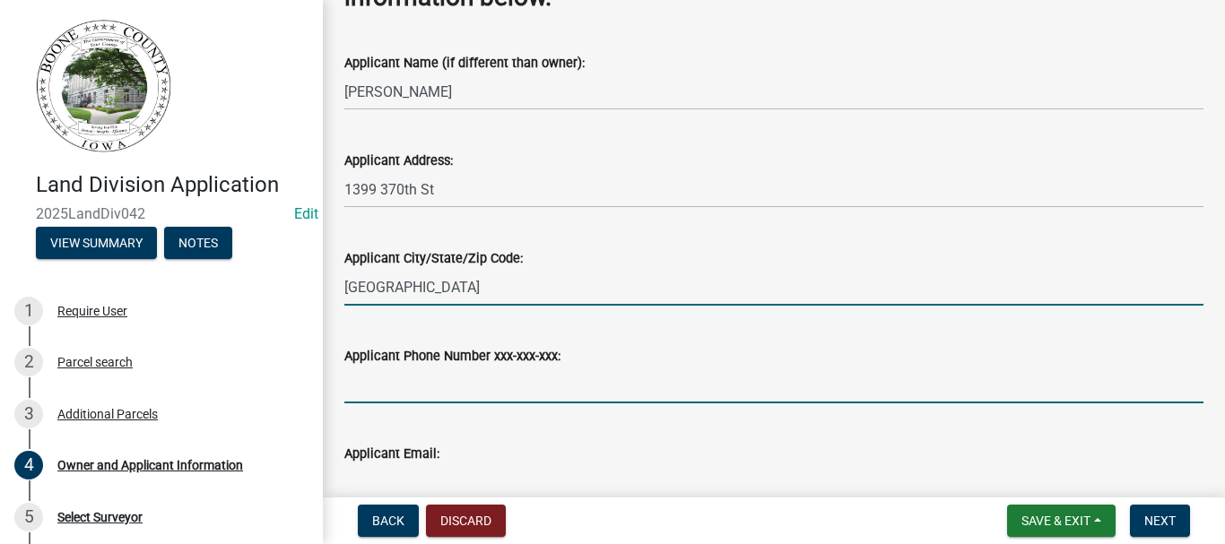
click at [449, 372] on input "Applicant Phone Number xxx-xxx-xxx:" at bounding box center [773, 385] width 859 height 37
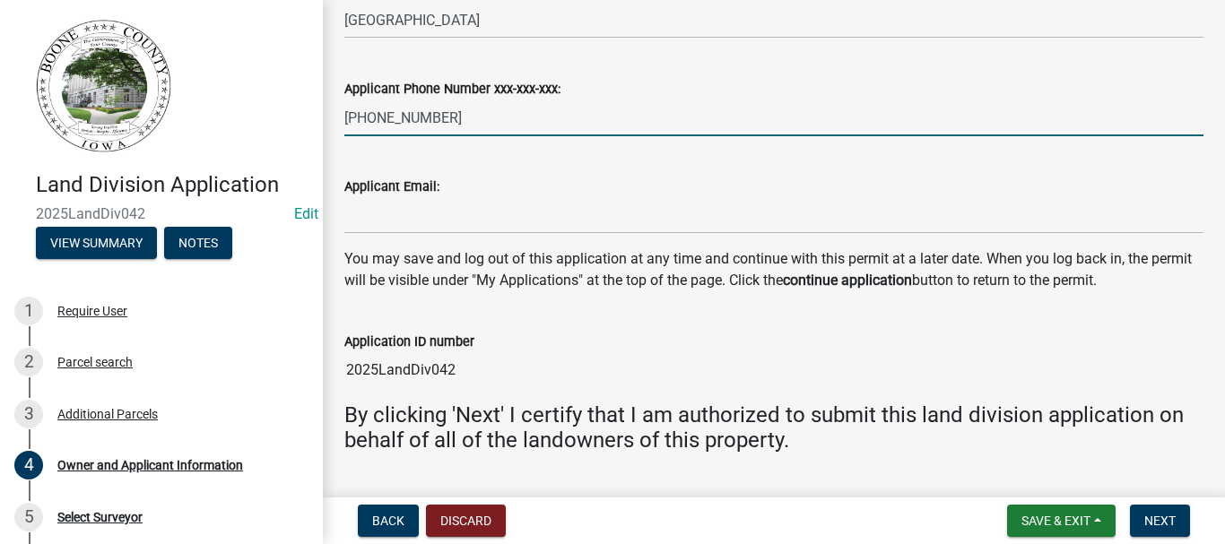
scroll to position [1704, 0]
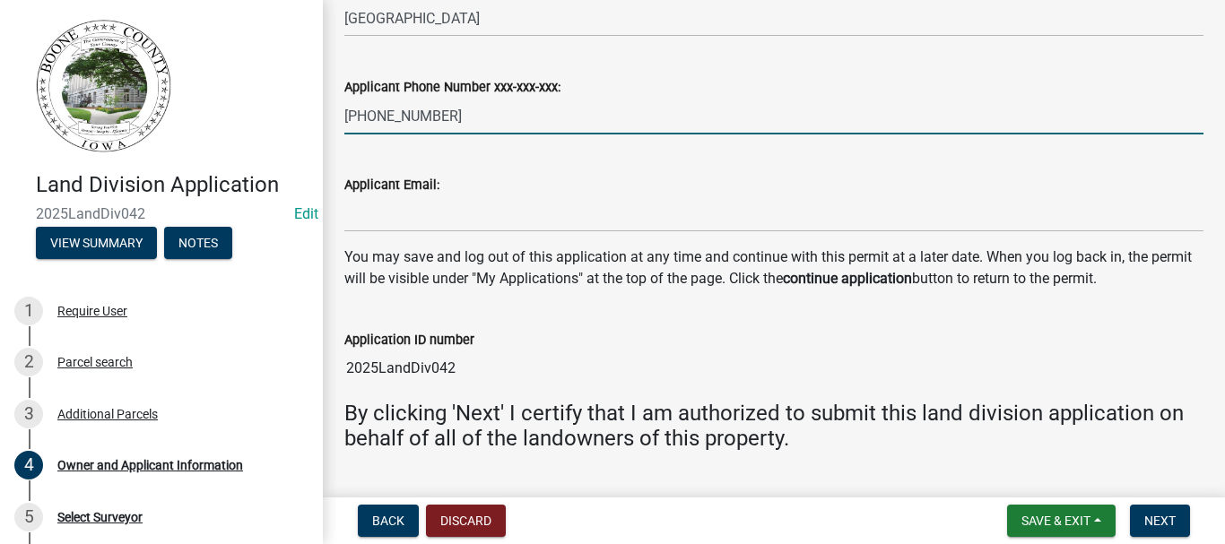
type input "[PHONE_NUMBER]"
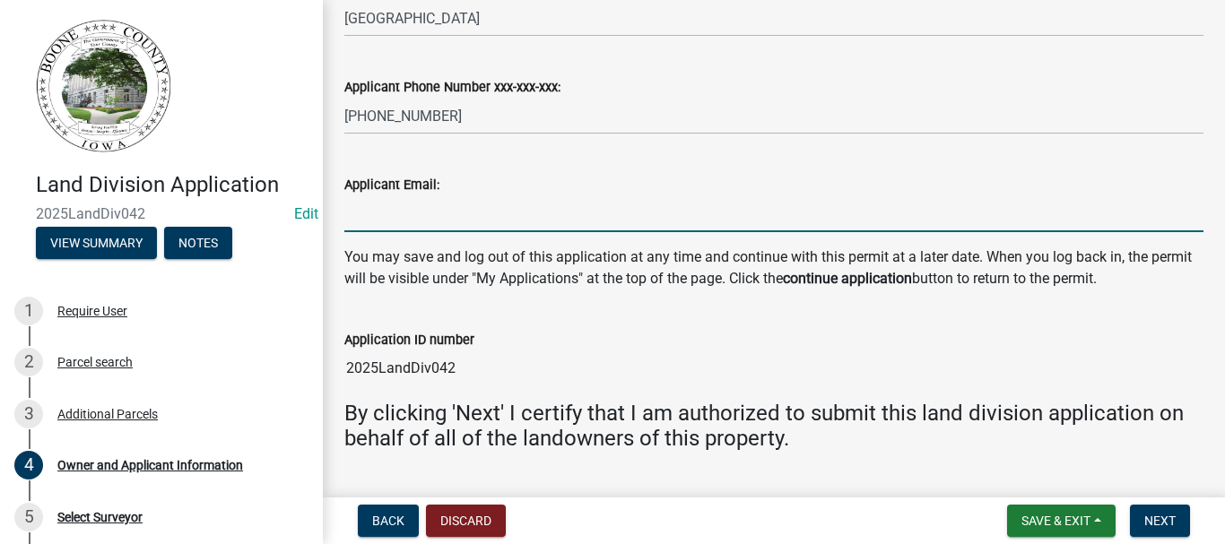
drag, startPoint x: 399, startPoint y: 216, endPoint x: 395, endPoint y: 225, distance: 9.7
click at [399, 217] on input "Applicant Email:" at bounding box center [773, 213] width 859 height 37
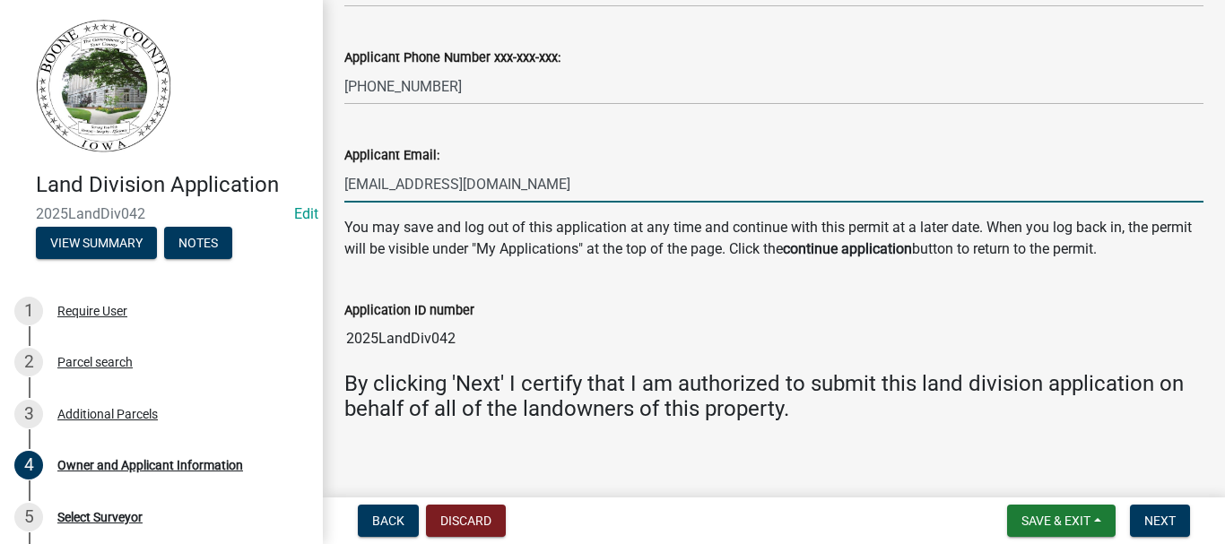
scroll to position [1749, 0]
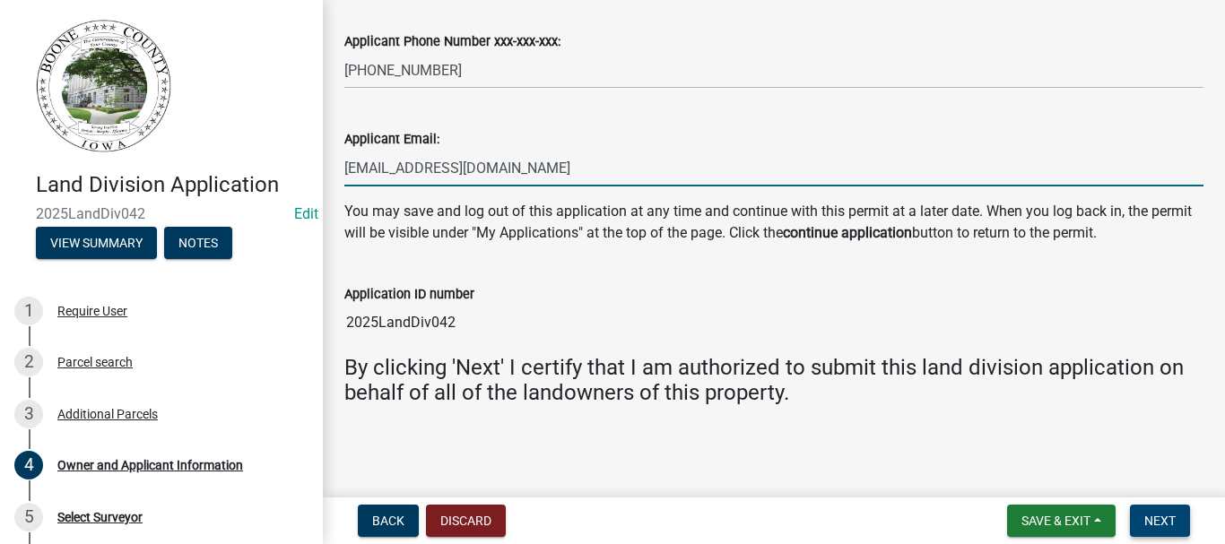
type input "[EMAIL_ADDRESS][DOMAIN_NAME]"
click at [1150, 516] on span "Next" at bounding box center [1159, 521] width 31 height 14
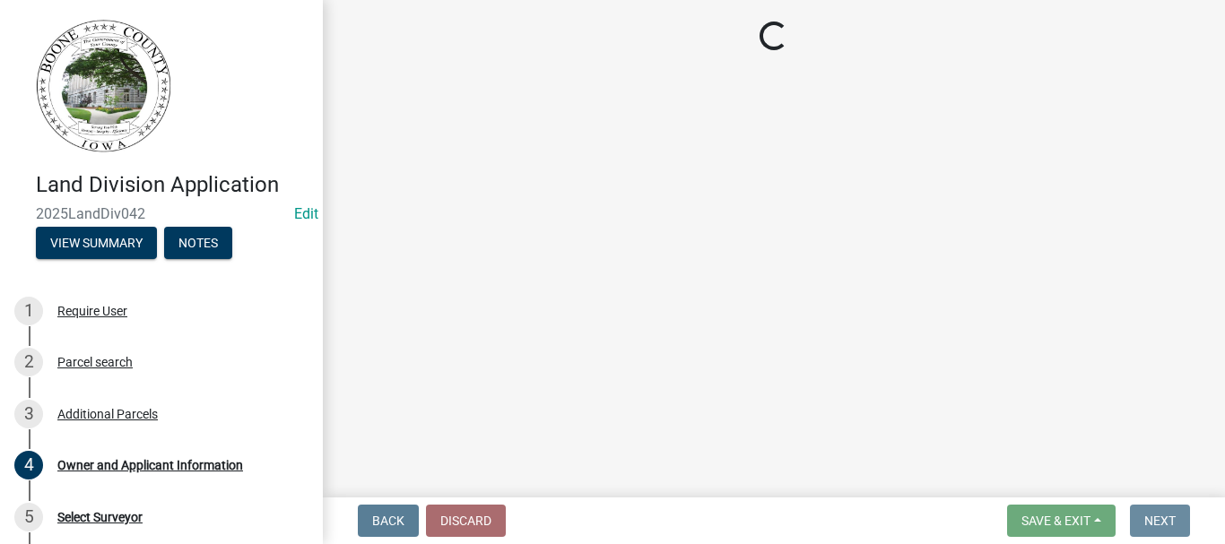
scroll to position [0, 0]
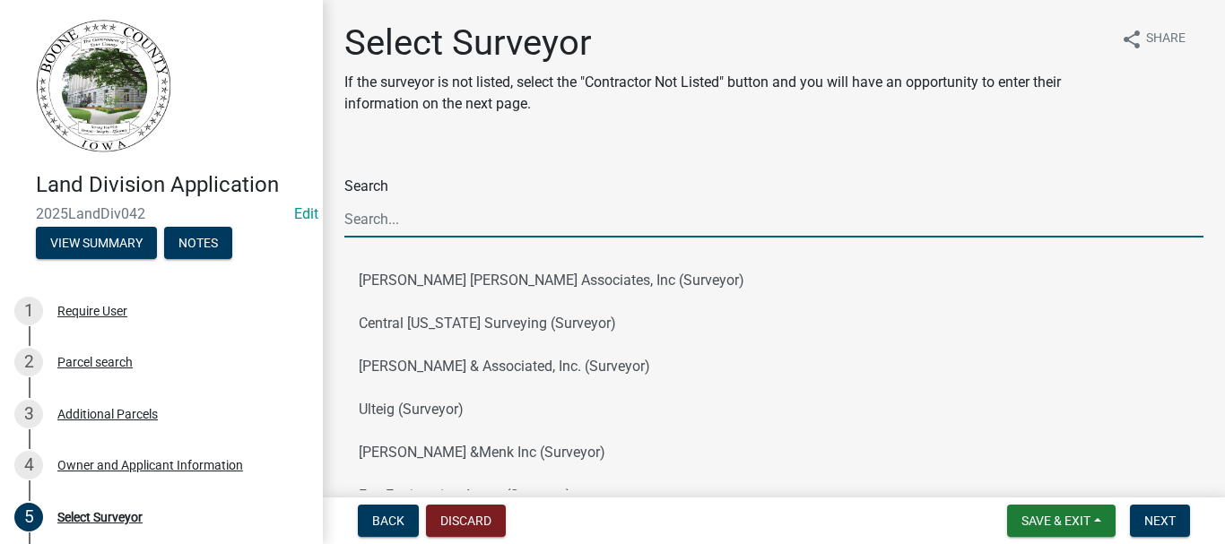
click at [420, 221] on input "Search" at bounding box center [773, 219] width 859 height 37
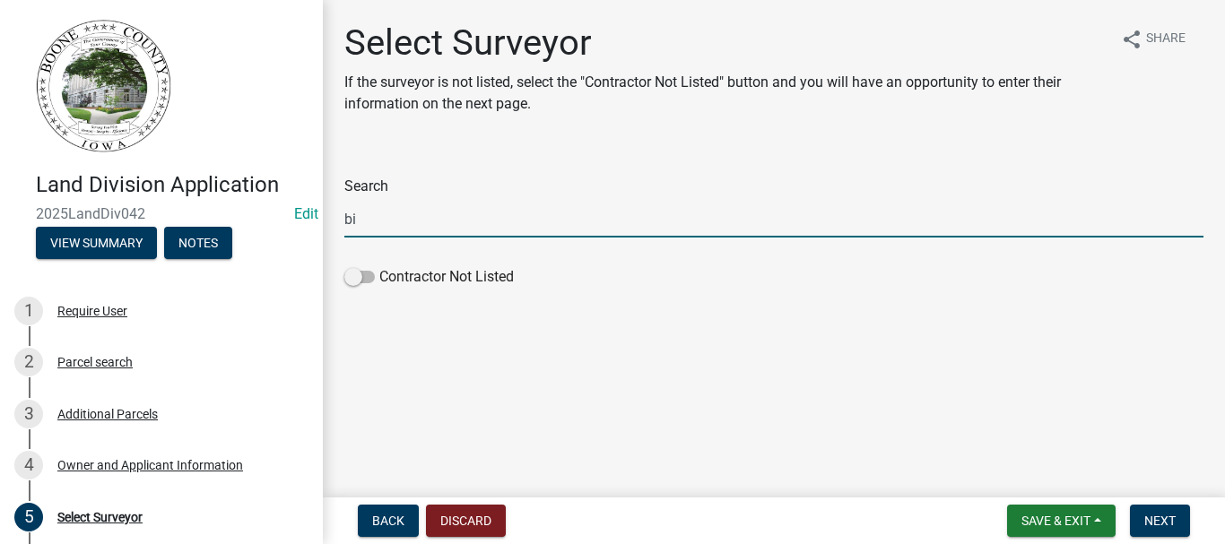
type input "b"
type input "r"
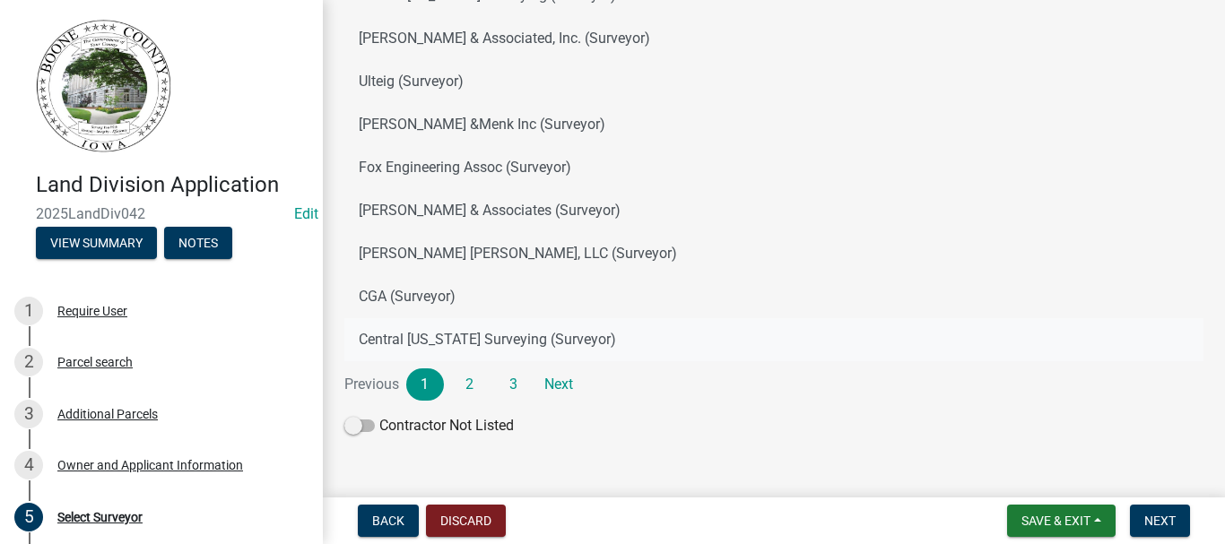
scroll to position [366, 0]
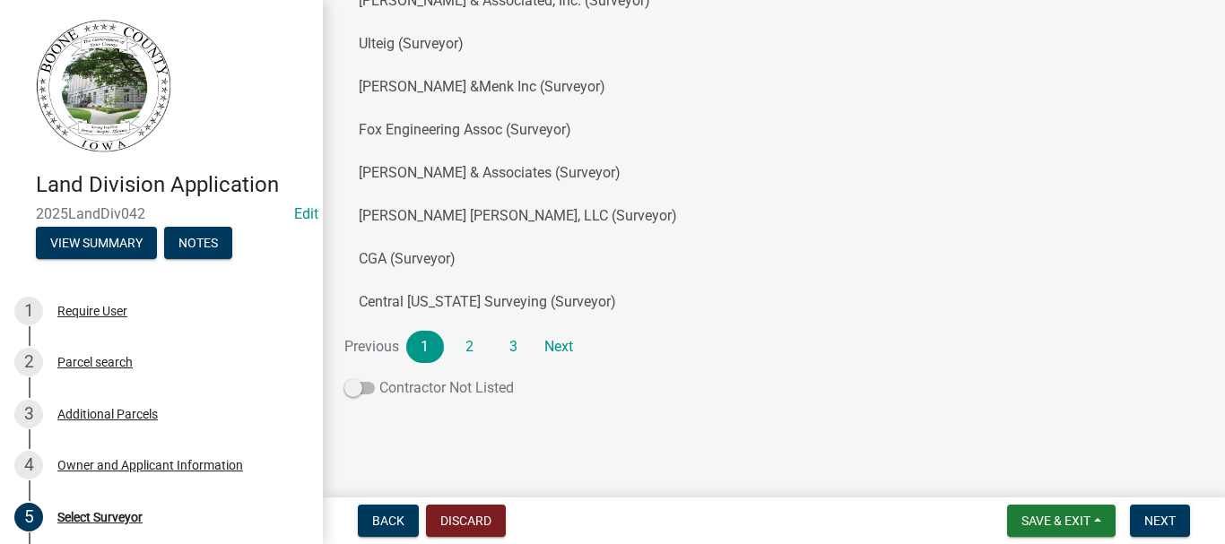
click at [360, 389] on span at bounding box center [359, 388] width 30 height 13
click at [379, 378] on input "Contractor Not Listed" at bounding box center [379, 378] width 0 height 0
click at [1159, 514] on span "Next" at bounding box center [1159, 521] width 31 height 14
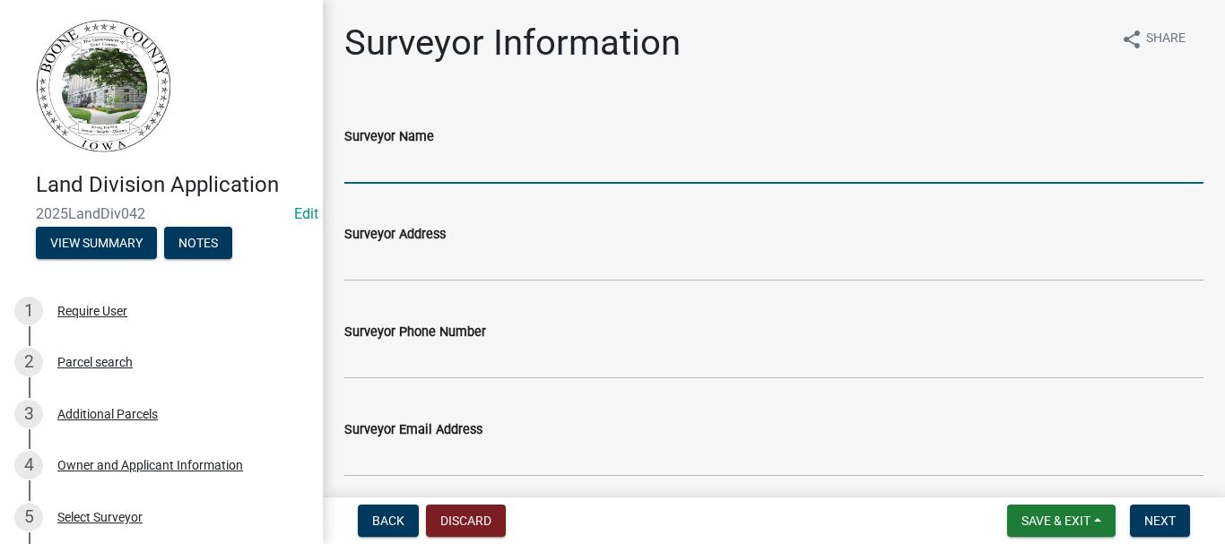
click at [407, 159] on input "Surveyor Name" at bounding box center [773, 165] width 859 height 37
type input "B"
type input "[PERSON_NAME]"
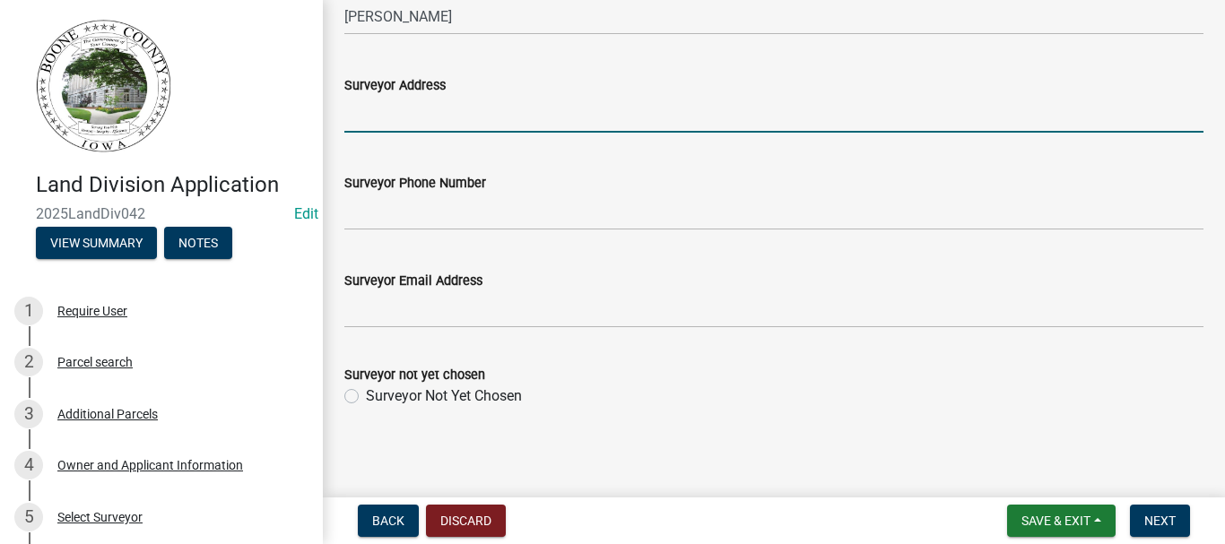
scroll to position [152, 0]
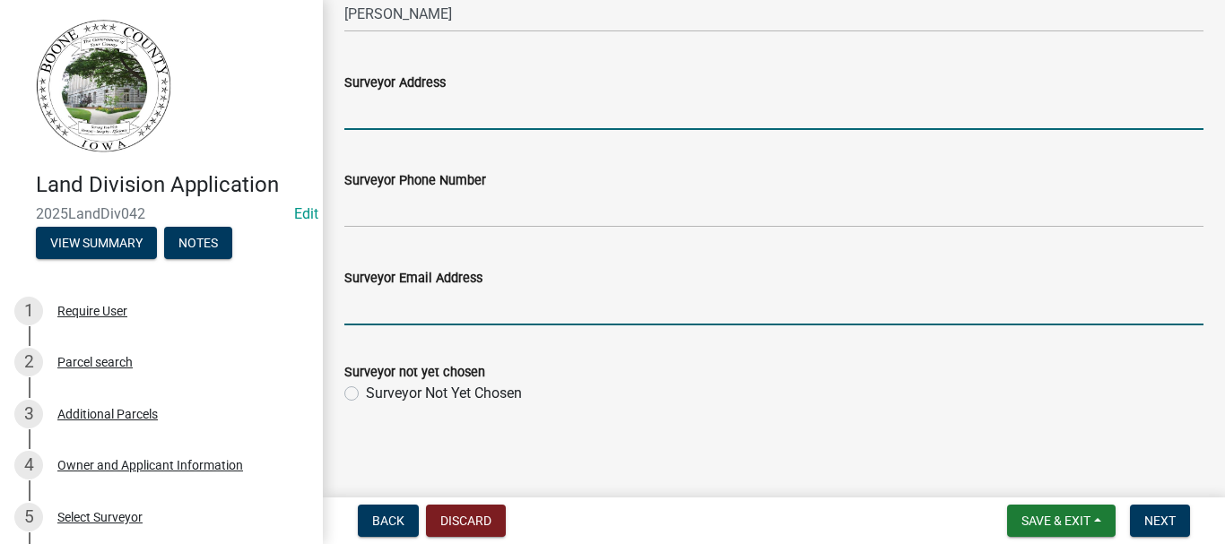
click at [389, 295] on input "Surveyor Email Address" at bounding box center [773, 307] width 859 height 37
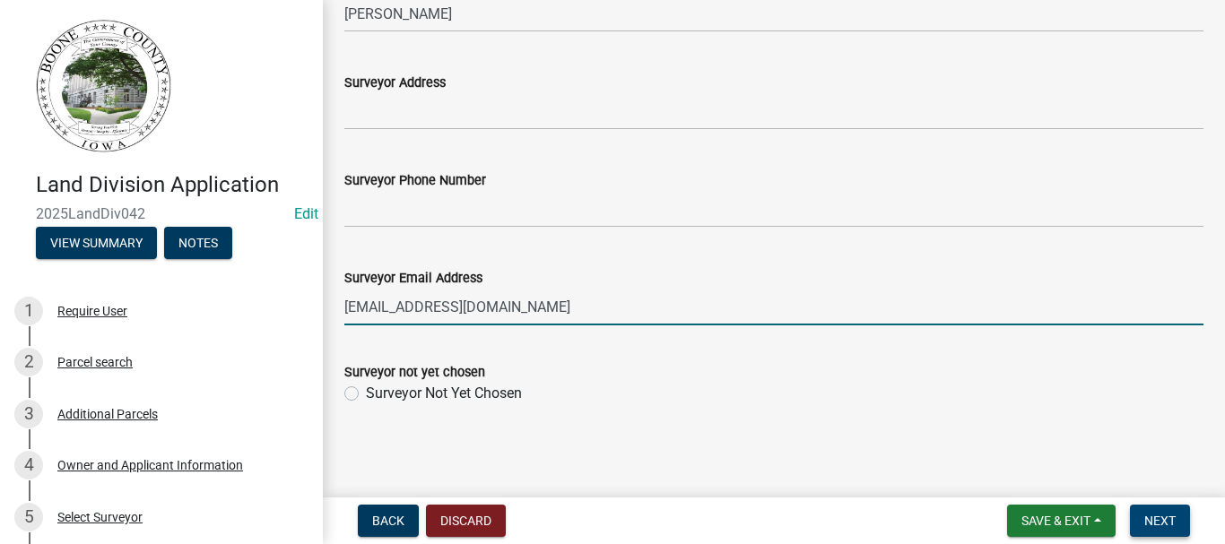
type input "[EMAIL_ADDRESS][DOMAIN_NAME]"
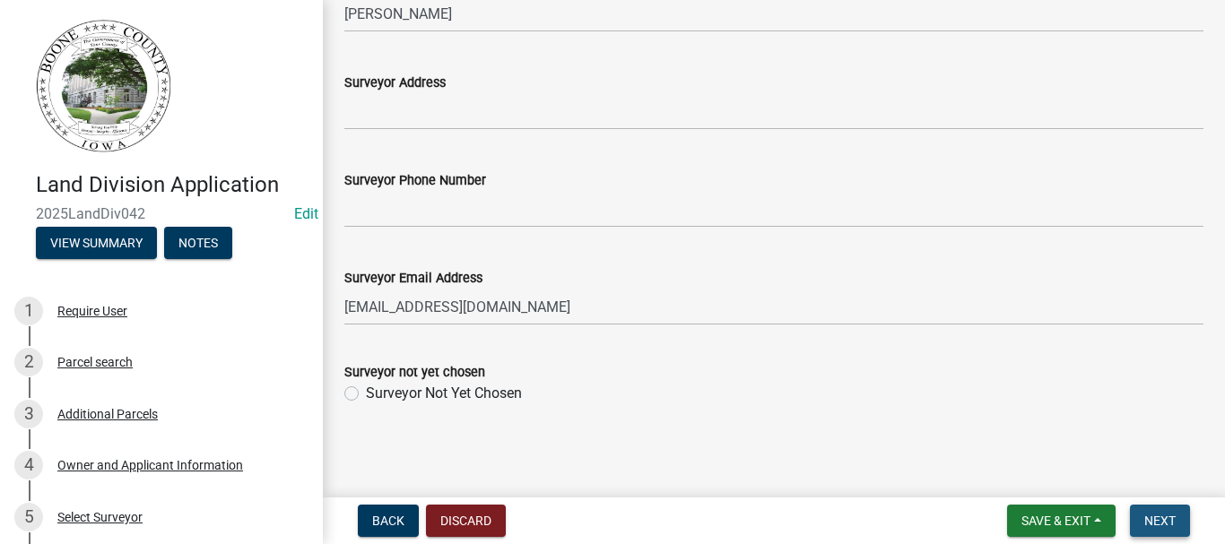
drag, startPoint x: 1166, startPoint y: 517, endPoint x: 1144, endPoint y: 503, distance: 25.9
click at [1165, 517] on span "Next" at bounding box center [1159, 521] width 31 height 14
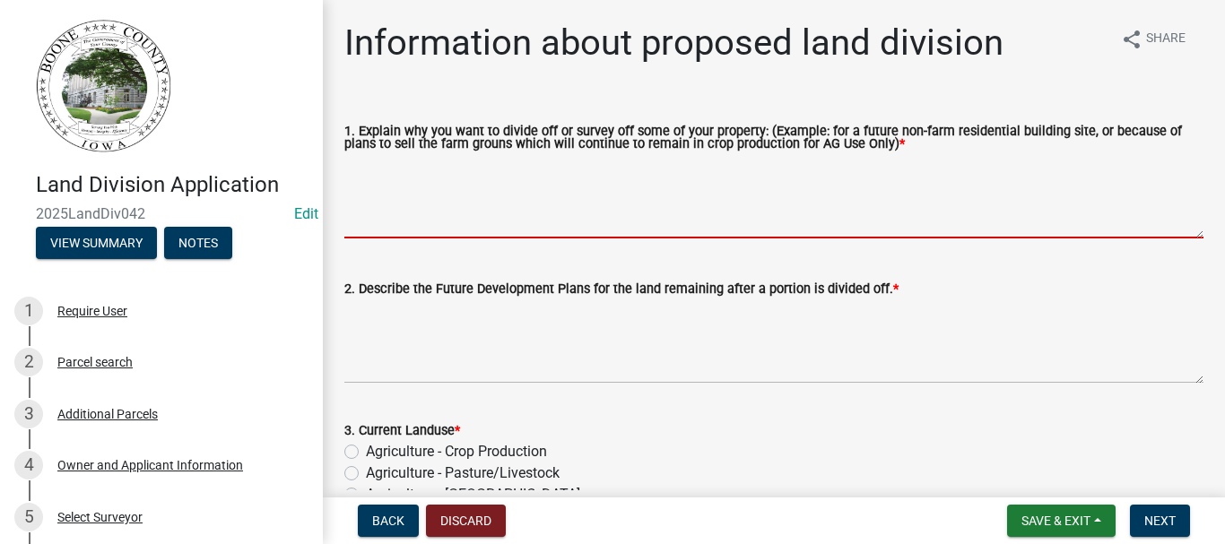
click at [446, 213] on textarea "1. Explain why you want to divide off or survey off some of your property: (Exa…" at bounding box center [773, 196] width 859 height 84
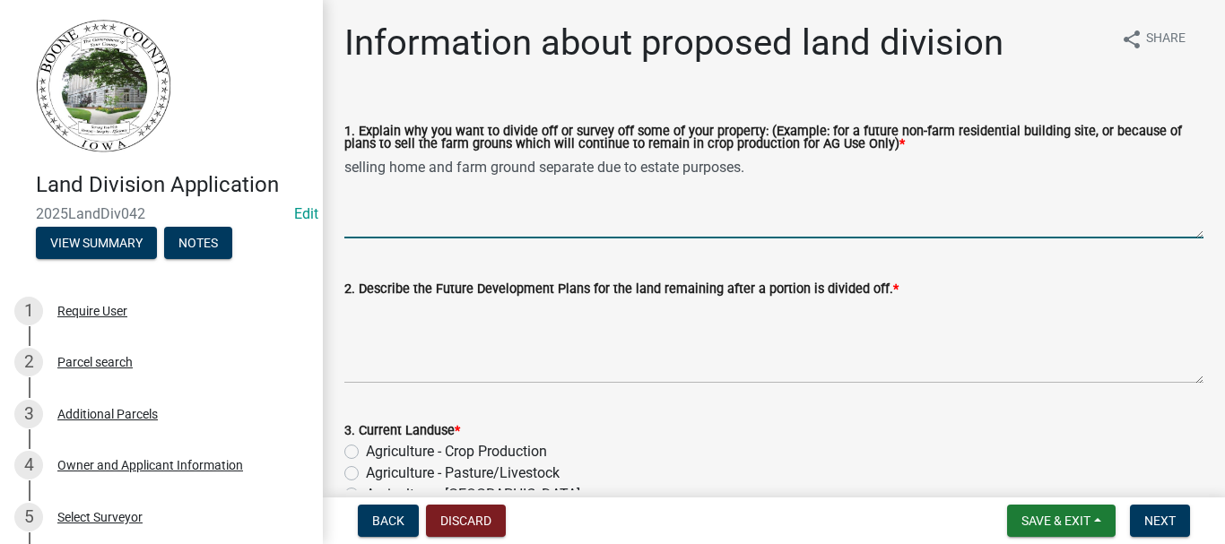
type textarea "selling home and farm ground separate due to estate purposes."
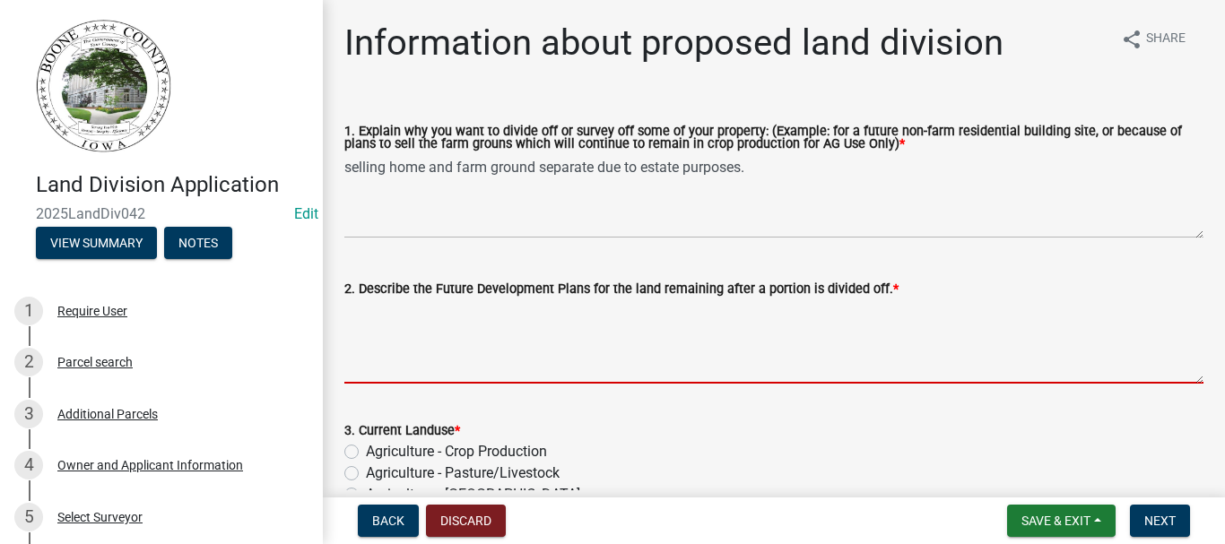
click at [421, 307] on textarea "2. Describe the Future Development Plans for the land remaining after a portion…" at bounding box center [773, 341] width 859 height 84
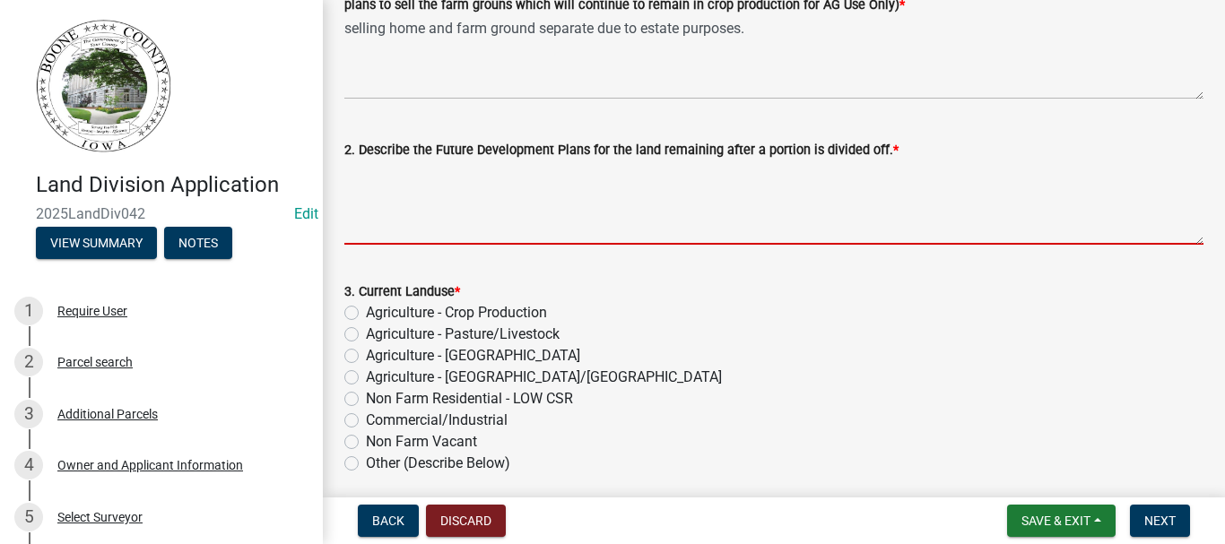
scroll to position [179, 0]
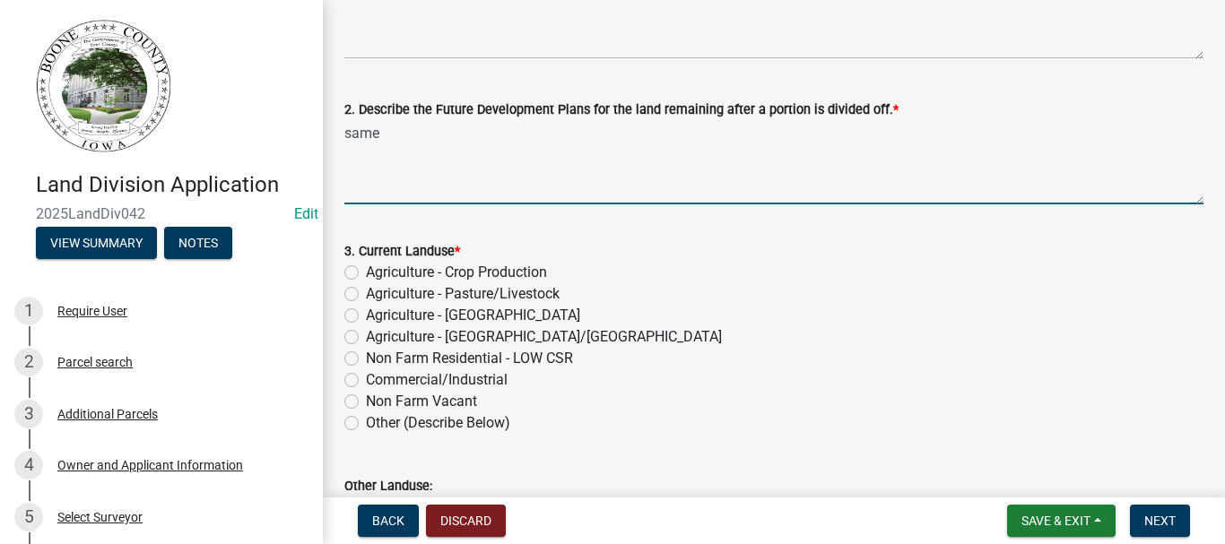
type textarea "same"
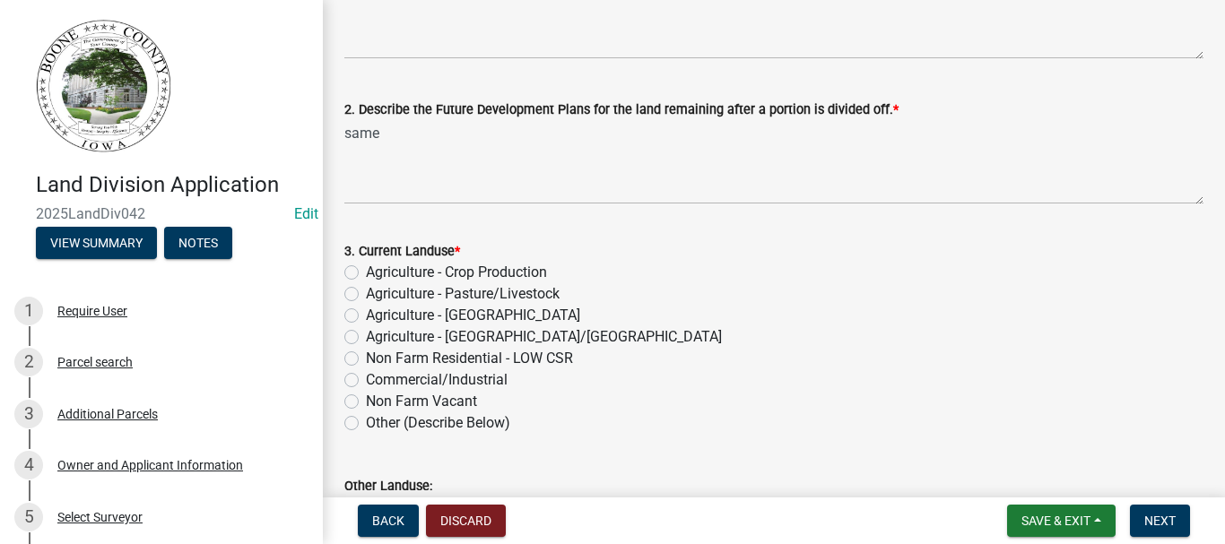
click at [366, 272] on label "Agriculture - Crop Production" at bounding box center [456, 273] width 181 height 22
click at [366, 272] on input "Agriculture - Crop Production" at bounding box center [372, 268] width 12 height 12
radio input "true"
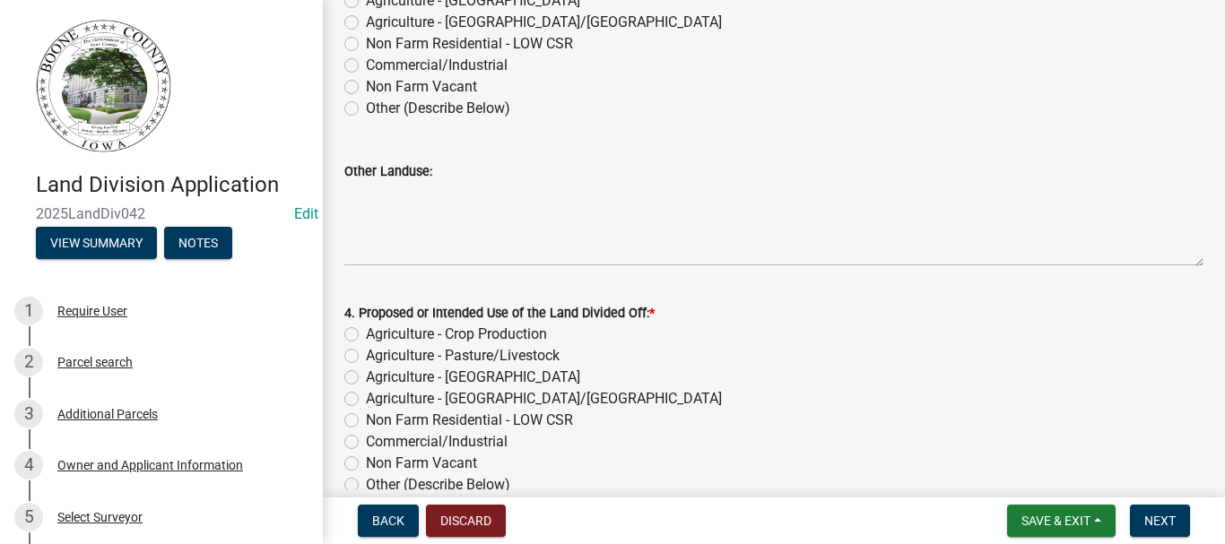
scroll to position [538, 0]
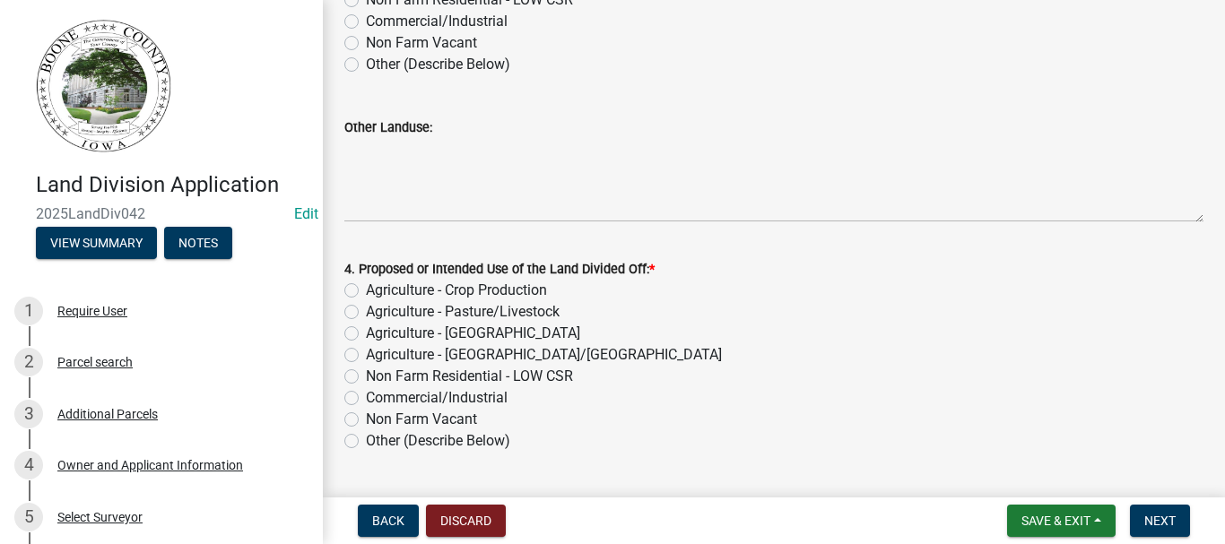
click at [366, 287] on label "Agriculture - Crop Production" at bounding box center [456, 291] width 181 height 22
click at [366, 287] on input "Agriculture - Crop Production" at bounding box center [372, 286] width 12 height 12
radio input "true"
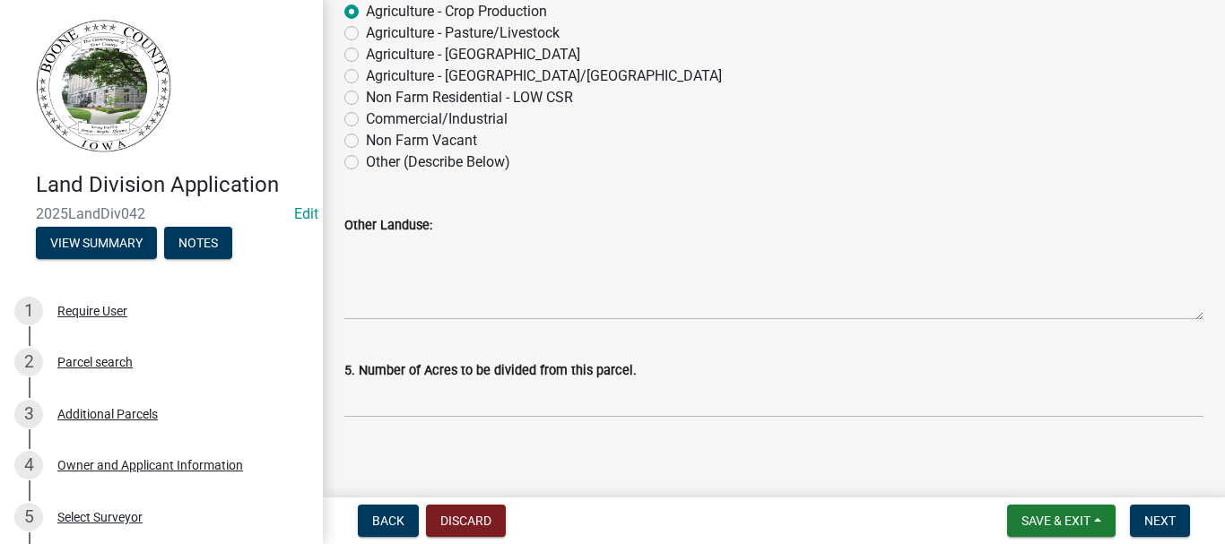
scroll to position [831, 0]
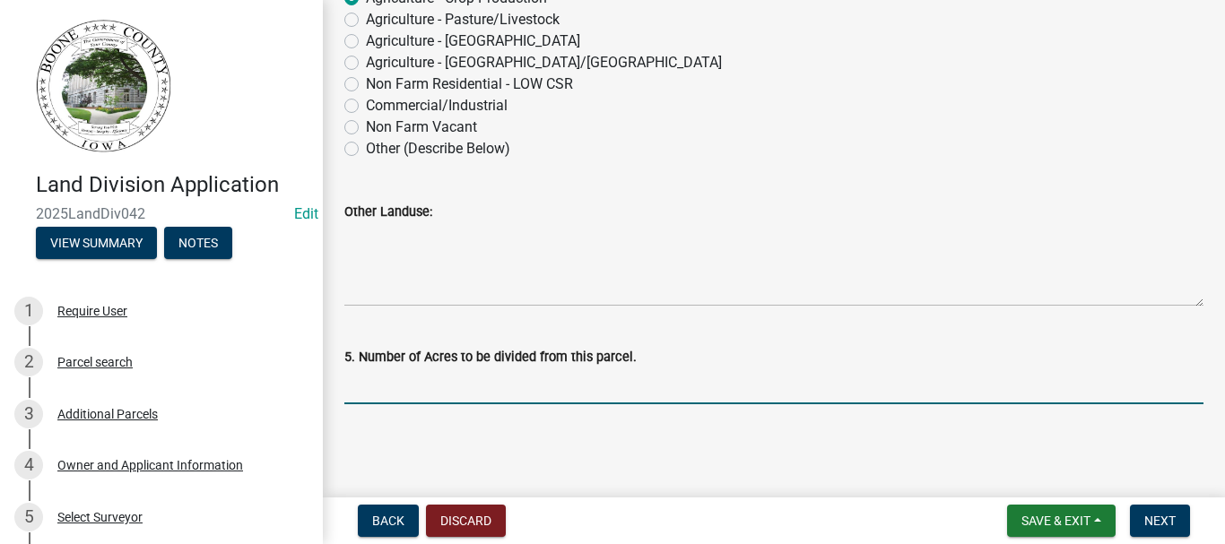
click at [406, 370] on input "text" at bounding box center [773, 386] width 859 height 37
type input "3"
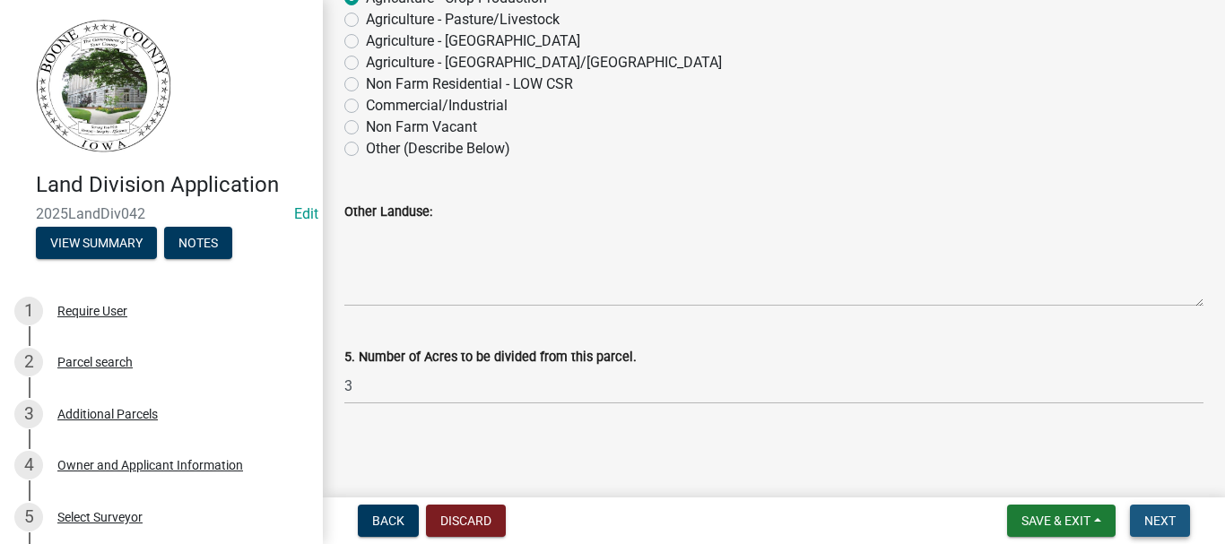
click at [1157, 518] on span "Next" at bounding box center [1159, 521] width 31 height 14
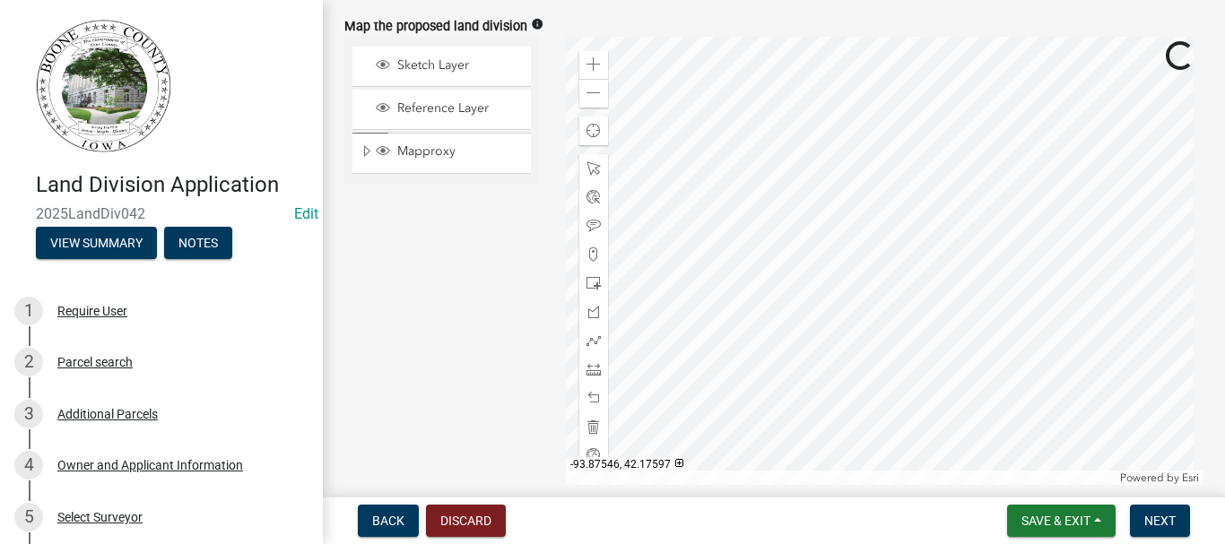
scroll to position [807, 0]
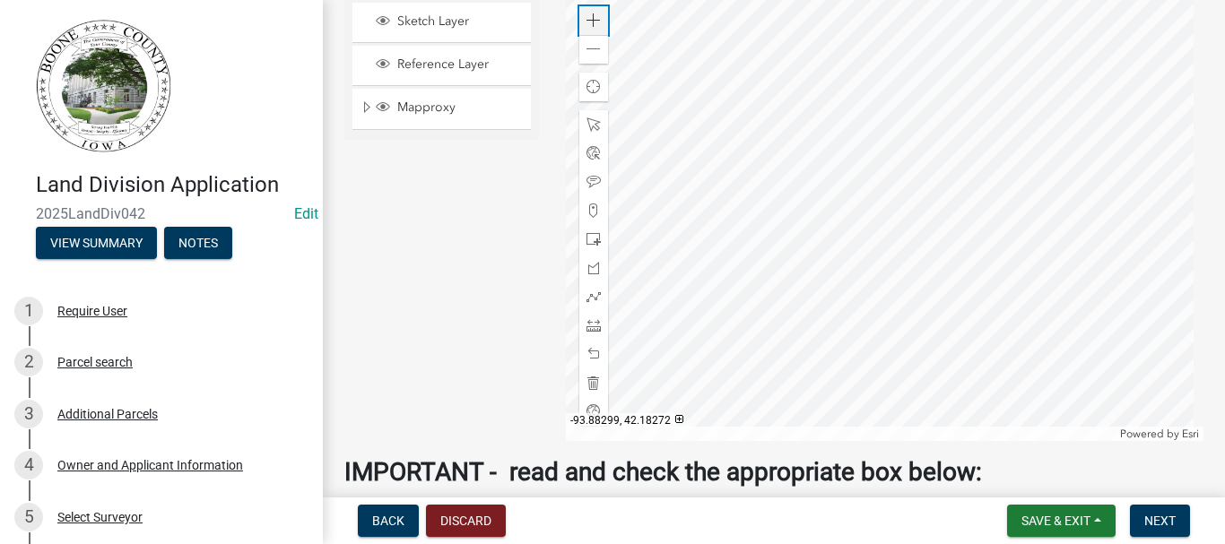
click at [586, 19] on span at bounding box center [593, 20] width 14 height 14
drag, startPoint x: 585, startPoint y: 325, endPoint x: 670, endPoint y: 327, distance: 85.2
click at [588, 326] on span at bounding box center [593, 325] width 14 height 14
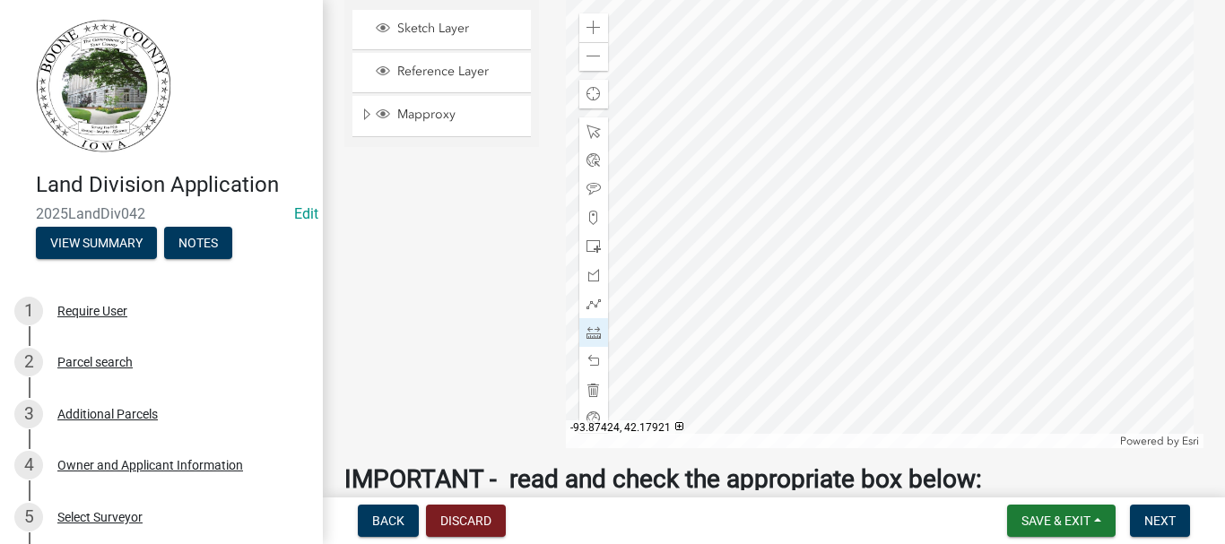
click at [1099, 221] on div at bounding box center [885, 224] width 638 height 448
click at [1020, 222] on div at bounding box center [885, 224] width 638 height 448
click at [1020, 259] on div at bounding box center [885, 224] width 638 height 448
click at [968, 258] on div at bounding box center [885, 224] width 638 height 448
click at [962, 371] on div at bounding box center [885, 224] width 638 height 448
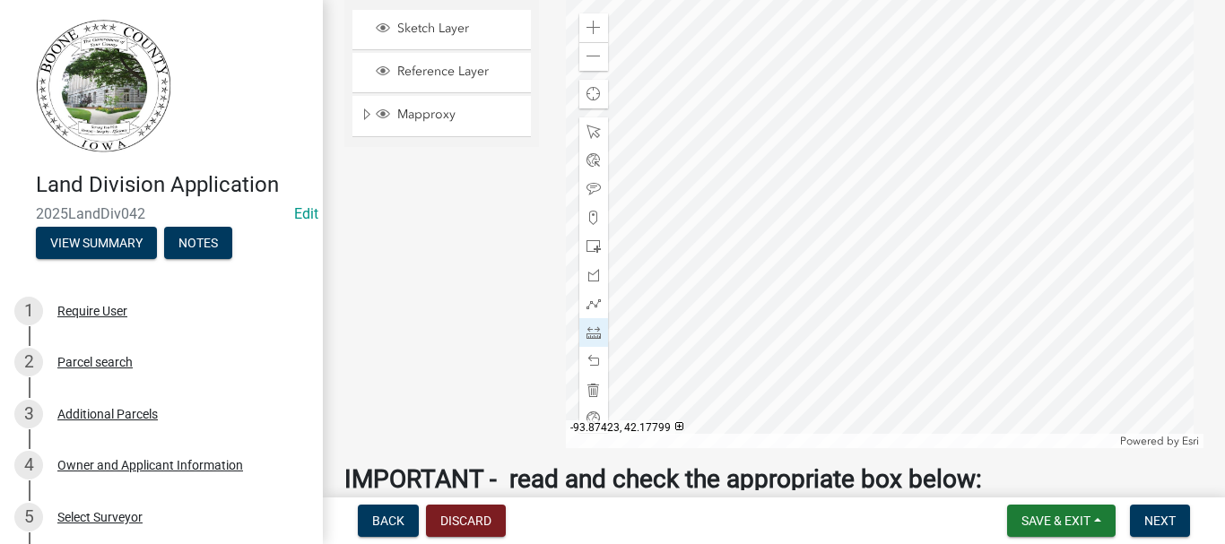
click at [1100, 372] on div at bounding box center [885, 224] width 638 height 448
click at [1100, 371] on div at bounding box center [885, 224] width 638 height 448
click at [591, 359] on span at bounding box center [593, 361] width 14 height 14
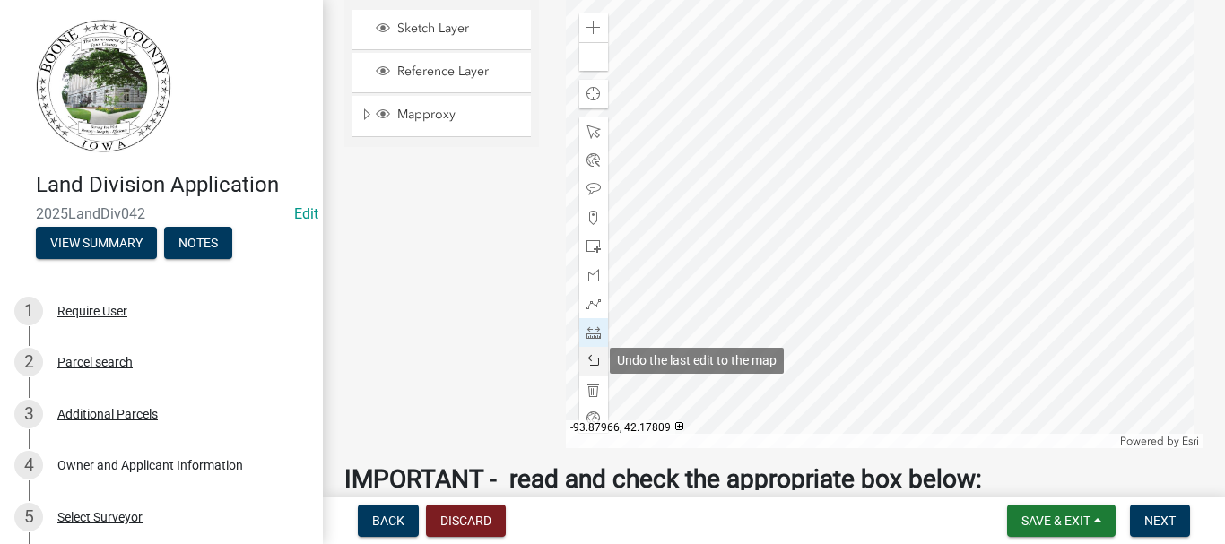
click at [591, 363] on span at bounding box center [593, 361] width 14 height 14
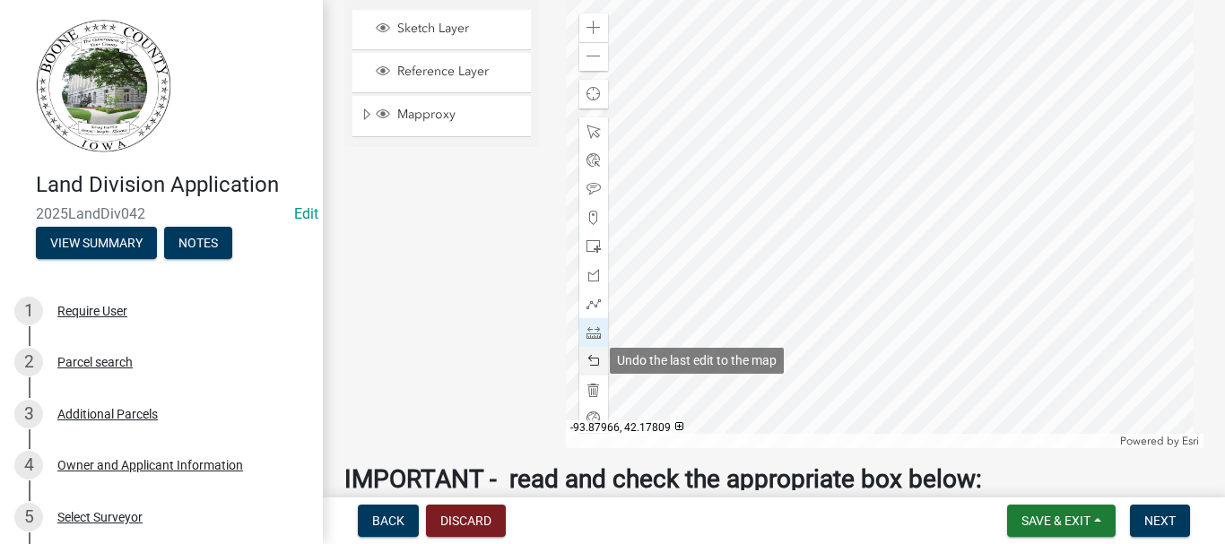
click at [591, 363] on span at bounding box center [593, 361] width 14 height 14
click at [1006, 324] on div at bounding box center [885, 224] width 638 height 448
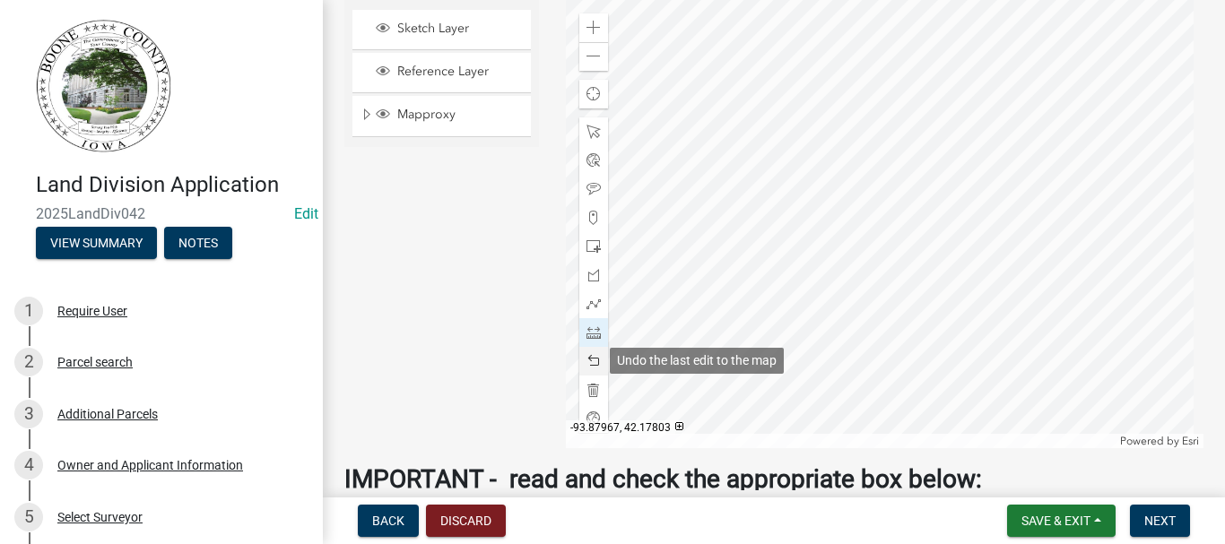
click at [588, 361] on span at bounding box center [593, 361] width 14 height 14
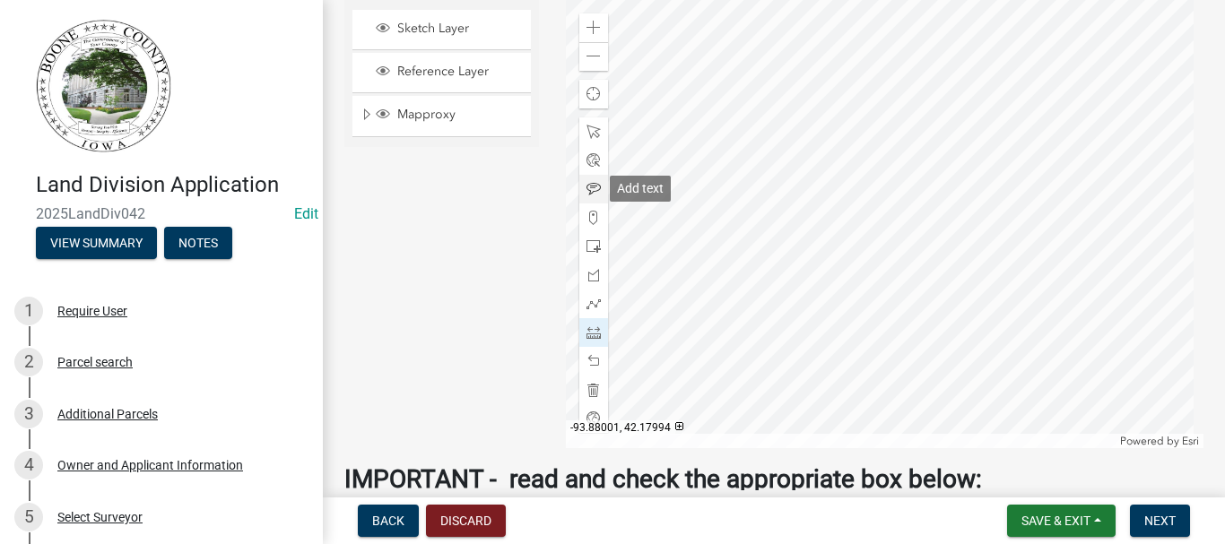
click at [586, 186] on span at bounding box center [593, 189] width 14 height 14
click at [1016, 317] on div at bounding box center [885, 224] width 638 height 448
click at [847, 174] on div at bounding box center [885, 224] width 638 height 448
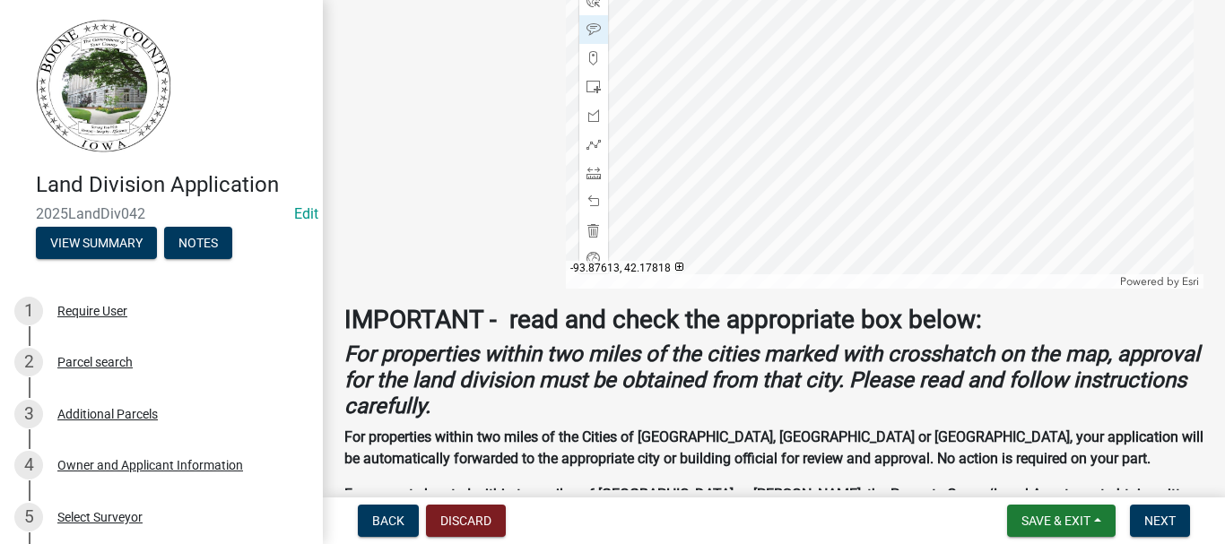
scroll to position [690, 0]
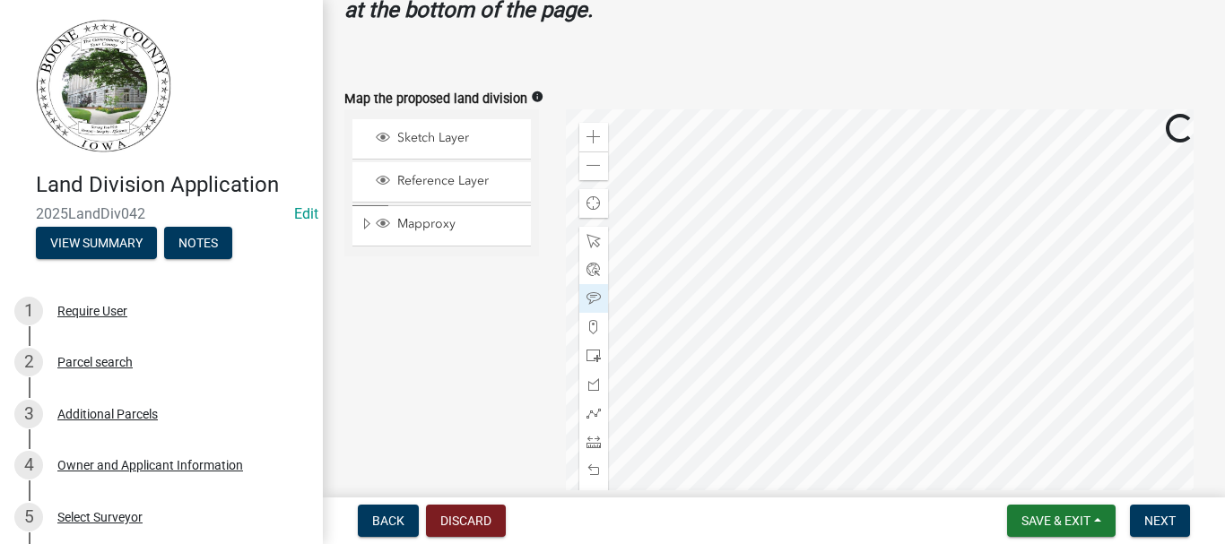
click at [829, 247] on div at bounding box center [885, 333] width 638 height 448
click at [1160, 519] on span "Next" at bounding box center [1159, 521] width 31 height 14
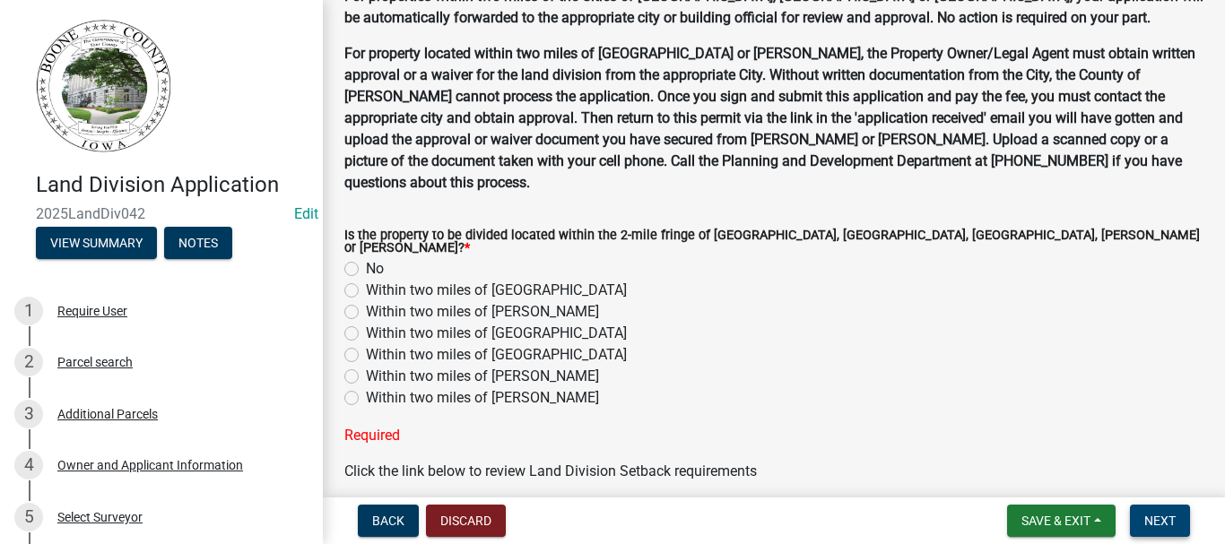
scroll to position [1408, 0]
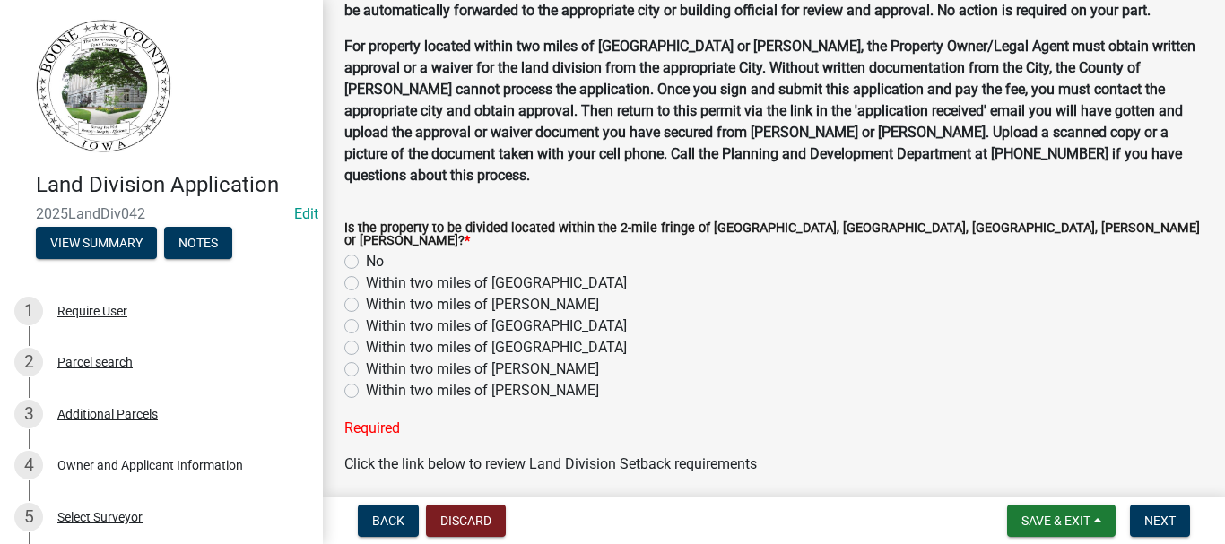
click at [366, 251] on label "No" at bounding box center [375, 262] width 18 height 22
click at [366, 251] on input "No" at bounding box center [372, 257] width 12 height 12
radio input "true"
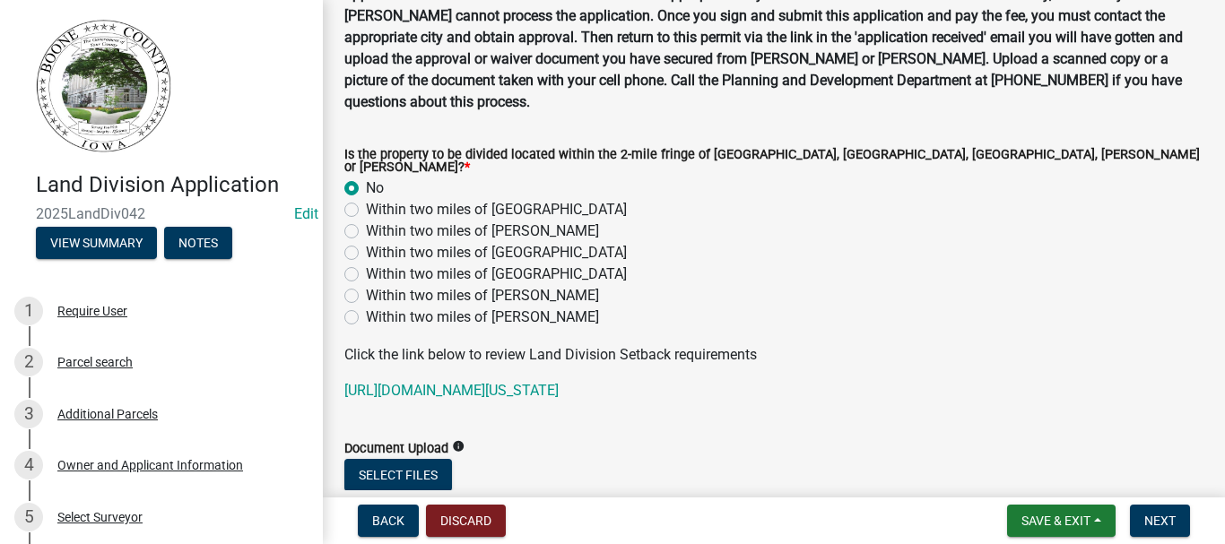
scroll to position [1580, 0]
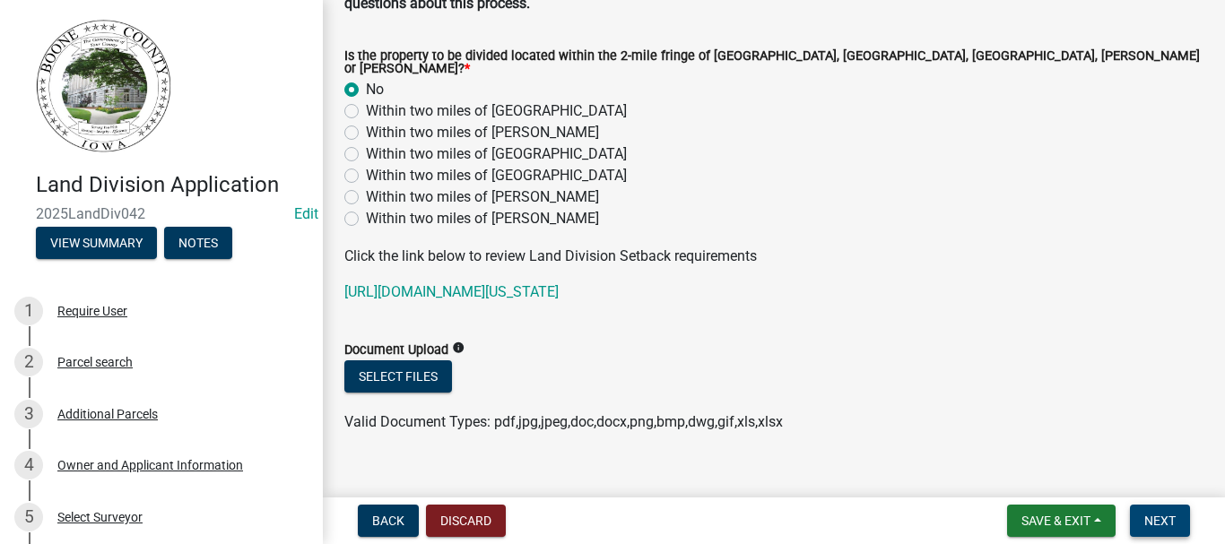
click at [1159, 518] on span "Next" at bounding box center [1159, 521] width 31 height 14
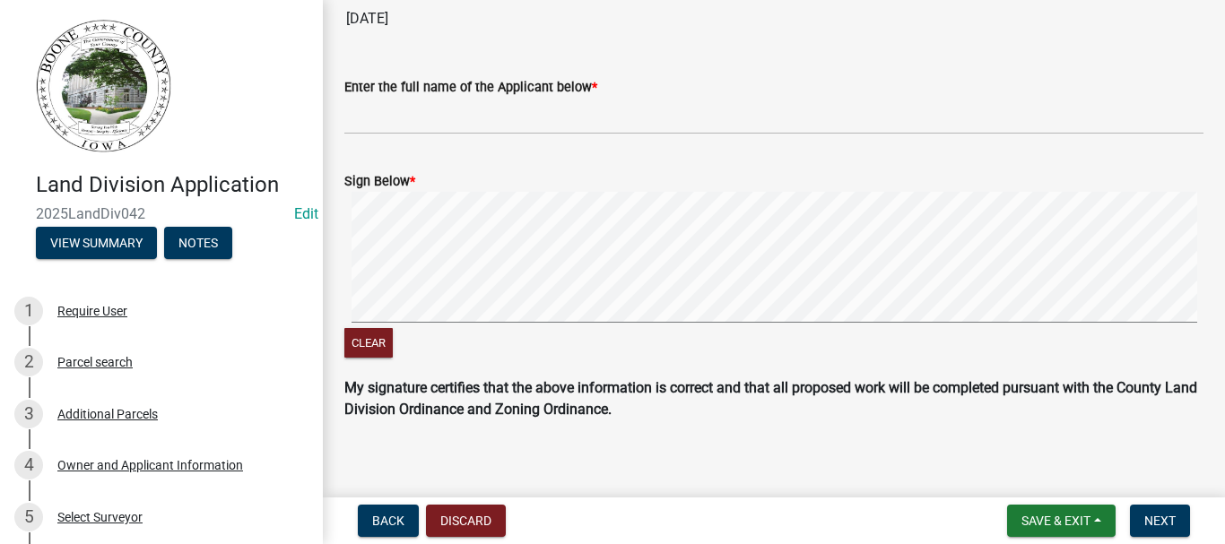
scroll to position [359, 0]
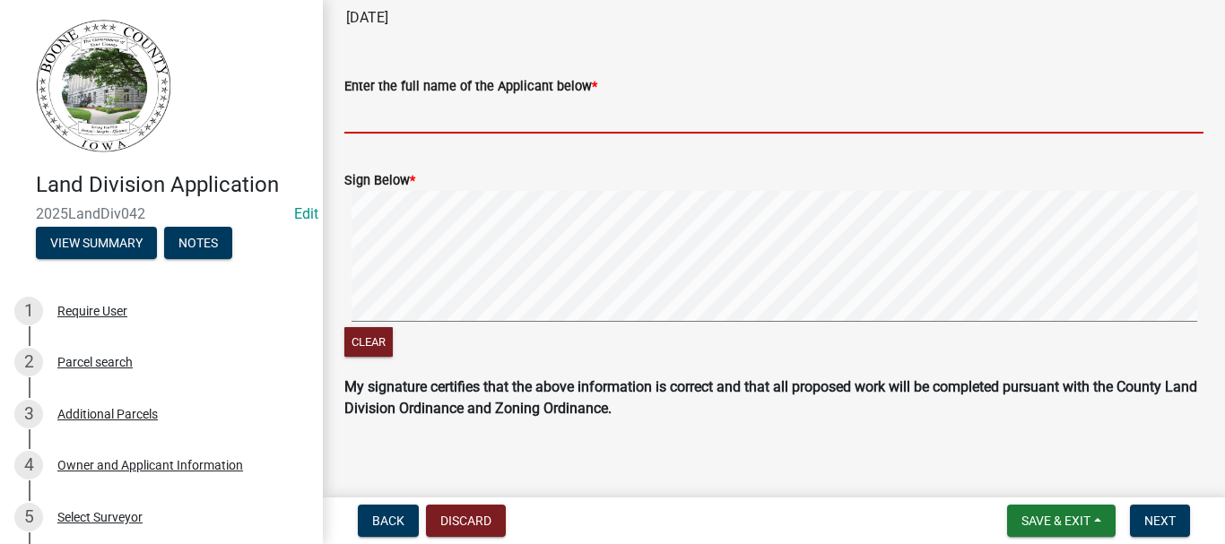
click at [389, 106] on input "Enter the full name of the Applicant below *" at bounding box center [773, 115] width 859 height 37
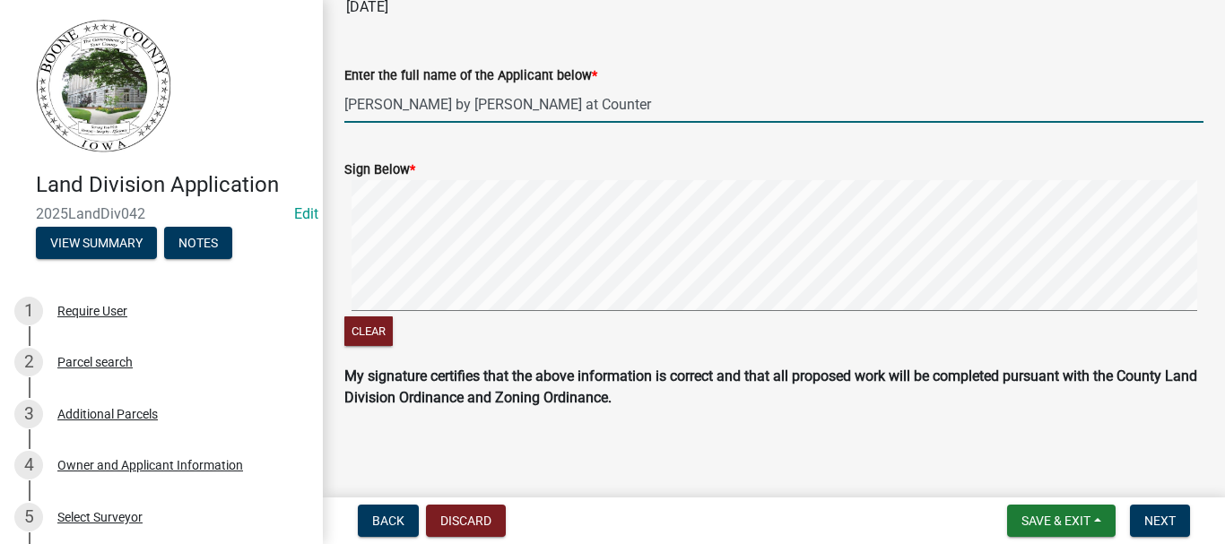
scroll to position [372, 0]
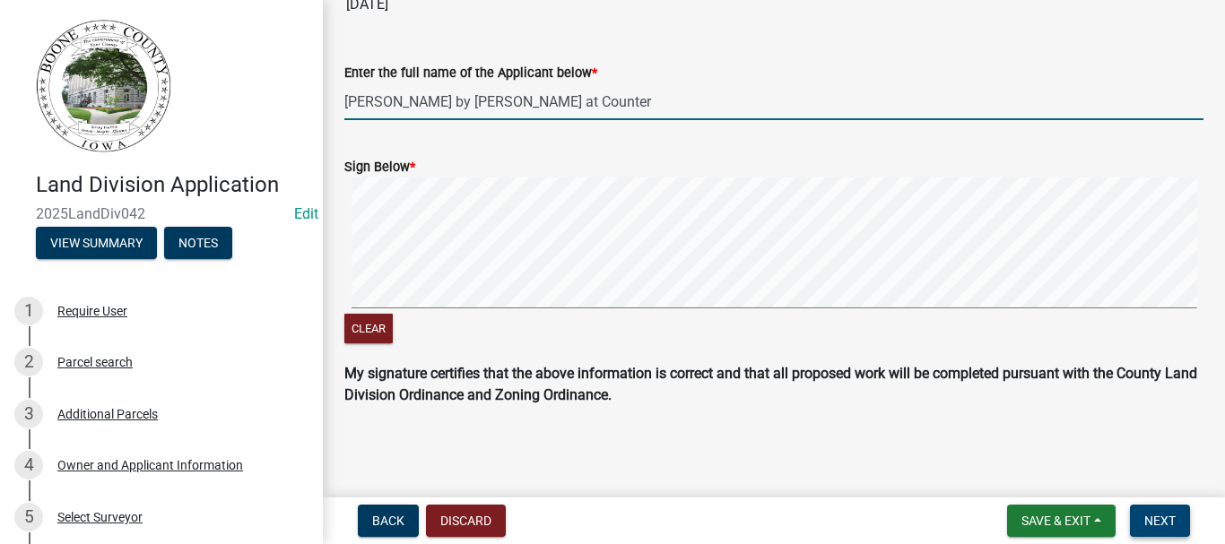
type input "[PERSON_NAME] by [PERSON_NAME] at Counter"
click at [1162, 517] on span "Next" at bounding box center [1159, 521] width 31 height 14
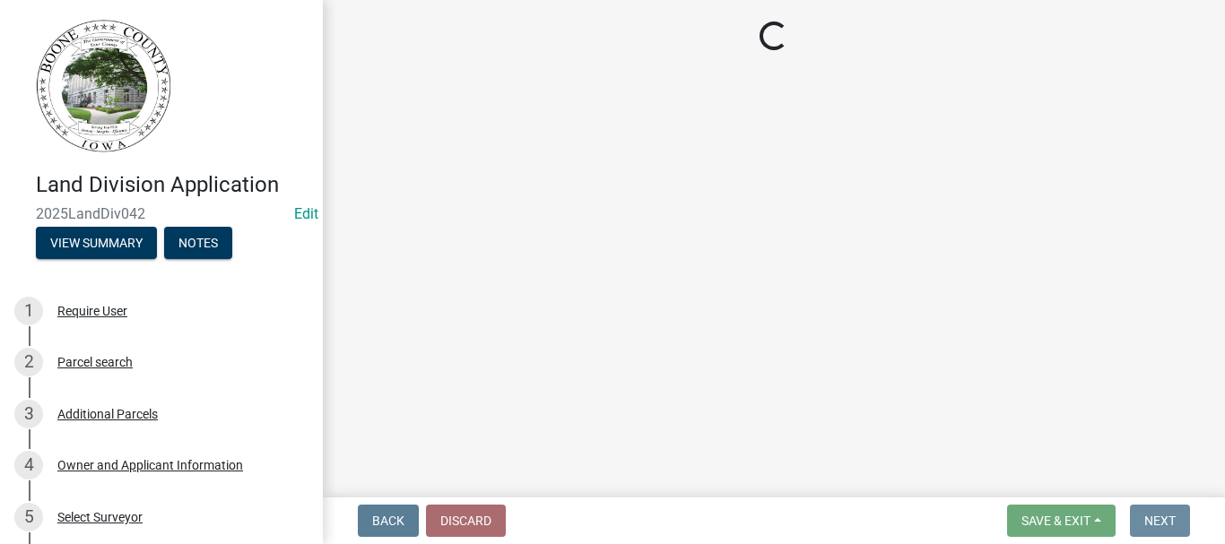
scroll to position [0, 0]
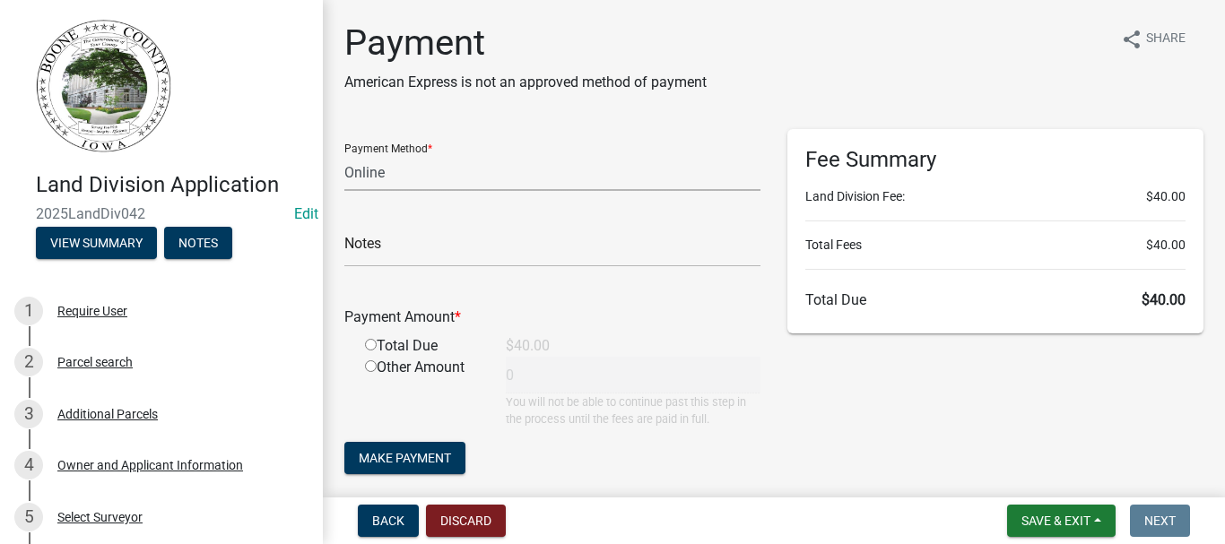
click at [397, 178] on select "Credit Card POS Check Cash Online" at bounding box center [552, 172] width 416 height 37
select select "1: 0"
click at [344, 154] on select "Credit Card POS Check Cash Online" at bounding box center [552, 172] width 416 height 37
drag, startPoint x: 371, startPoint y: 343, endPoint x: 384, endPoint y: 328, distance: 19.1
click at [371, 342] on input "radio" at bounding box center [371, 345] width 12 height 12
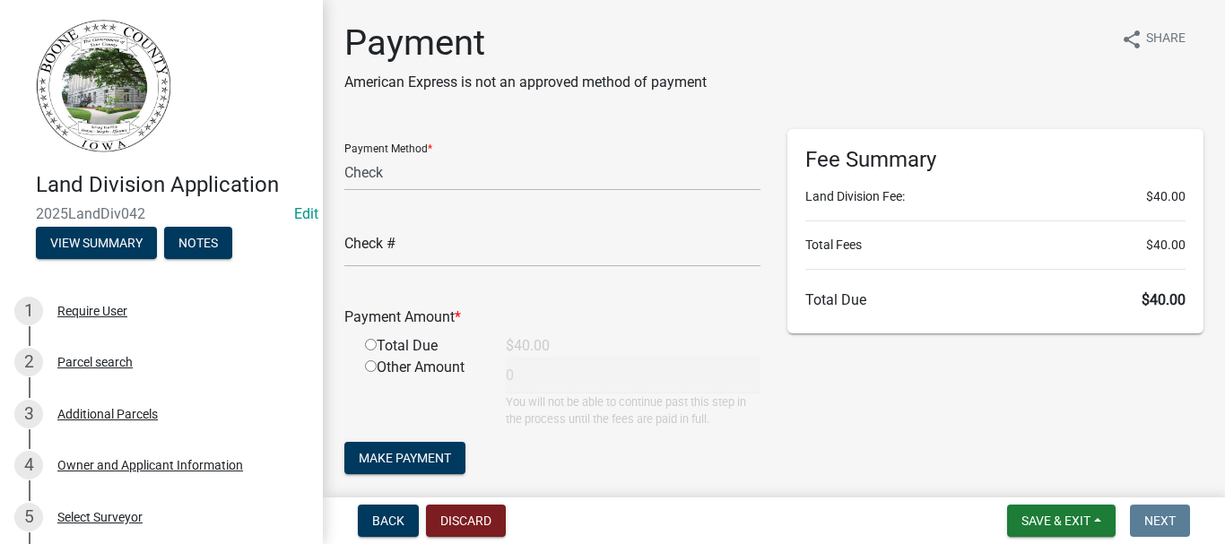
radio input "true"
type input "40"
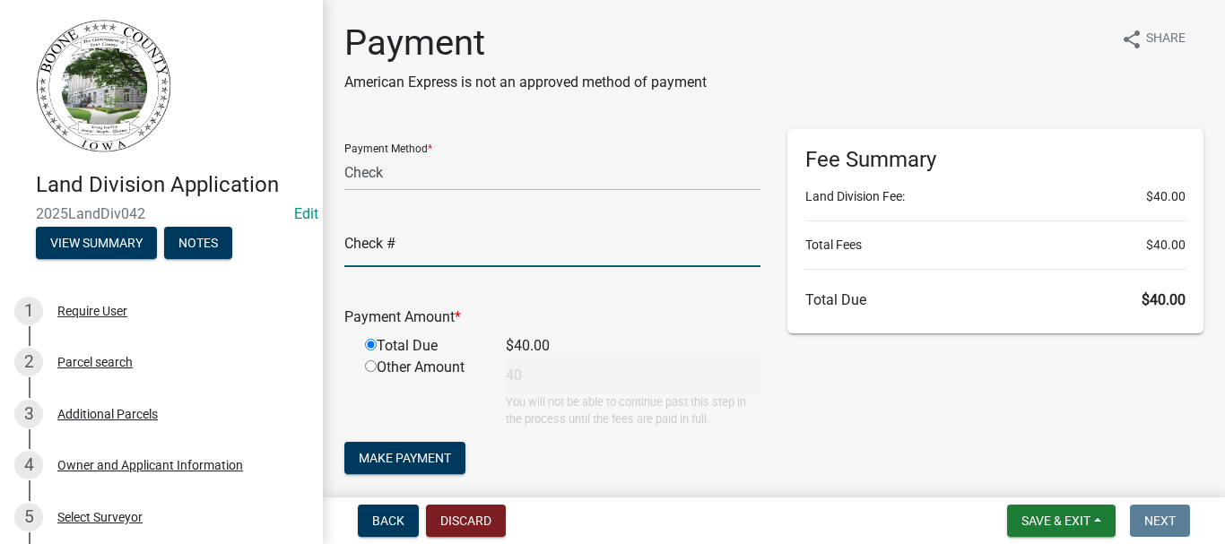
click at [422, 245] on input "text" at bounding box center [552, 248] width 416 height 37
click at [370, 459] on span "Make Payment" at bounding box center [405, 458] width 92 height 14
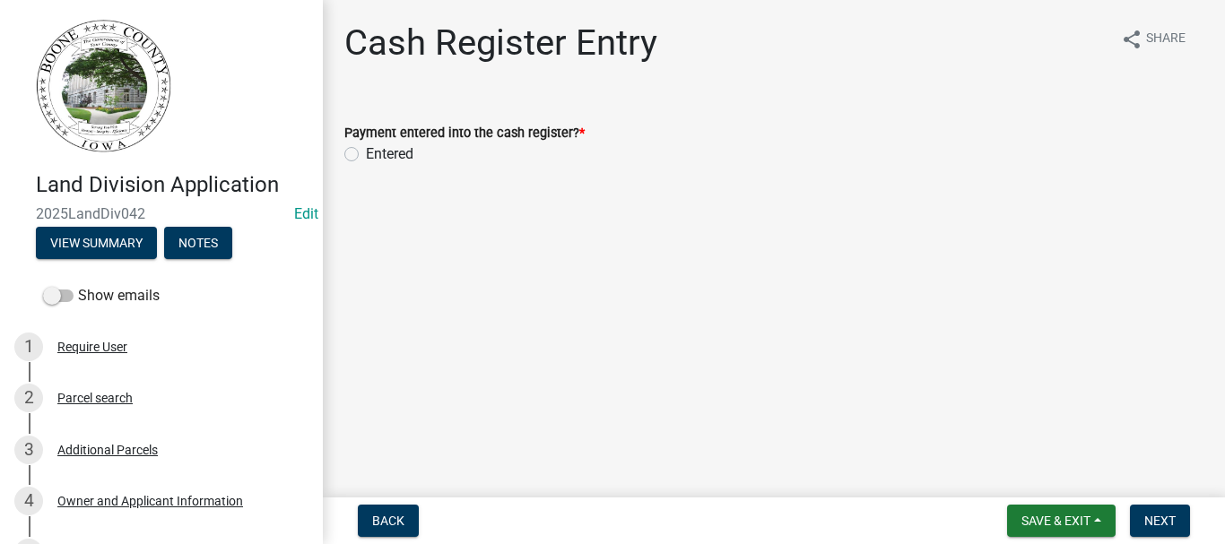
click at [341, 155] on div "Payment entered into the cash register? * Entered" at bounding box center [774, 132] width 886 height 65
click at [366, 153] on label "Entered" at bounding box center [390, 154] width 48 height 22
click at [366, 153] on input "Entered" at bounding box center [372, 149] width 12 height 12
radio input "true"
click at [1159, 521] on span "Next" at bounding box center [1159, 521] width 31 height 14
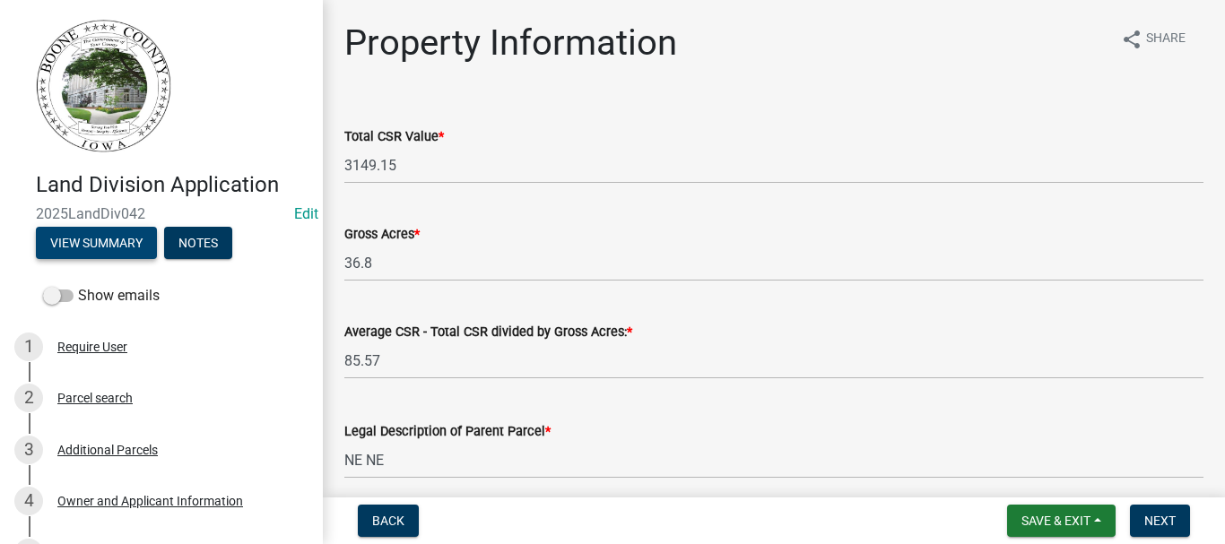
click at [95, 243] on button "View Summary" at bounding box center [96, 243] width 121 height 32
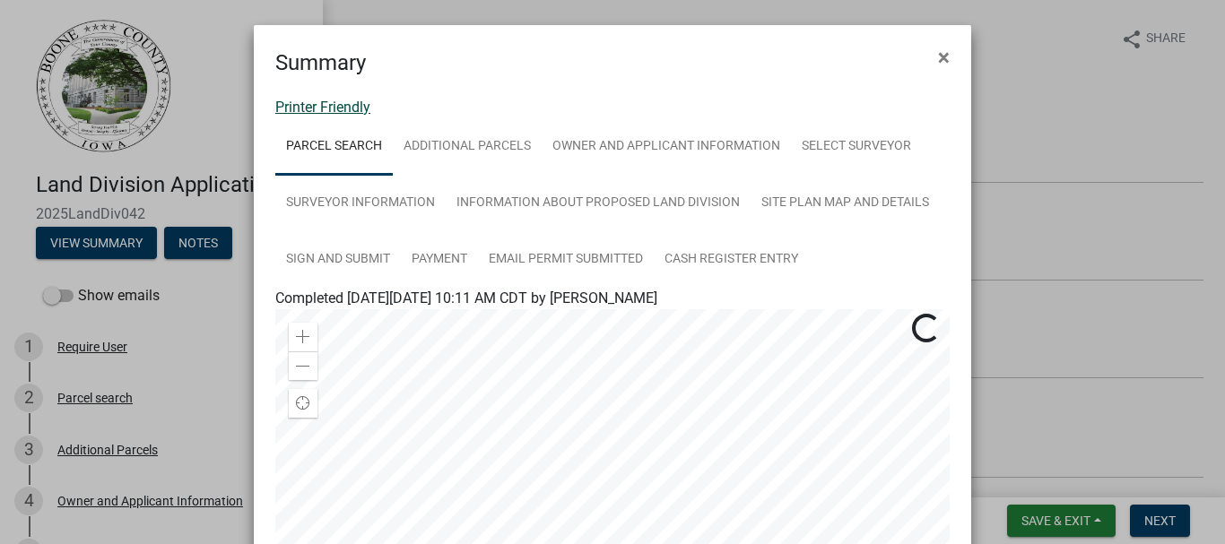
click at [329, 105] on link "Printer Friendly" at bounding box center [322, 107] width 95 height 17
click at [938, 56] on span "×" at bounding box center [944, 57] width 12 height 25
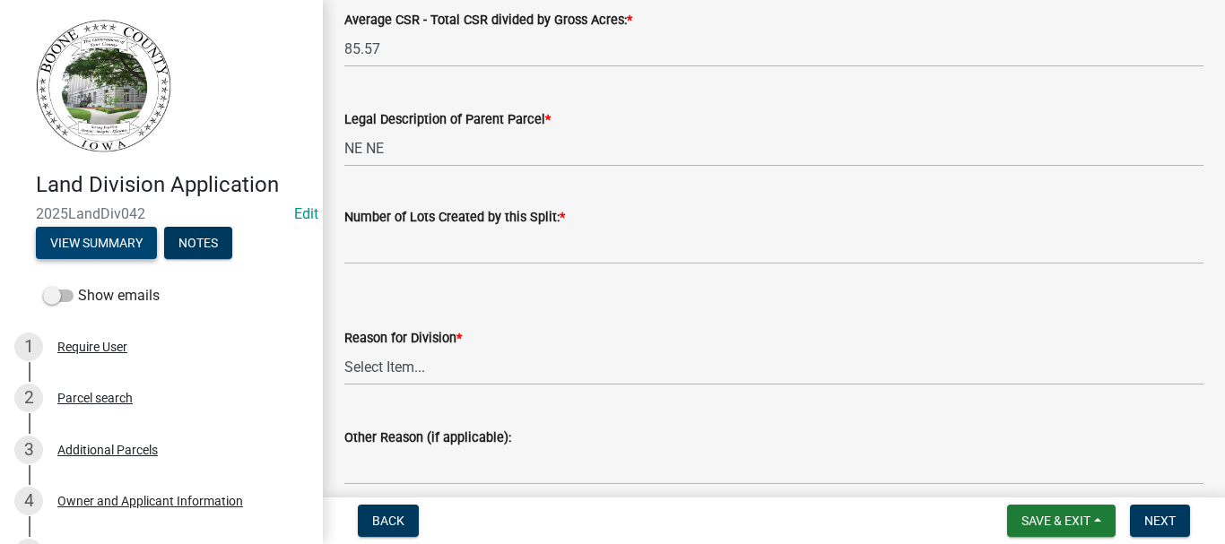
scroll to position [269, 0]
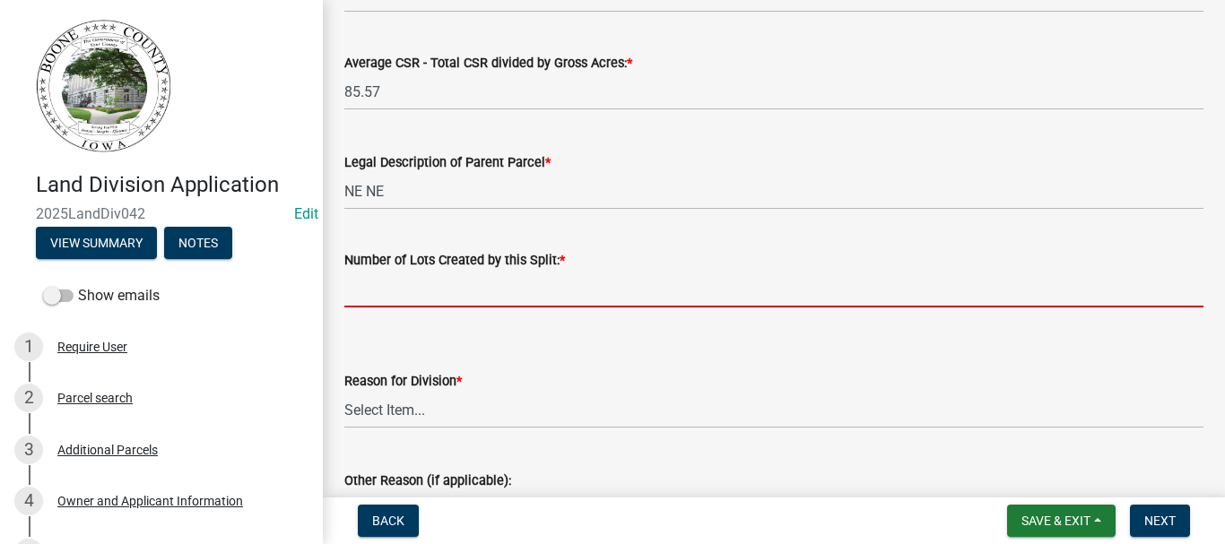
click at [377, 283] on input "text" at bounding box center [773, 289] width 859 height 37
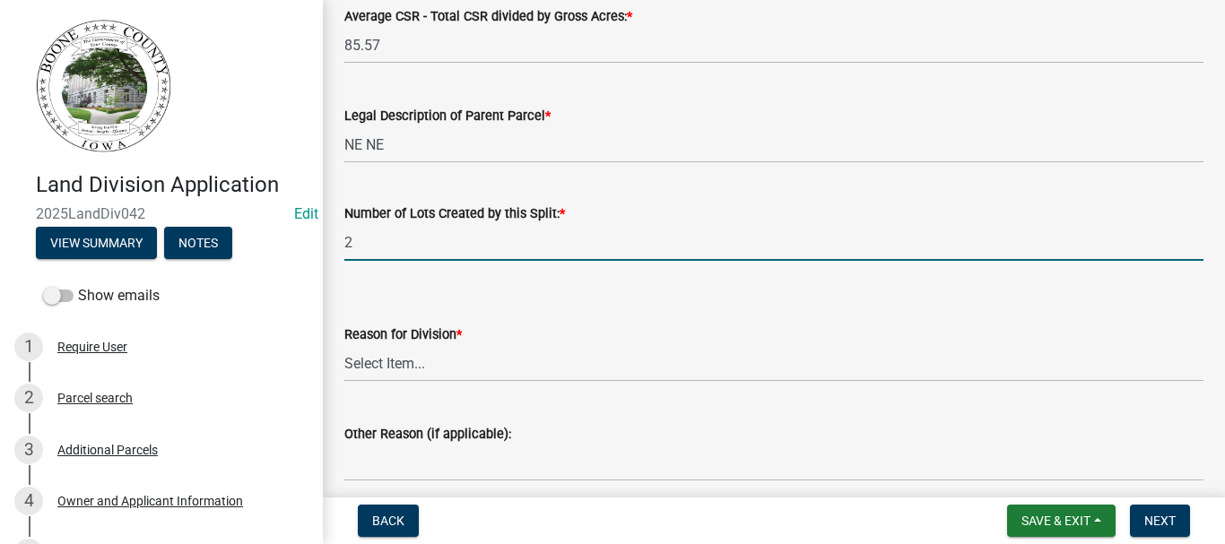
scroll to position [359, 0]
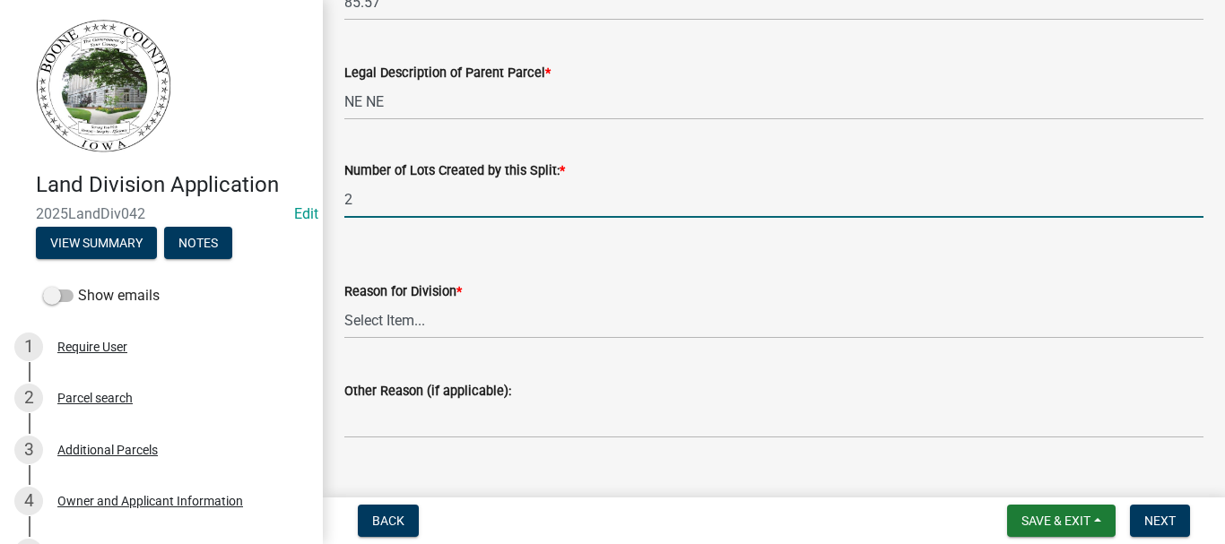
type input "2"
click at [399, 315] on select "Select Item... Agriculture Commercial Residential Survey Other" at bounding box center [773, 320] width 859 height 37
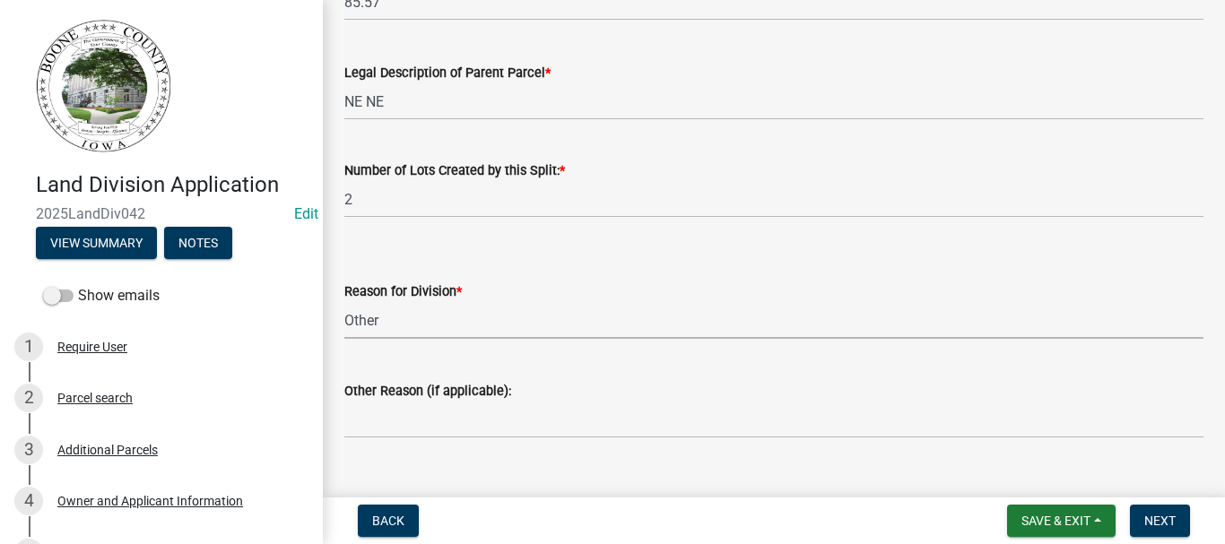
click at [344, 302] on select "Select Item... Agriculture Commercial Residential Survey Other" at bounding box center [773, 320] width 859 height 37
select select "38de17ac-97a0-4d3e-9c1b-6cf8fb5d90a3"
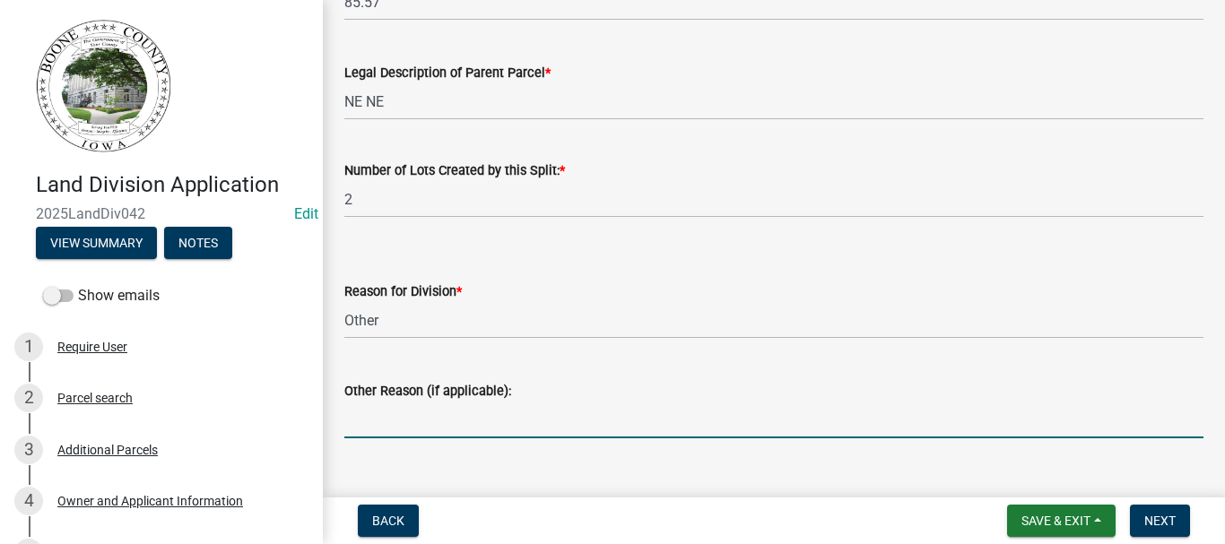
click at [401, 416] on input "Other Reason (if applicable):" at bounding box center [773, 420] width 859 height 37
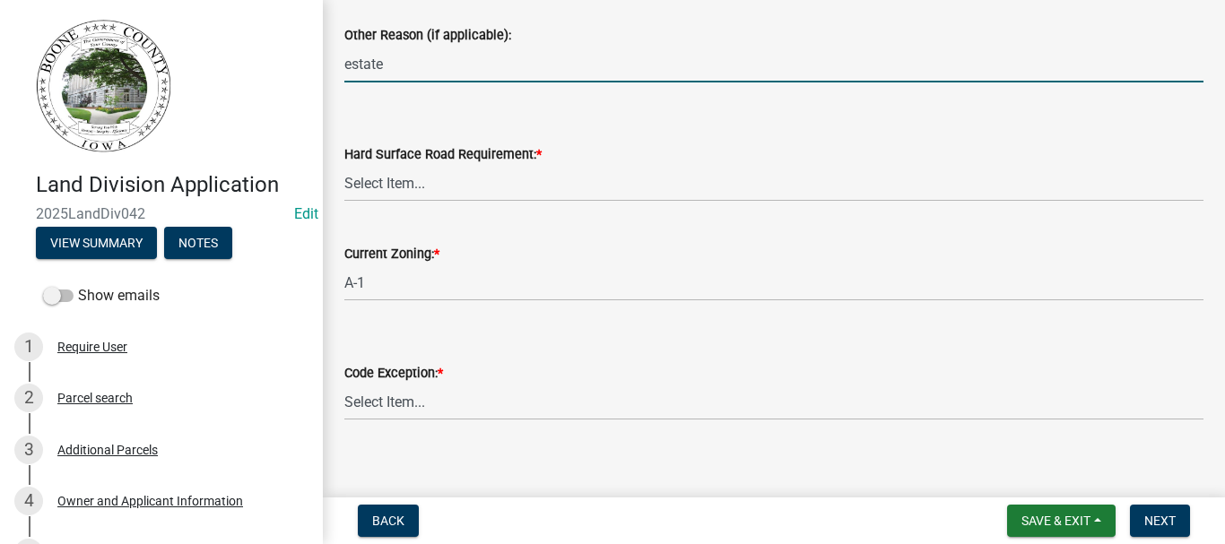
scroll to position [717, 0]
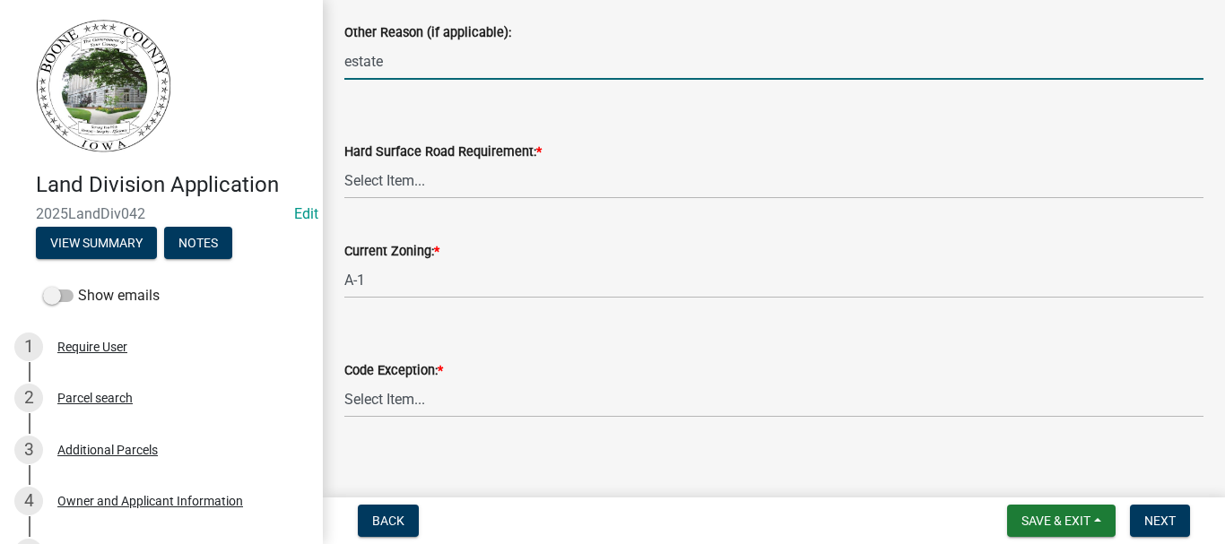
type input "estate"
click at [392, 186] on select "Select Item... Not Required - Land division only Not Required - Minor subdivisi…" at bounding box center [773, 180] width 859 height 37
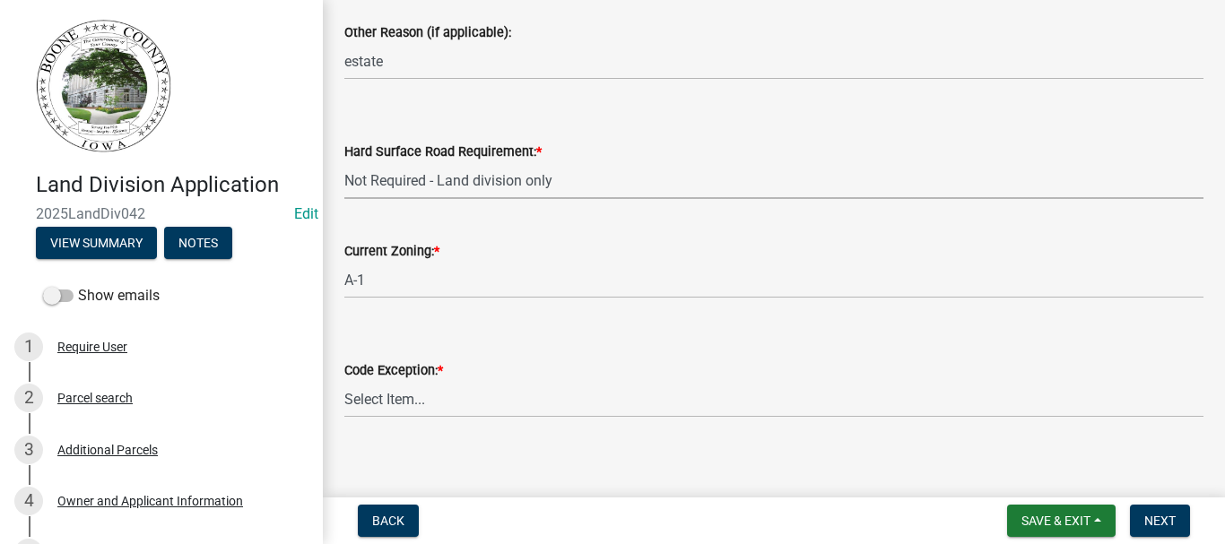
click at [344, 162] on select "Select Item... Not Required - Land division only Not Required - Minor subdivisi…" at bounding box center [773, 180] width 859 height 37
select select "02333735-226c-45b9-8717-0146c10b0380"
click at [408, 396] on select "Select Item... A-1 Farmstead SECTION 4.04.06.7.B A-1 Family Member of Ag Parent…" at bounding box center [773, 399] width 859 height 37
click at [344, 381] on select "Select Item... A-1 Farmstead SECTION 4.04.06.7.B A-1 Family Member of Ag Parent…" at bounding box center [773, 399] width 859 height 37
select select "4a9084ef-0c61-47ac-b2b0-6fa65f872575"
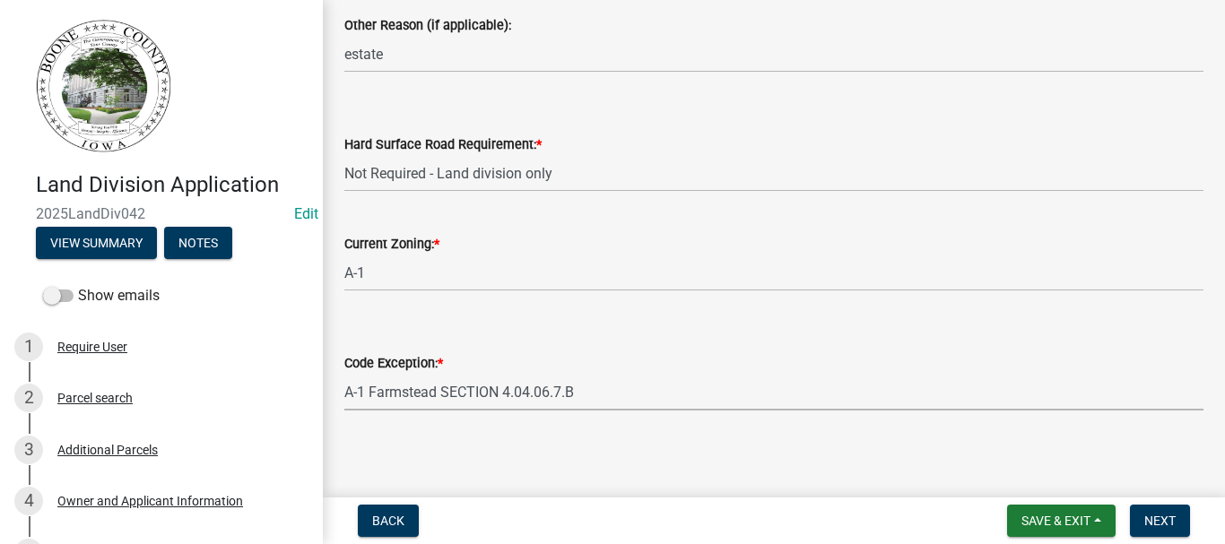
scroll to position [731, 0]
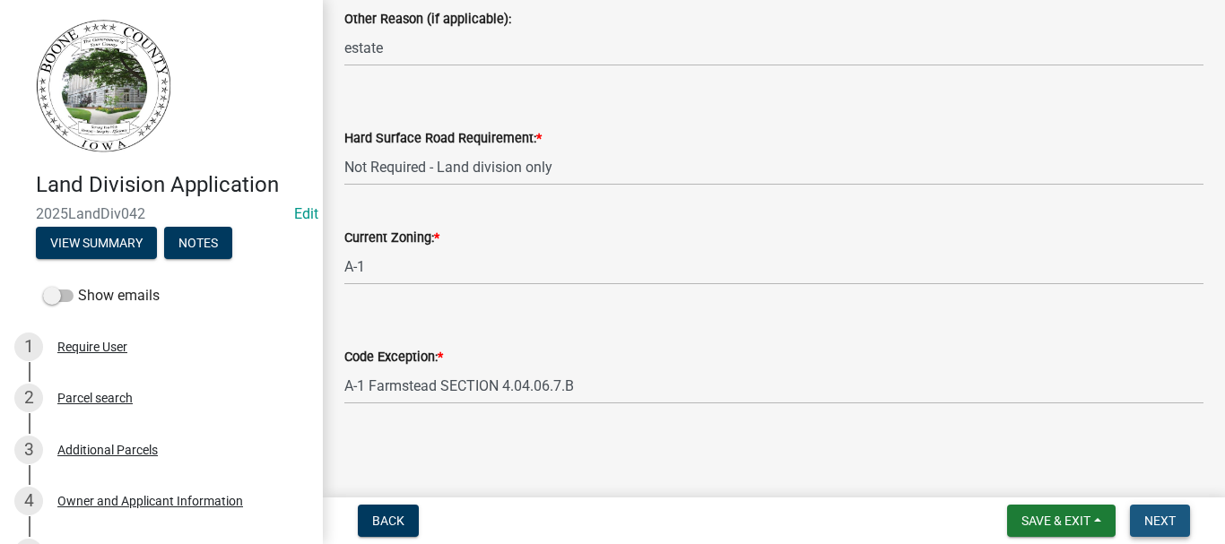
click at [1146, 516] on span "Next" at bounding box center [1159, 521] width 31 height 14
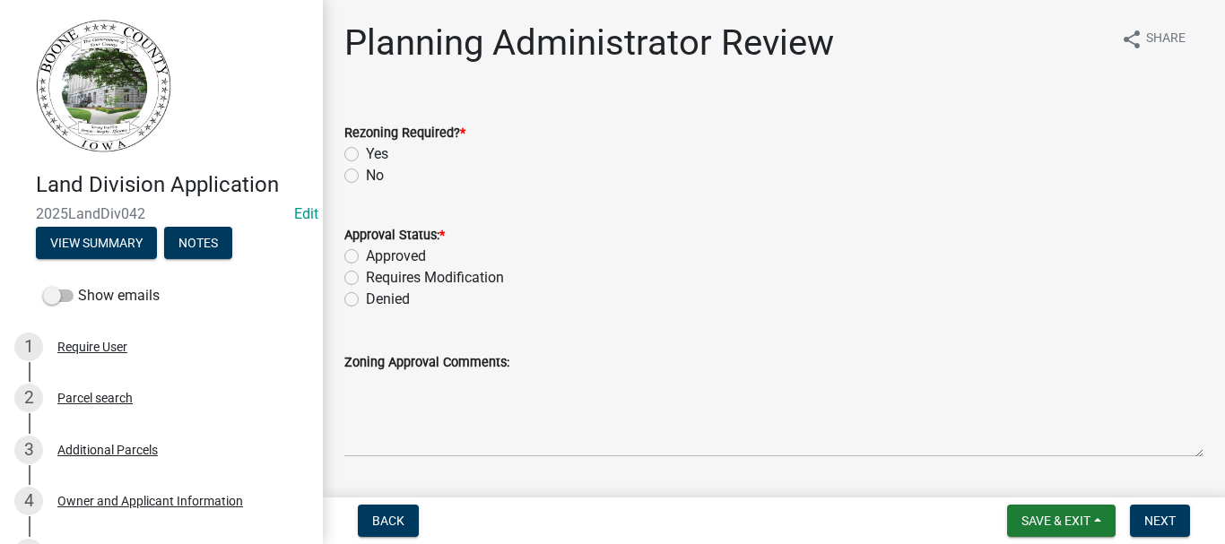
click at [366, 177] on label "No" at bounding box center [375, 176] width 18 height 22
click at [366, 177] on input "No" at bounding box center [372, 171] width 12 height 12
radio input "true"
click at [366, 256] on label "Approved" at bounding box center [396, 257] width 60 height 22
click at [366, 256] on input "Approved" at bounding box center [372, 252] width 12 height 12
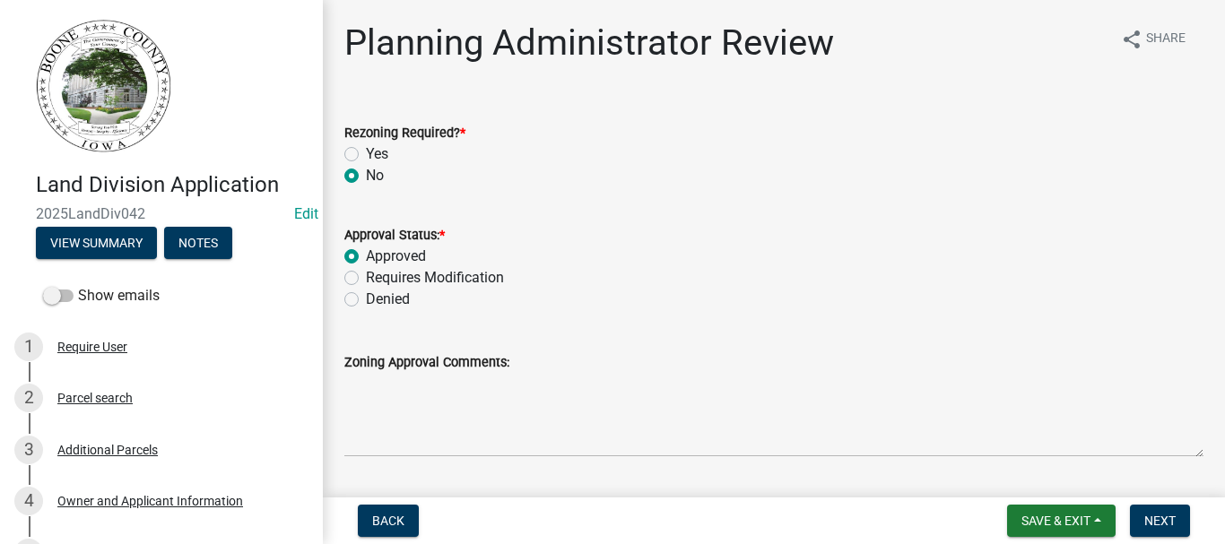
radio input "true"
drag, startPoint x: 1156, startPoint y: 524, endPoint x: 1149, endPoint y: 517, distance: 9.5
click at [1152, 519] on span "Next" at bounding box center [1159, 521] width 31 height 14
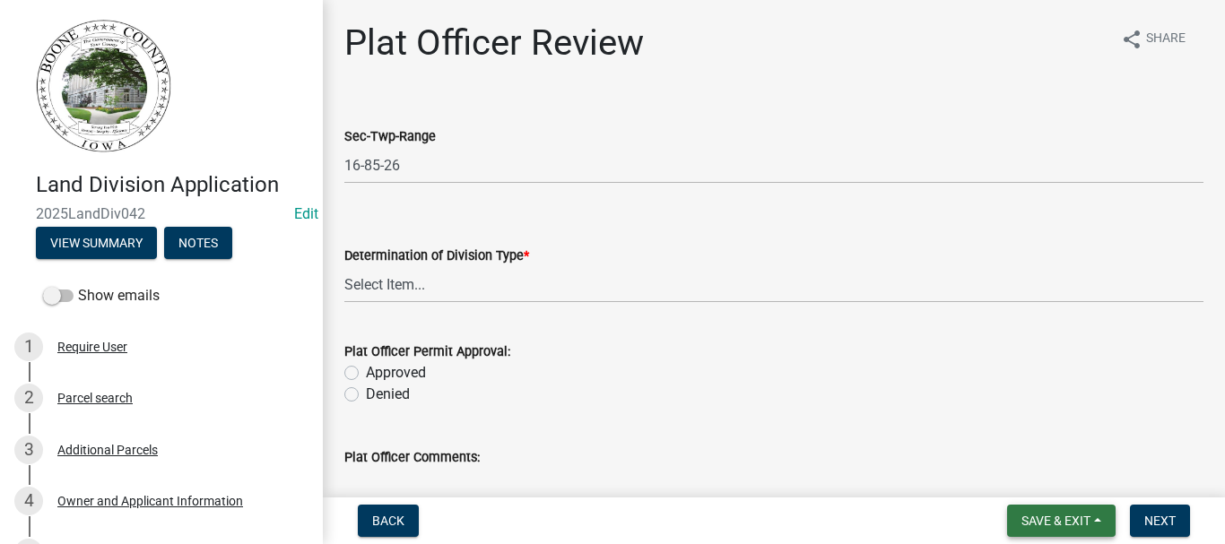
click at [1077, 516] on span "Save & Exit" at bounding box center [1055, 521] width 69 height 14
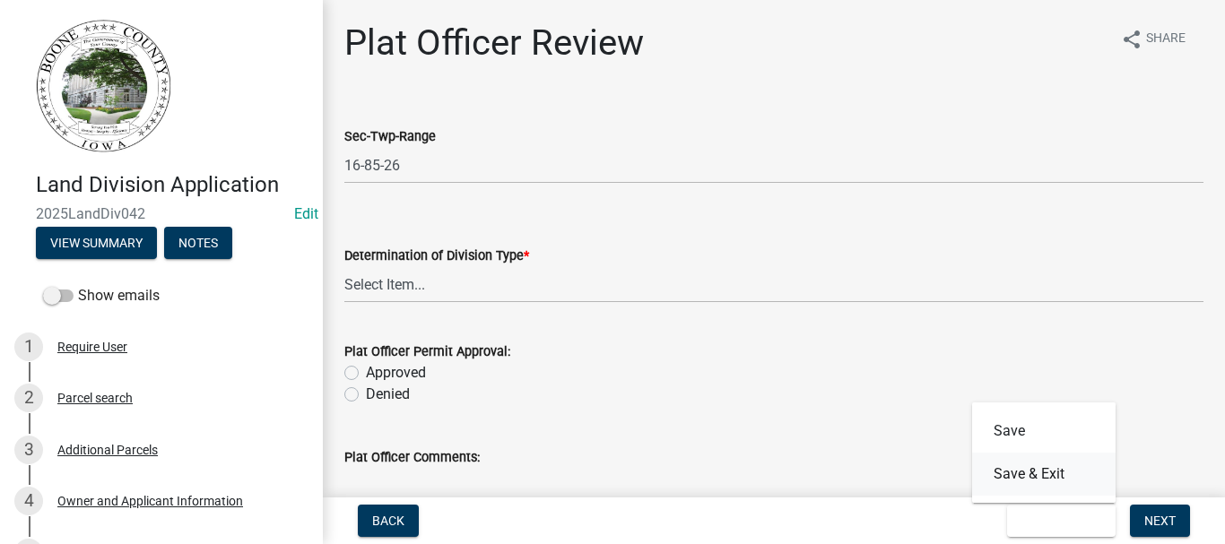
click at [995, 469] on button "Save & Exit" at bounding box center [1043, 474] width 143 height 43
